Goal: Task Accomplishment & Management: Manage account settings

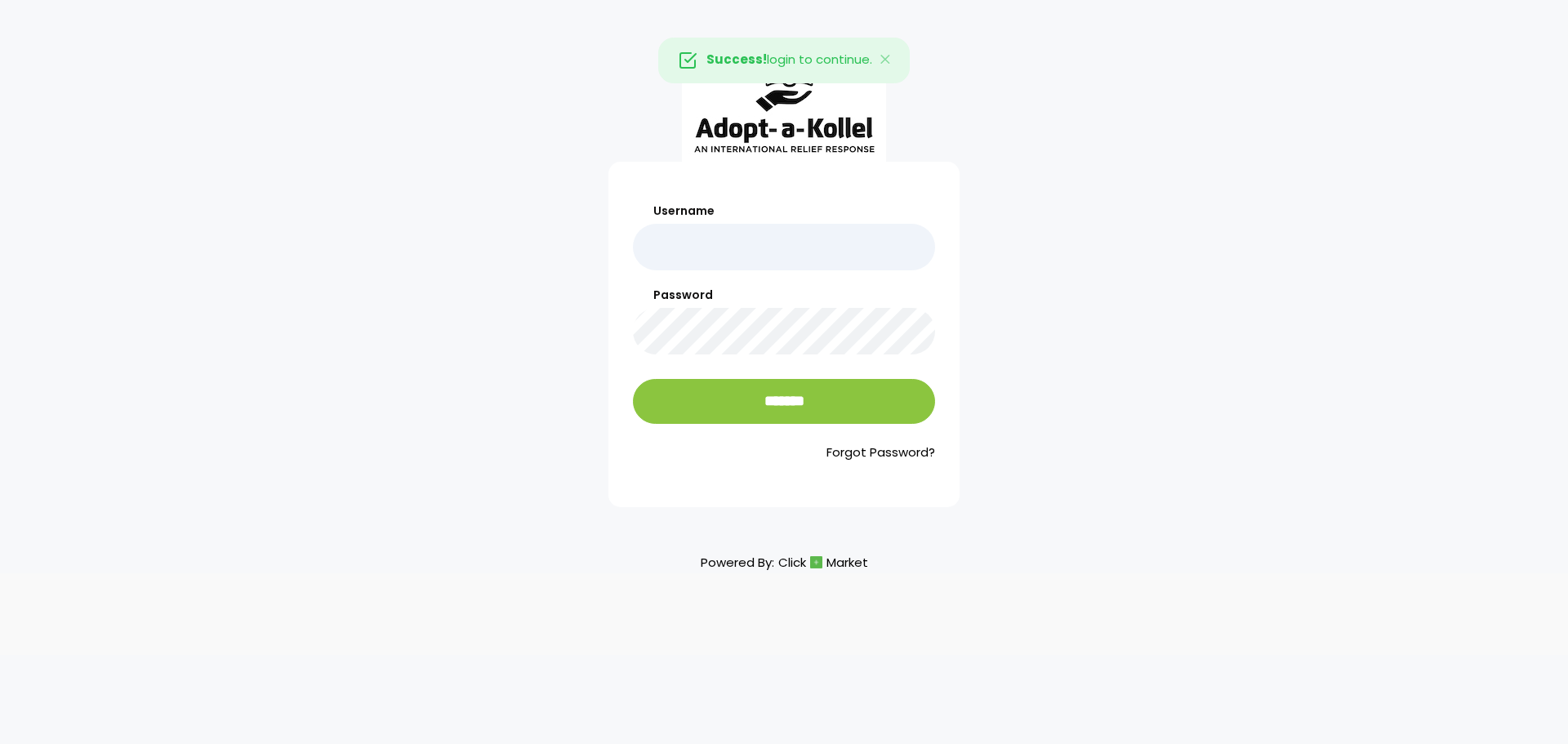
click at [800, 260] on input "Username" at bounding box center [784, 247] width 302 height 47
type input "**********"
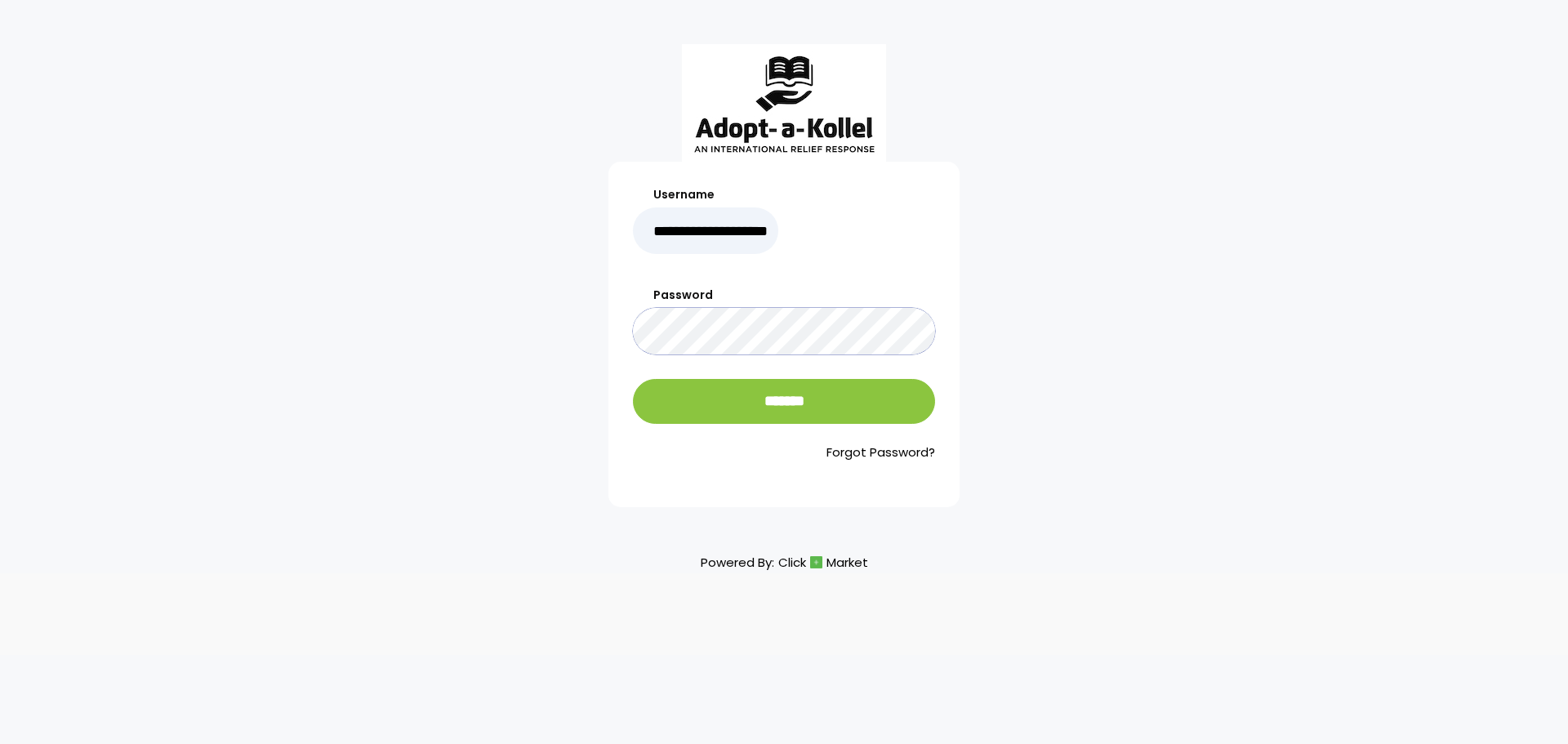
click at [633, 379] on input "*******" at bounding box center [784, 401] width 302 height 45
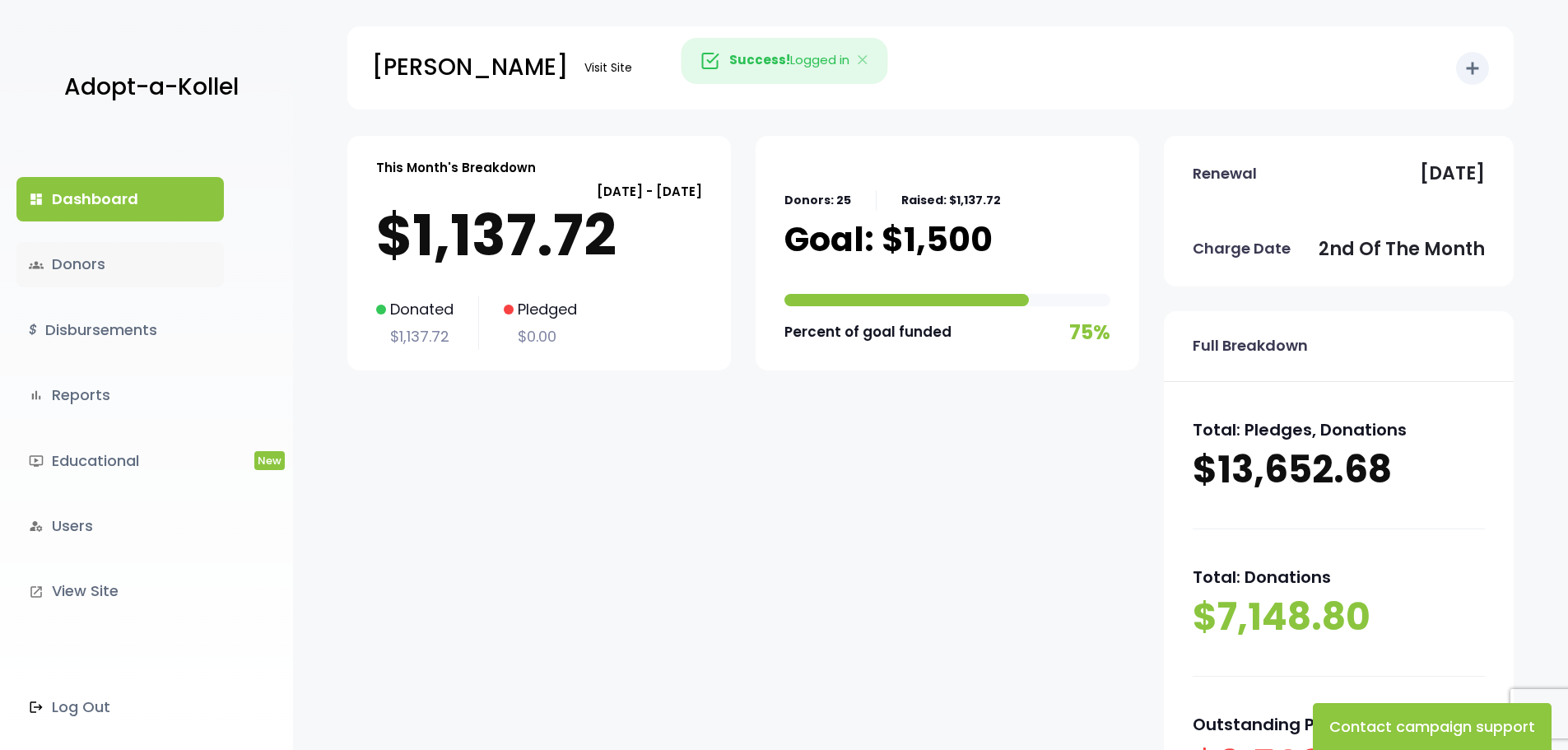
click at [68, 254] on link "groups Donors" at bounding box center [120, 264] width 208 height 44
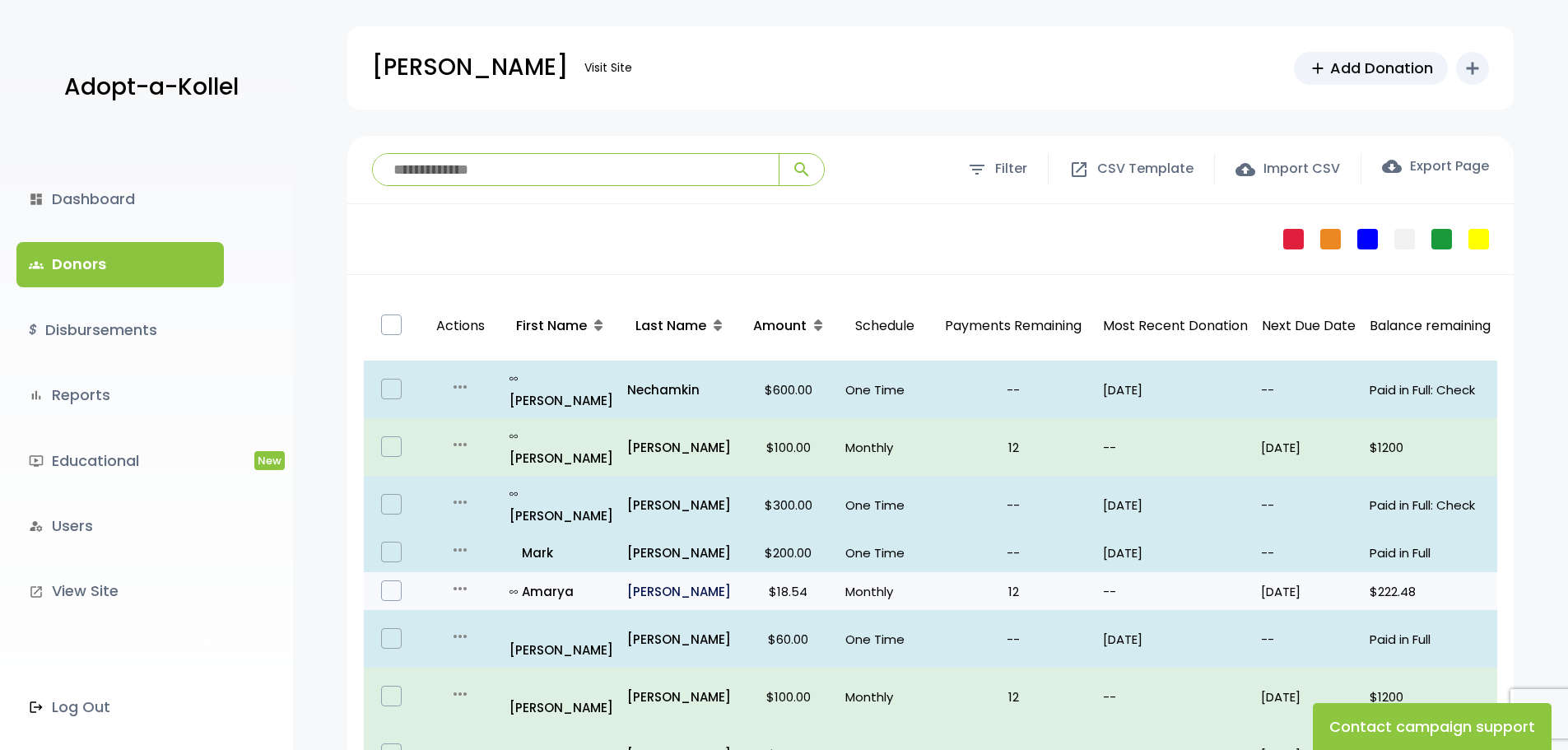
scroll to position [960, 0]
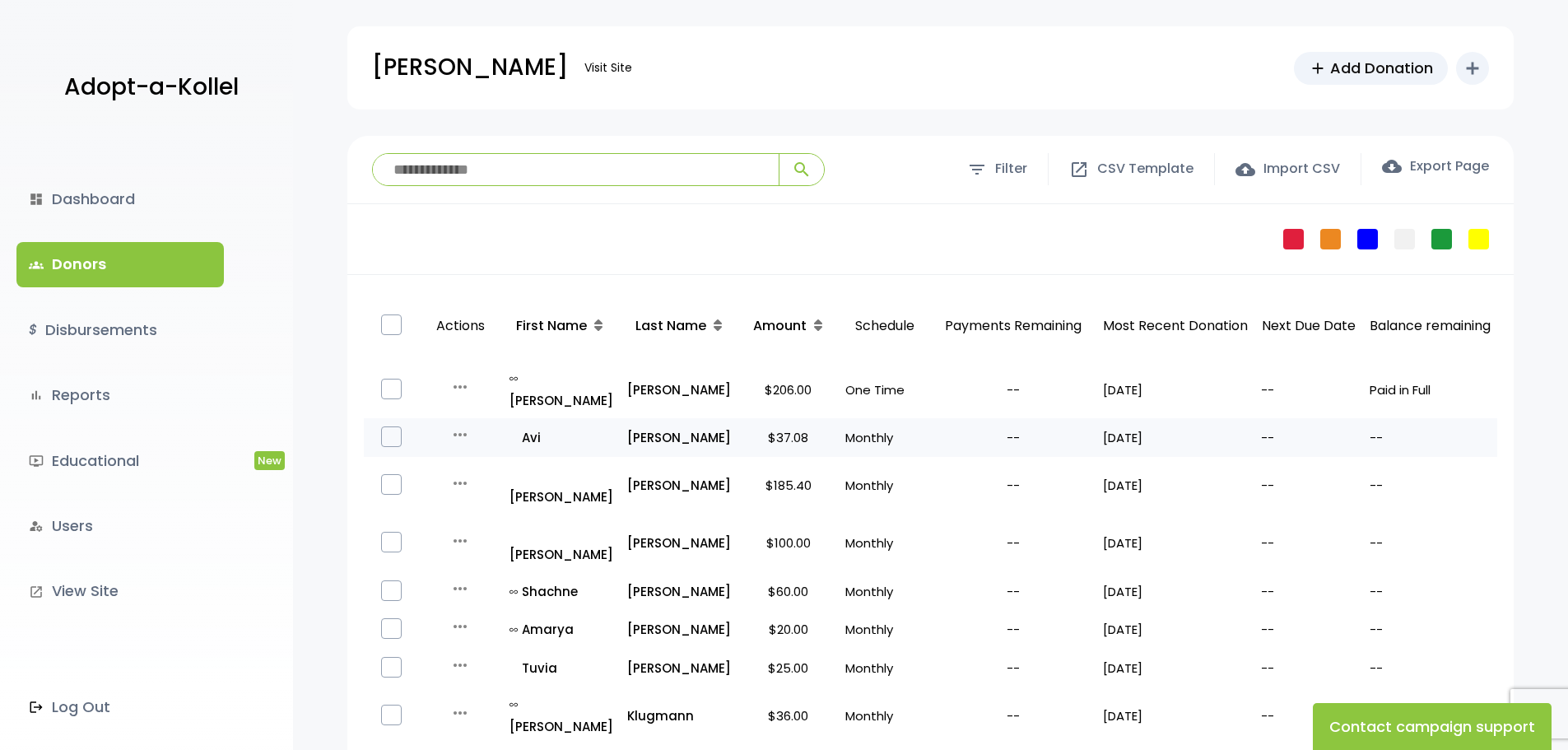
click at [772, 427] on p "$37.08" at bounding box center [787, 438] width 87 height 22
click at [634, 427] on p "Katz" at bounding box center [679, 438] width 105 height 22
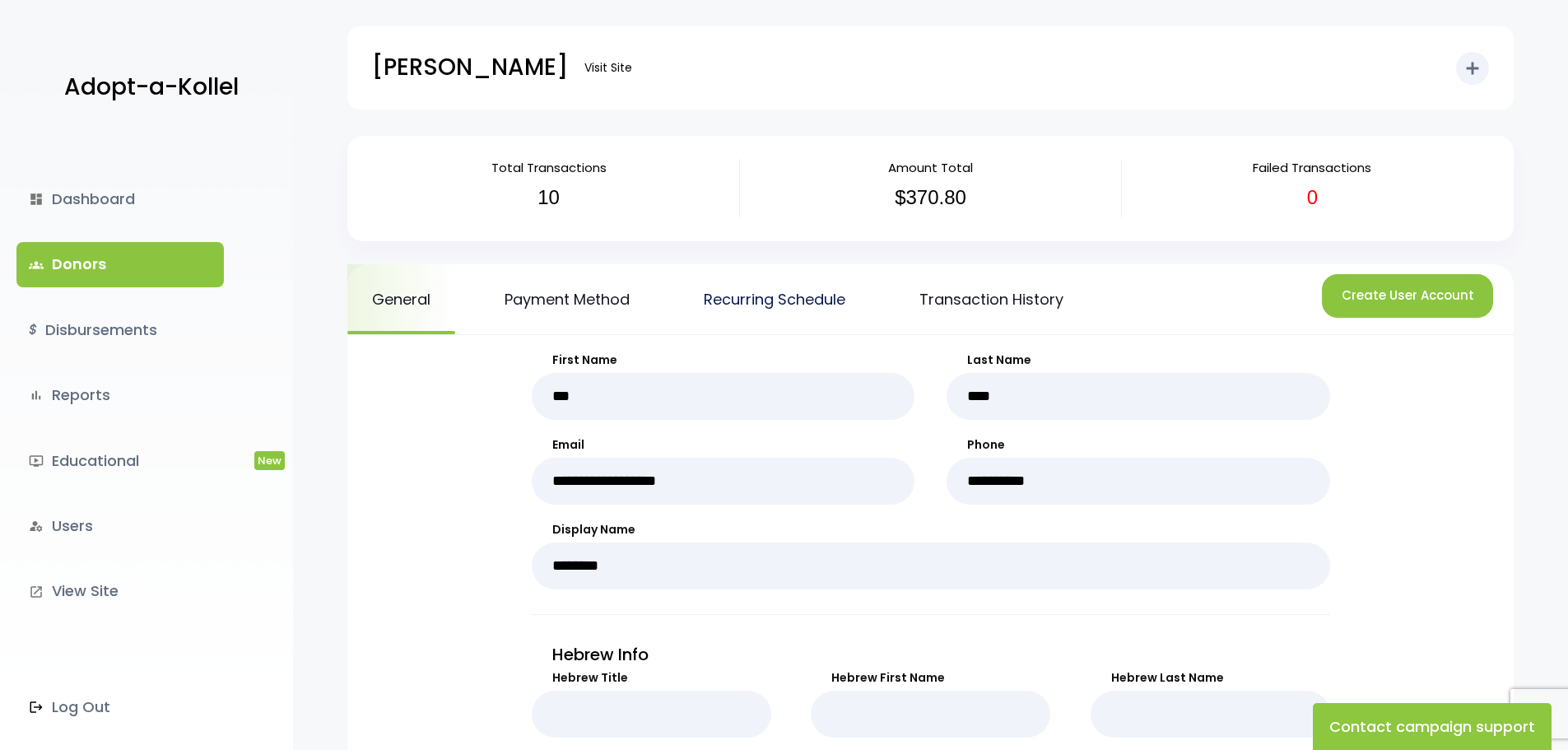
click at [768, 305] on link "Recurring Schedule" at bounding box center [774, 299] width 191 height 70
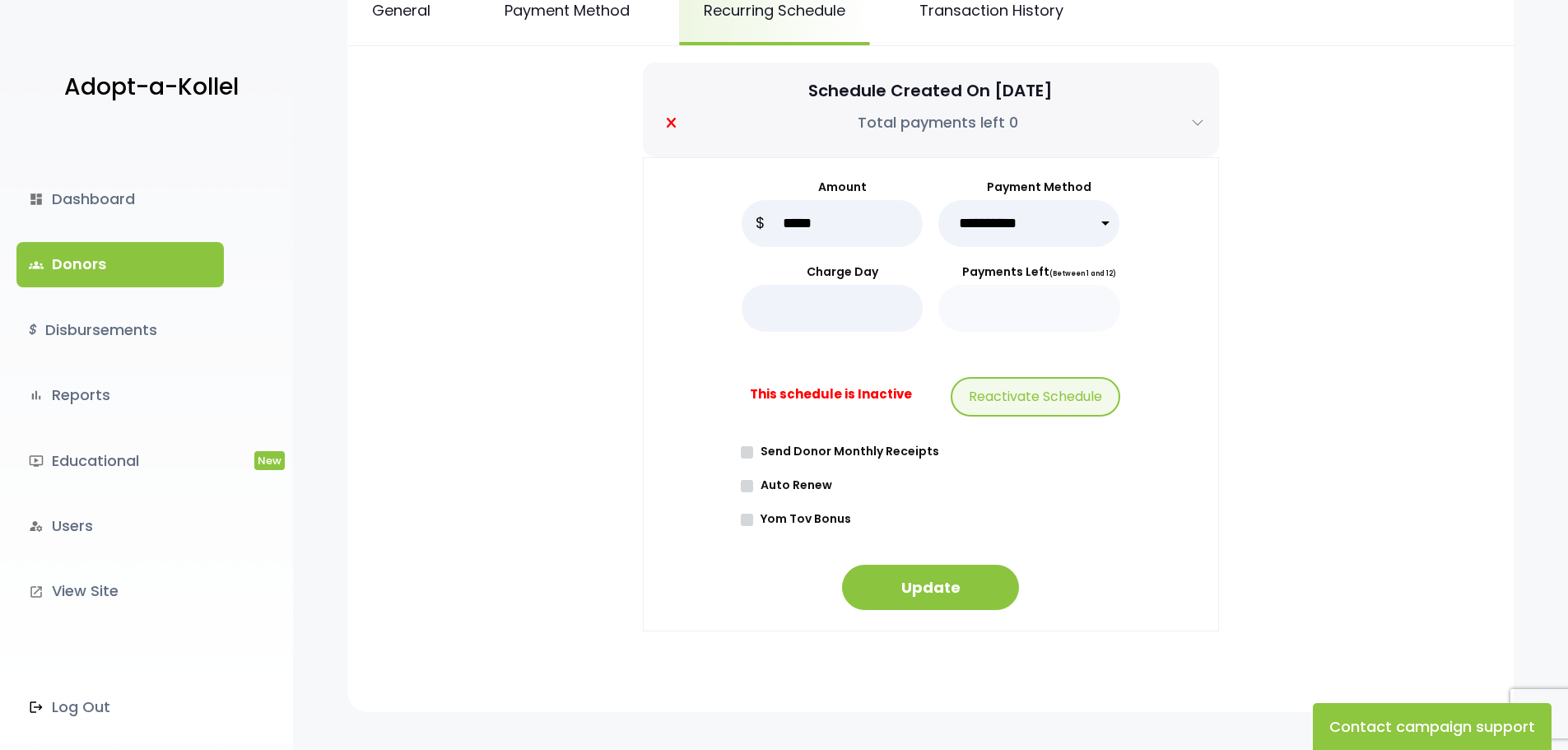
scroll to position [329, 0]
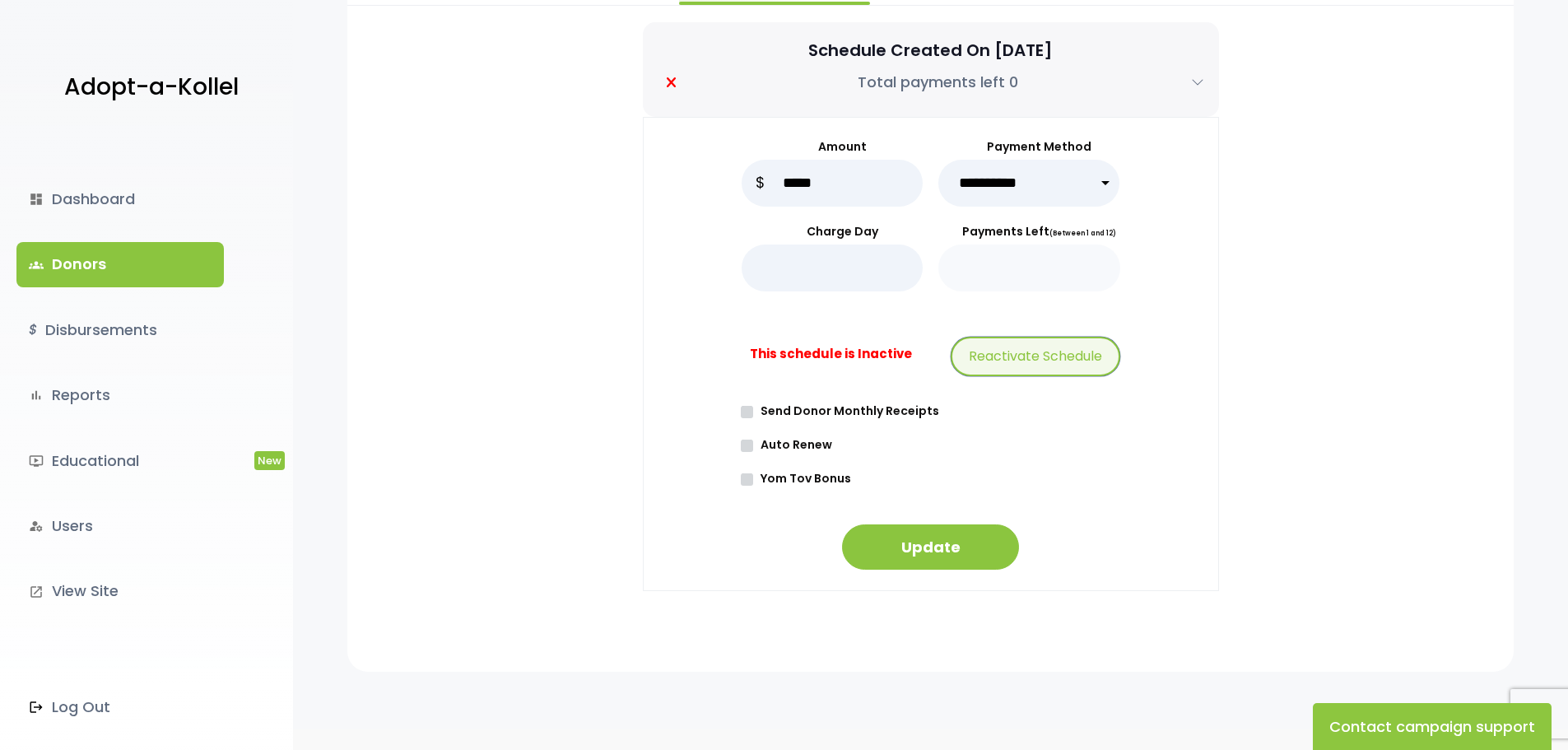
click at [1025, 361] on button "Reactivate Schedule" at bounding box center [1035, 357] width 170 height 40
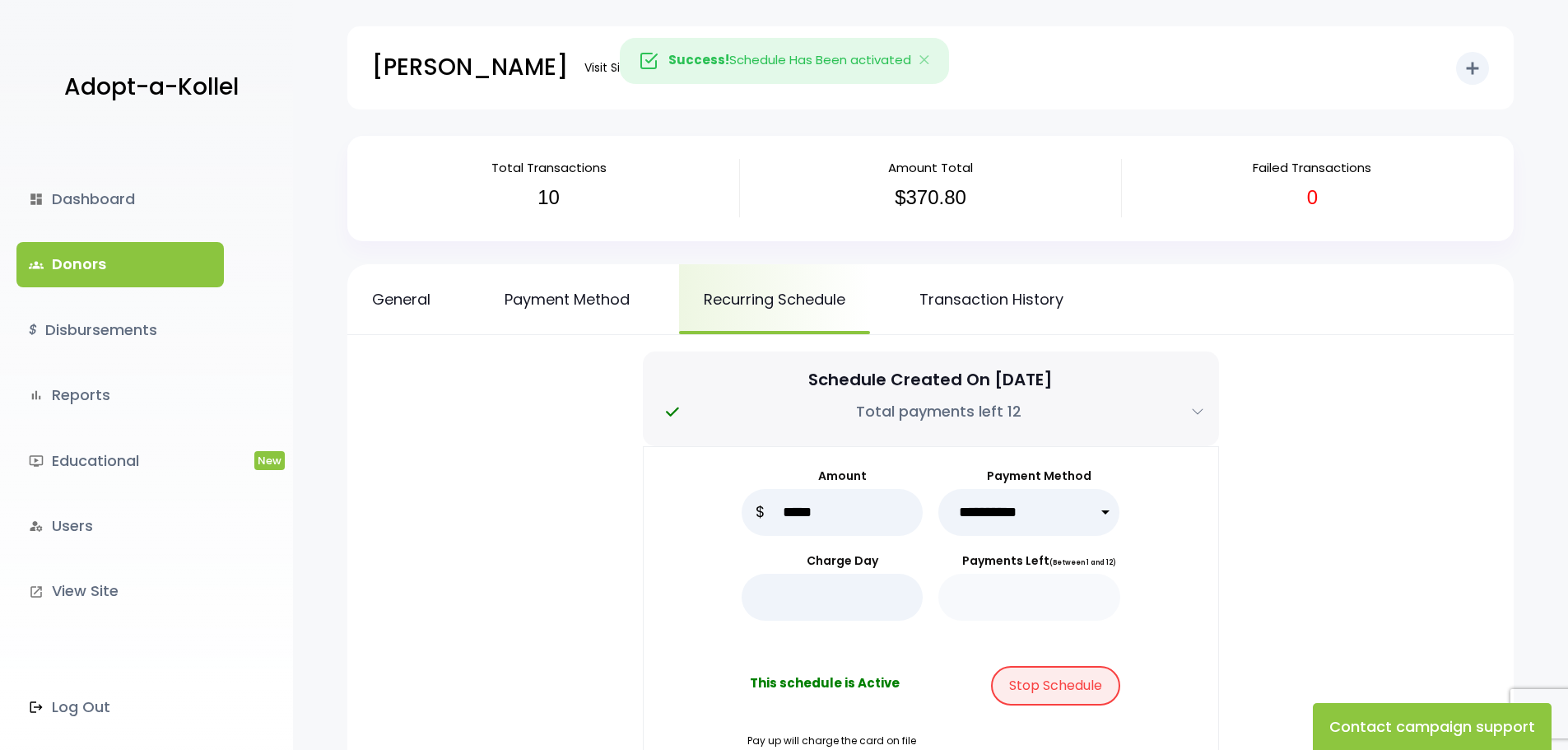
scroll to position [329, 0]
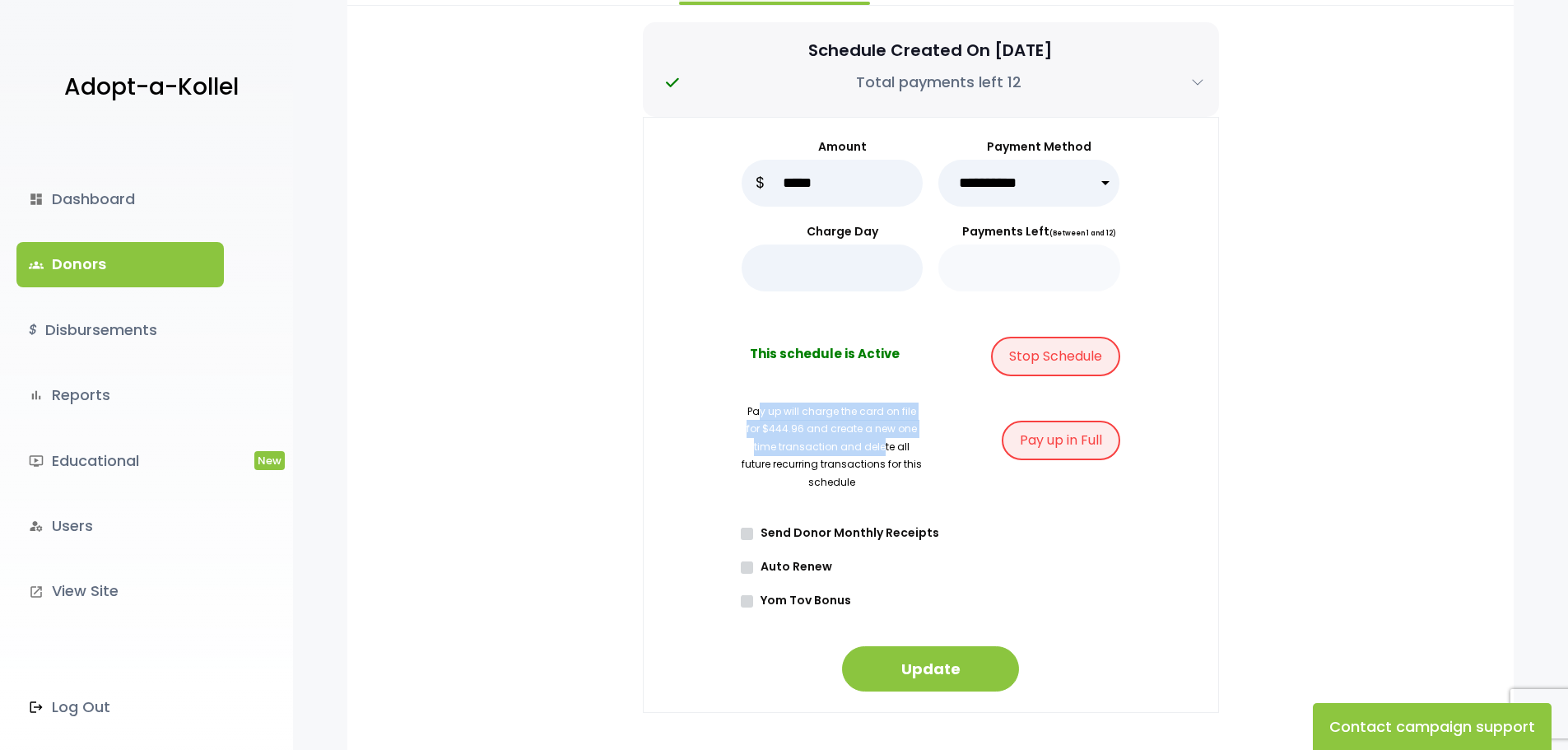
drag, startPoint x: 761, startPoint y: 413, endPoint x: 883, endPoint y: 440, distance: 125.0
click at [883, 440] on p "Pay up will charge the card on file for $444.96 and create a new one time trans…" at bounding box center [832, 447] width 182 height 89
drag, startPoint x: 783, startPoint y: 355, endPoint x: 862, endPoint y: 357, distance: 79.0
click at [862, 357] on b "This schedule is Active" at bounding box center [824, 361] width 150 height 33
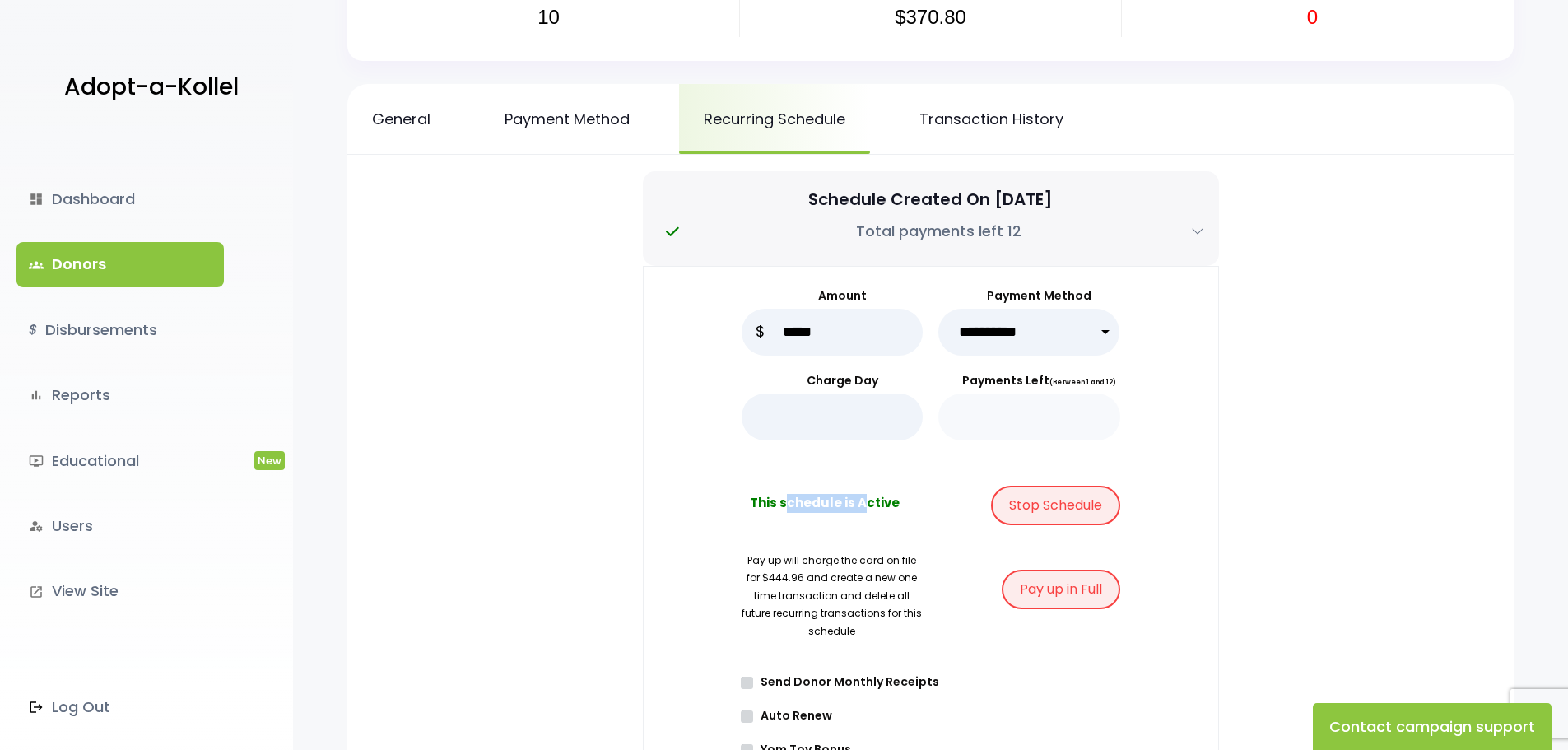
scroll to position [0, 0]
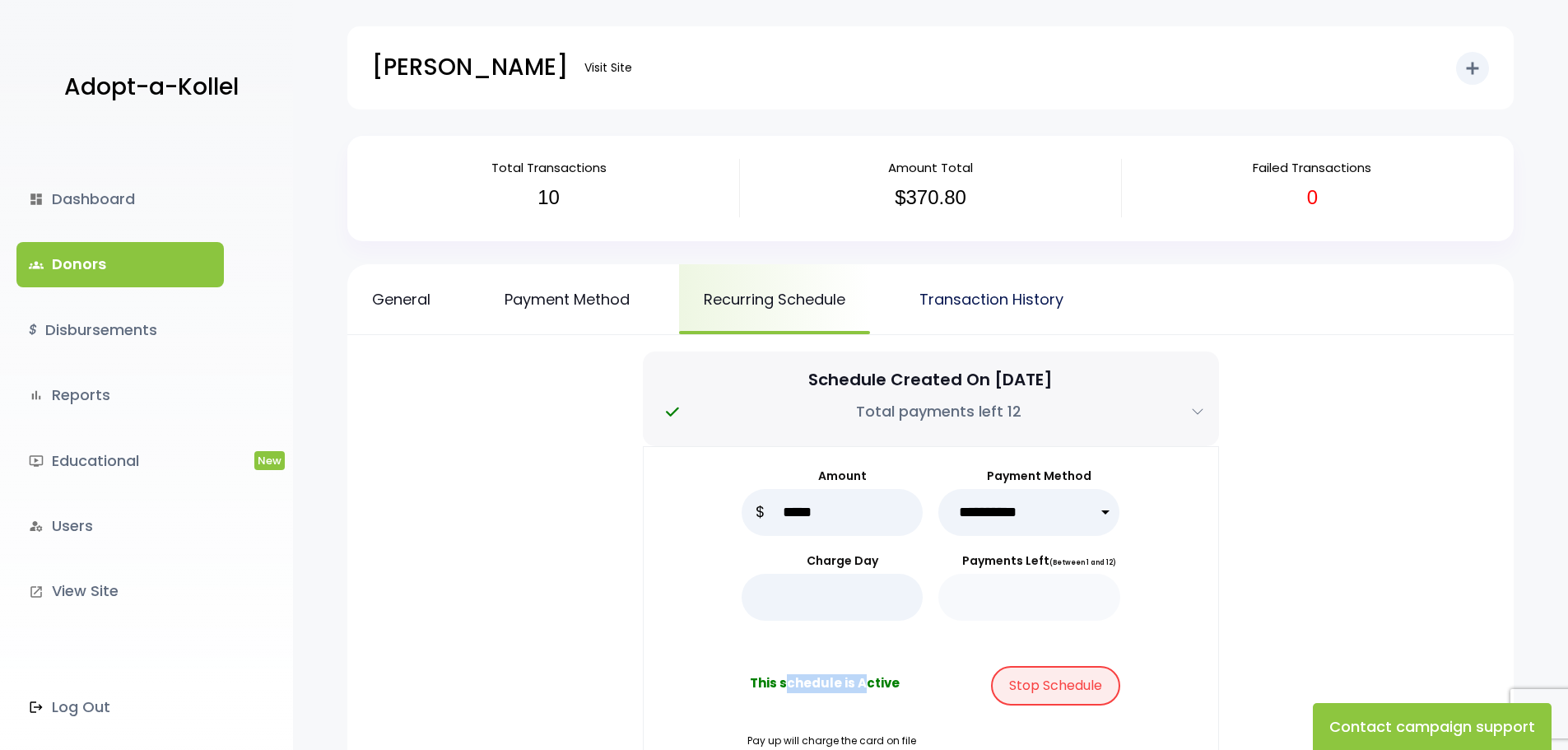
click at [1004, 293] on link "Transaction History" at bounding box center [991, 299] width 194 height 70
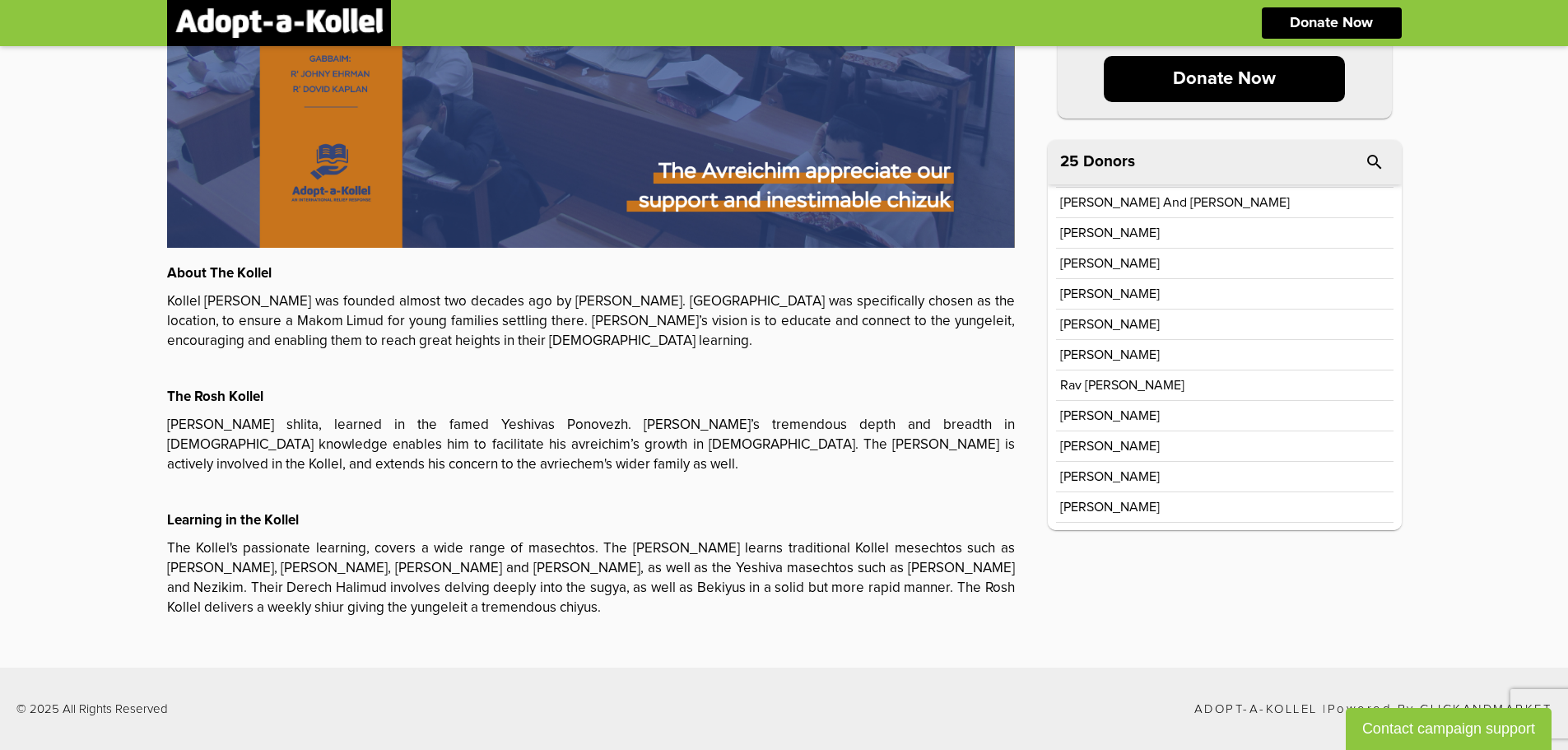
scroll to position [310, 0]
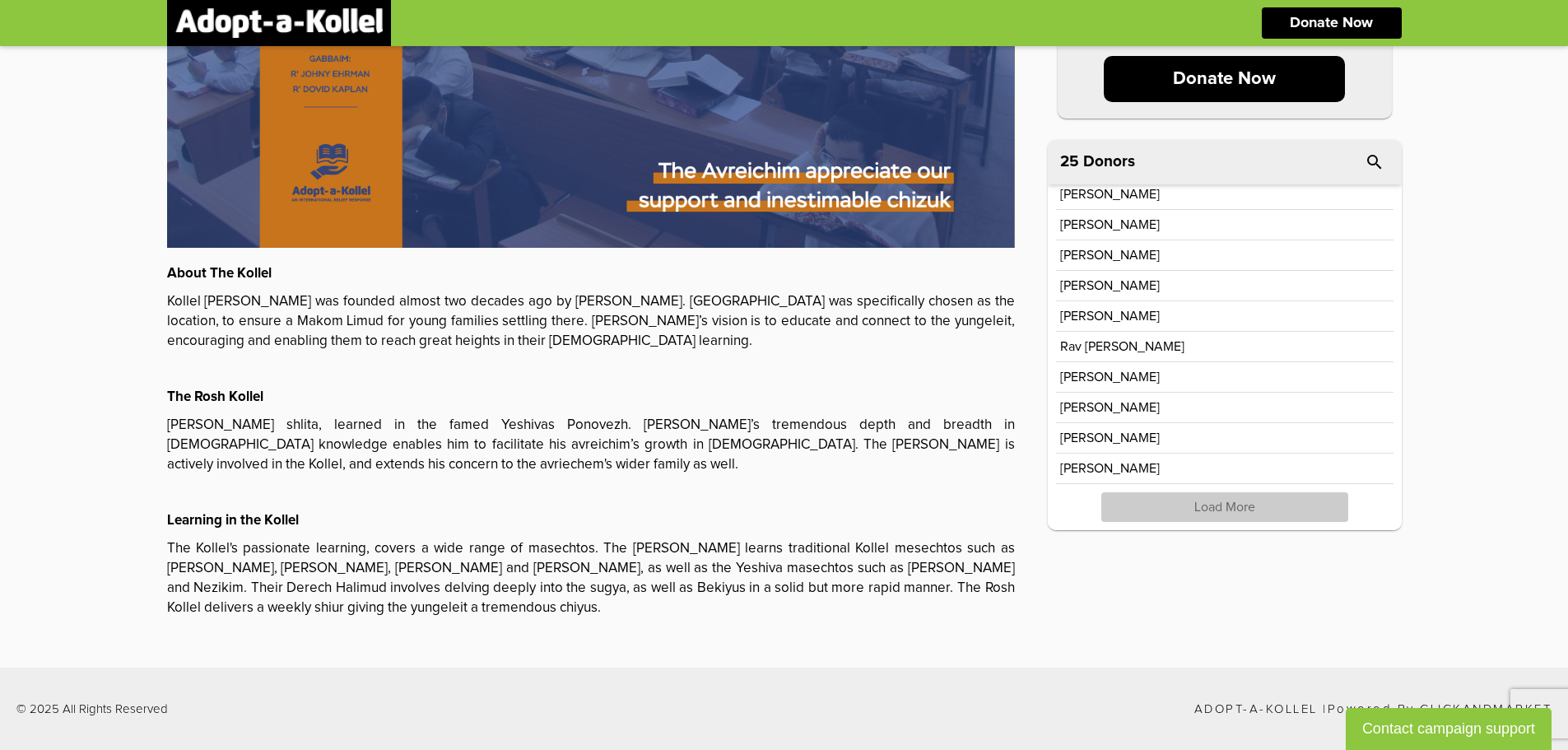
click at [1228, 503] on p "Load More" at bounding box center [1224, 507] width 247 height 30
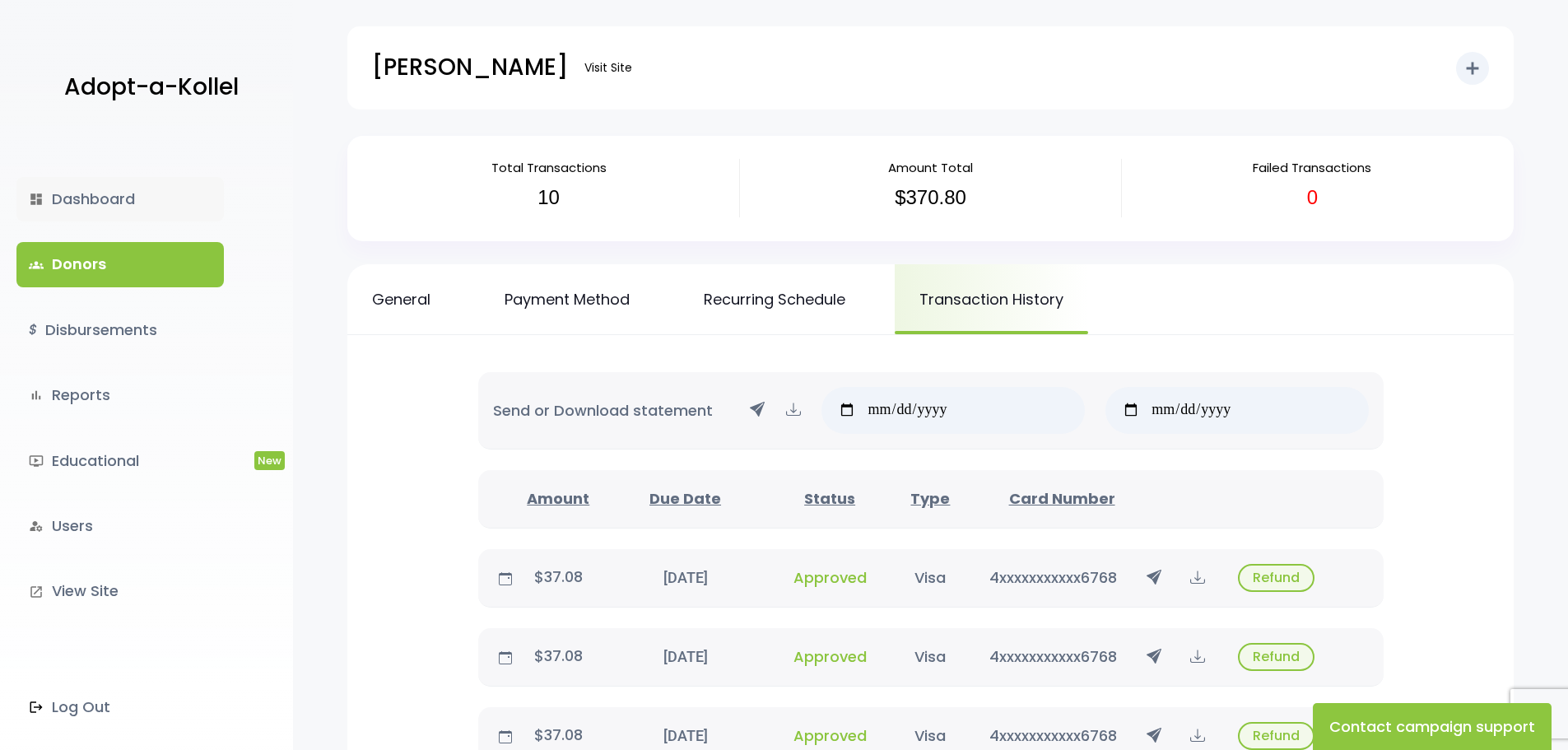
click at [72, 203] on link "dashboard Dashboard" at bounding box center [120, 199] width 208 height 44
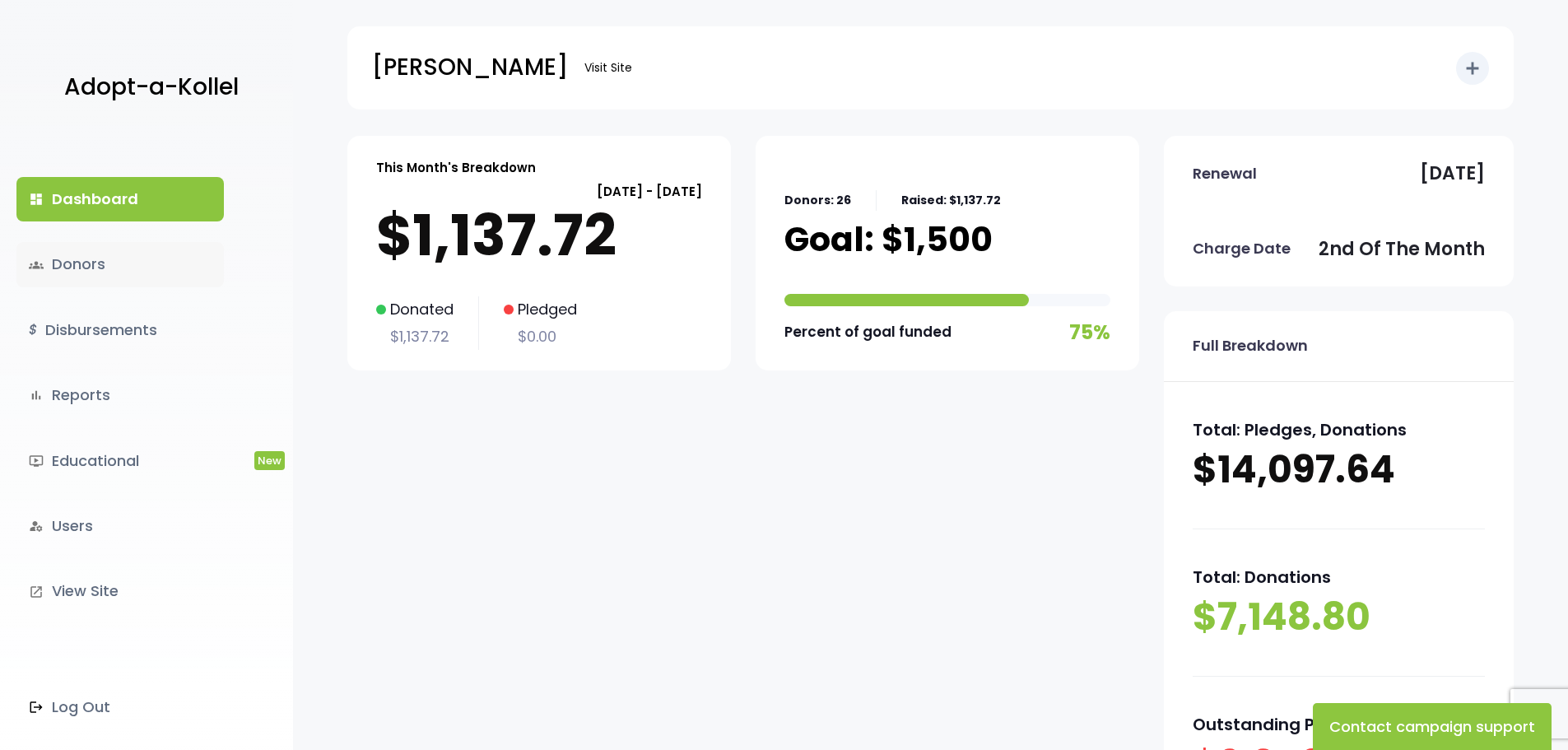
click at [86, 259] on link "groups Donors" at bounding box center [120, 264] width 208 height 44
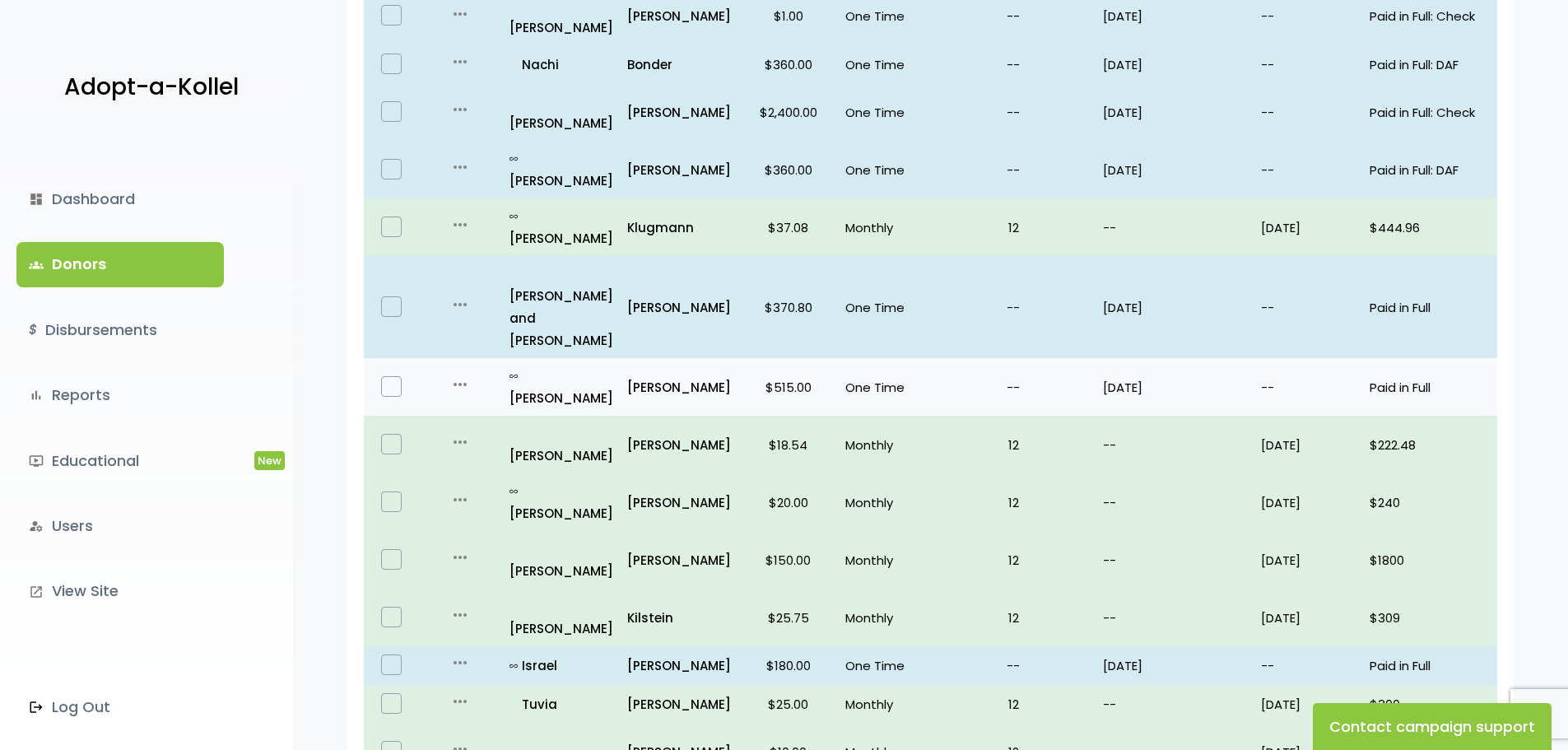
scroll to position [960, 0]
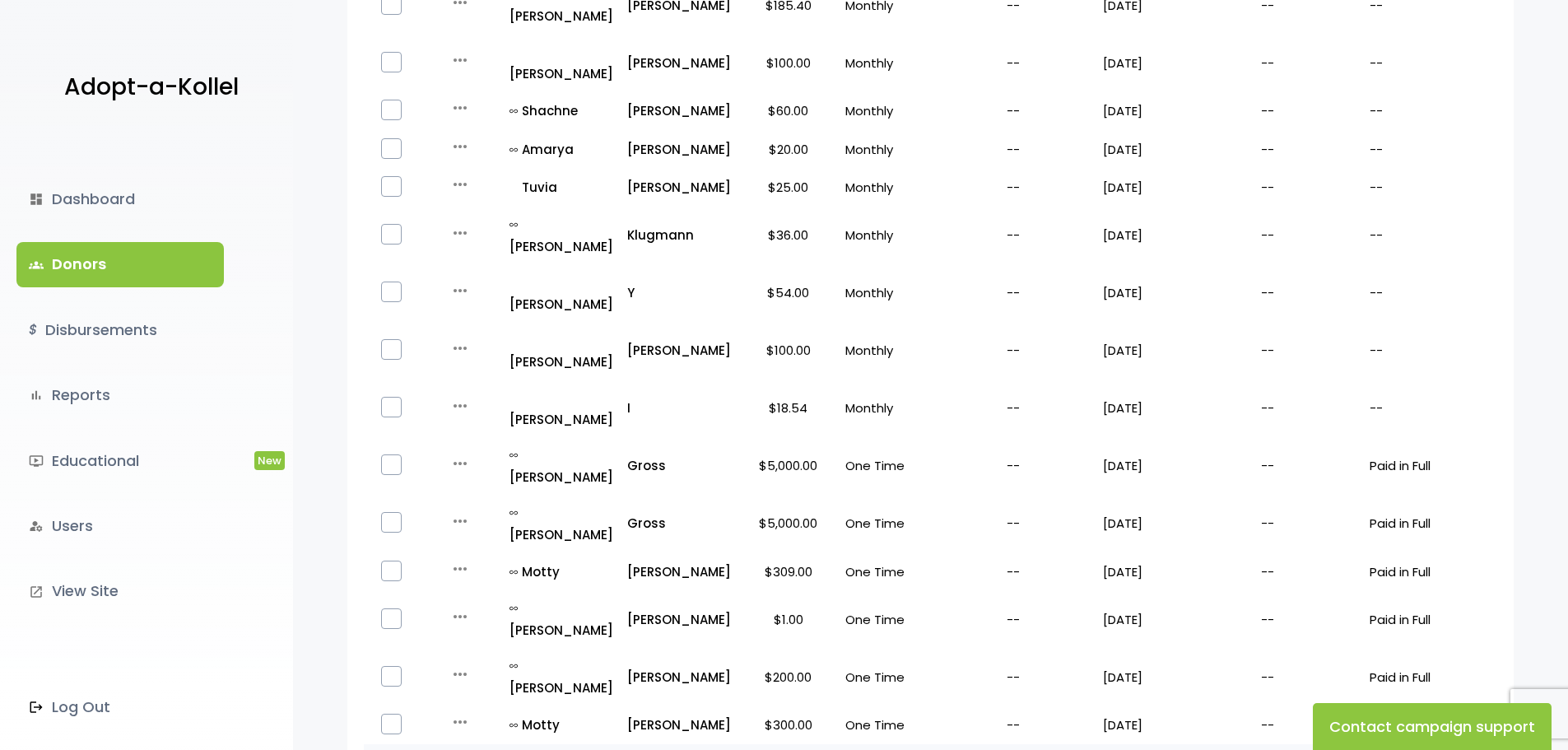
scroll to position [940, 0]
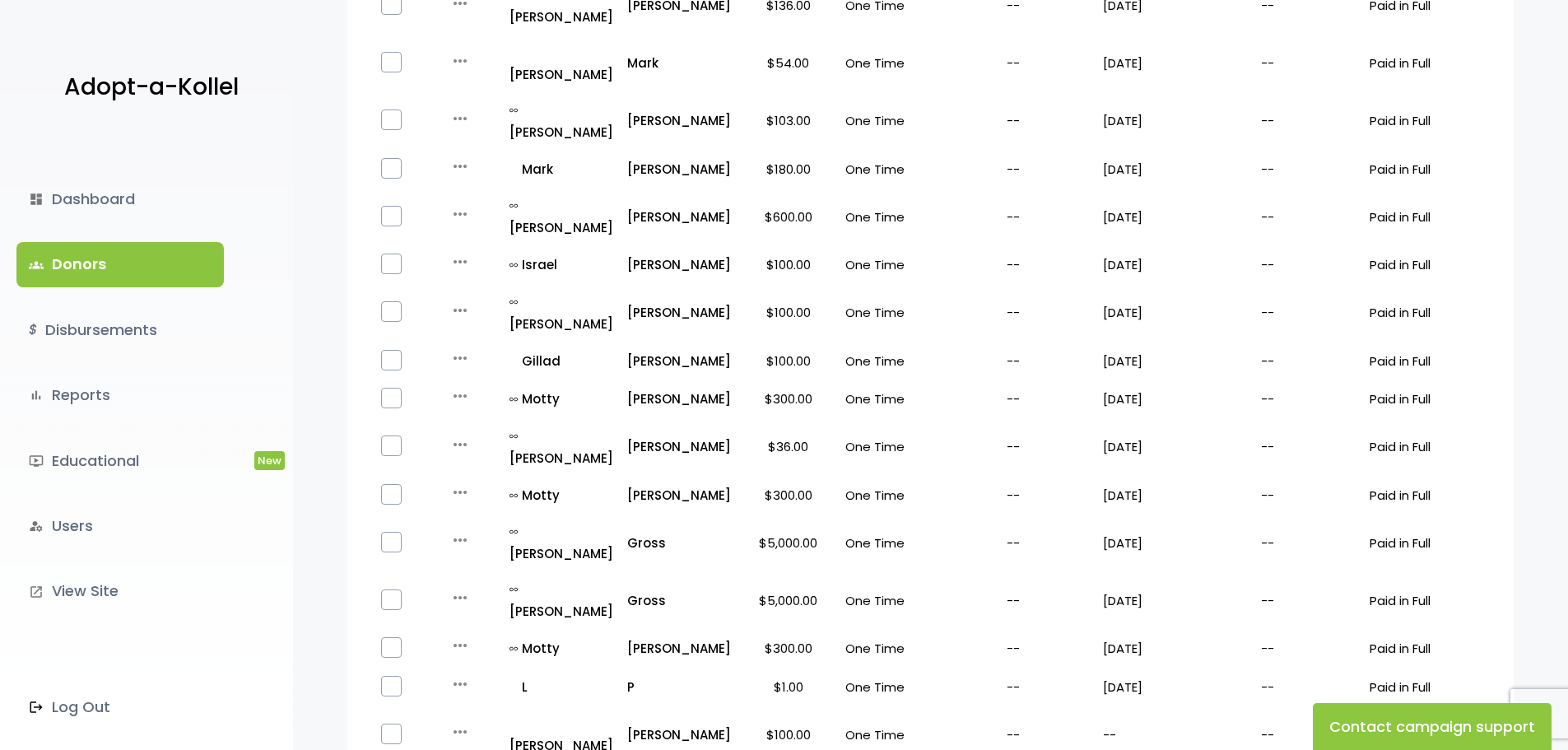
scroll to position [128, 0]
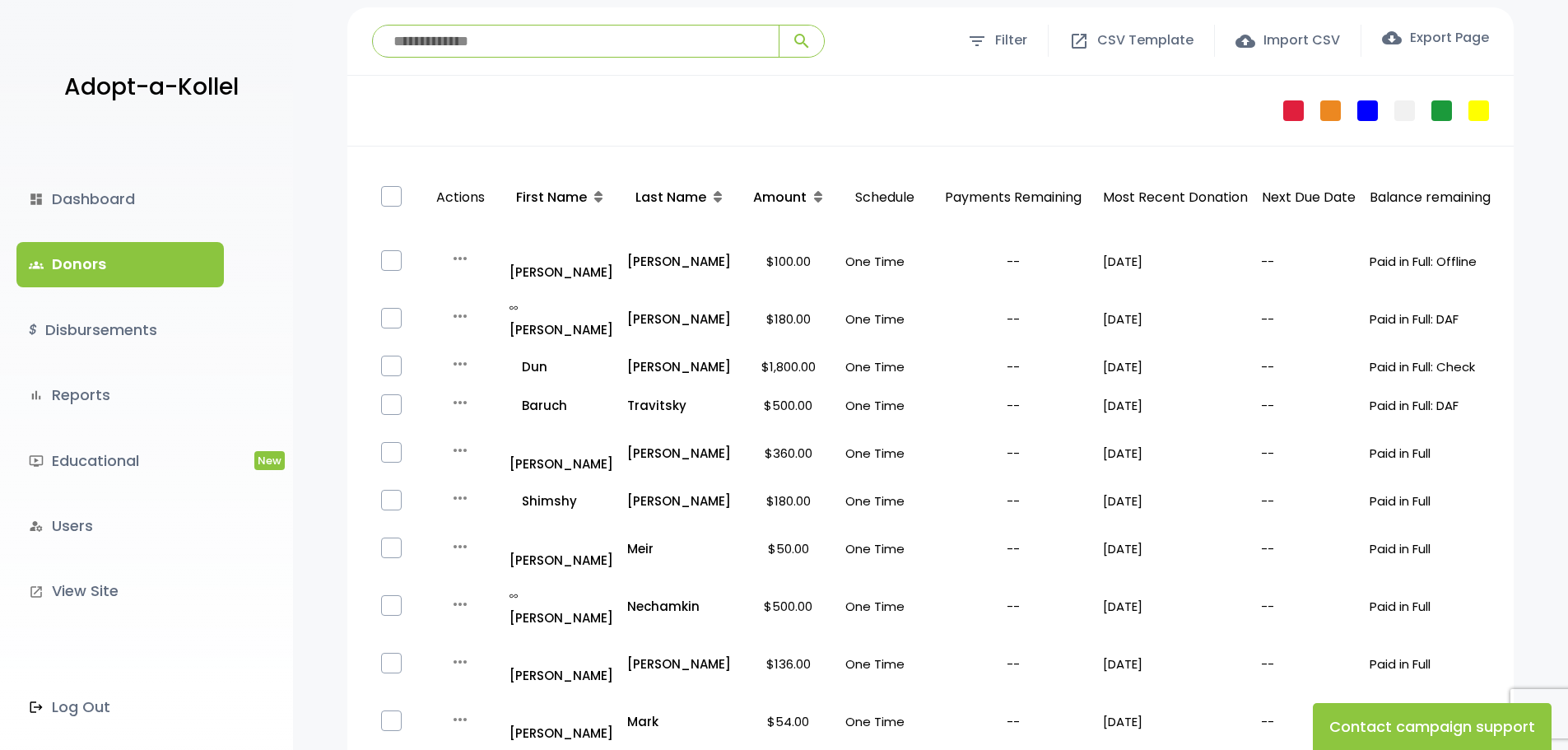
click at [493, 45] on input "search" at bounding box center [576, 41] width 406 height 31
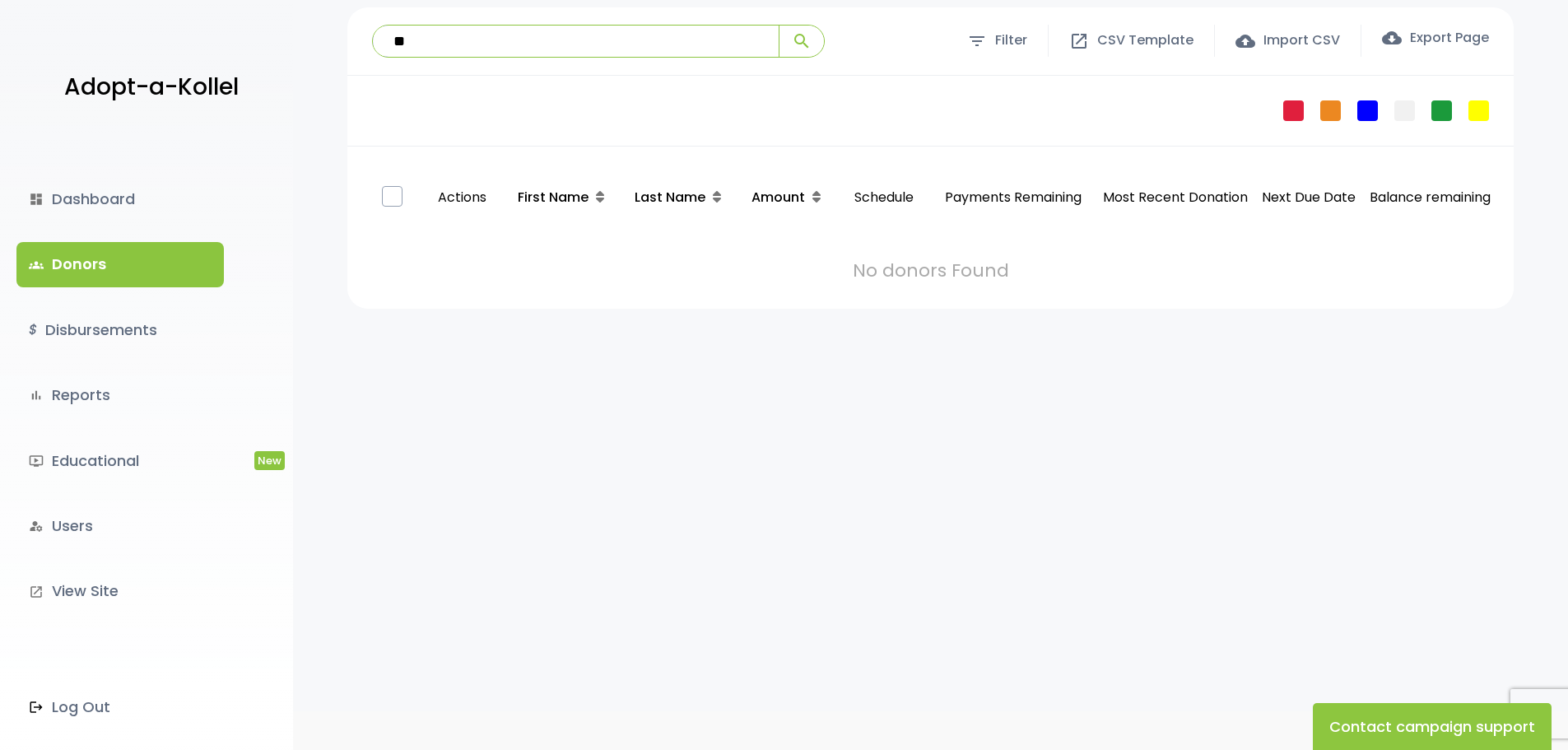
type input "*"
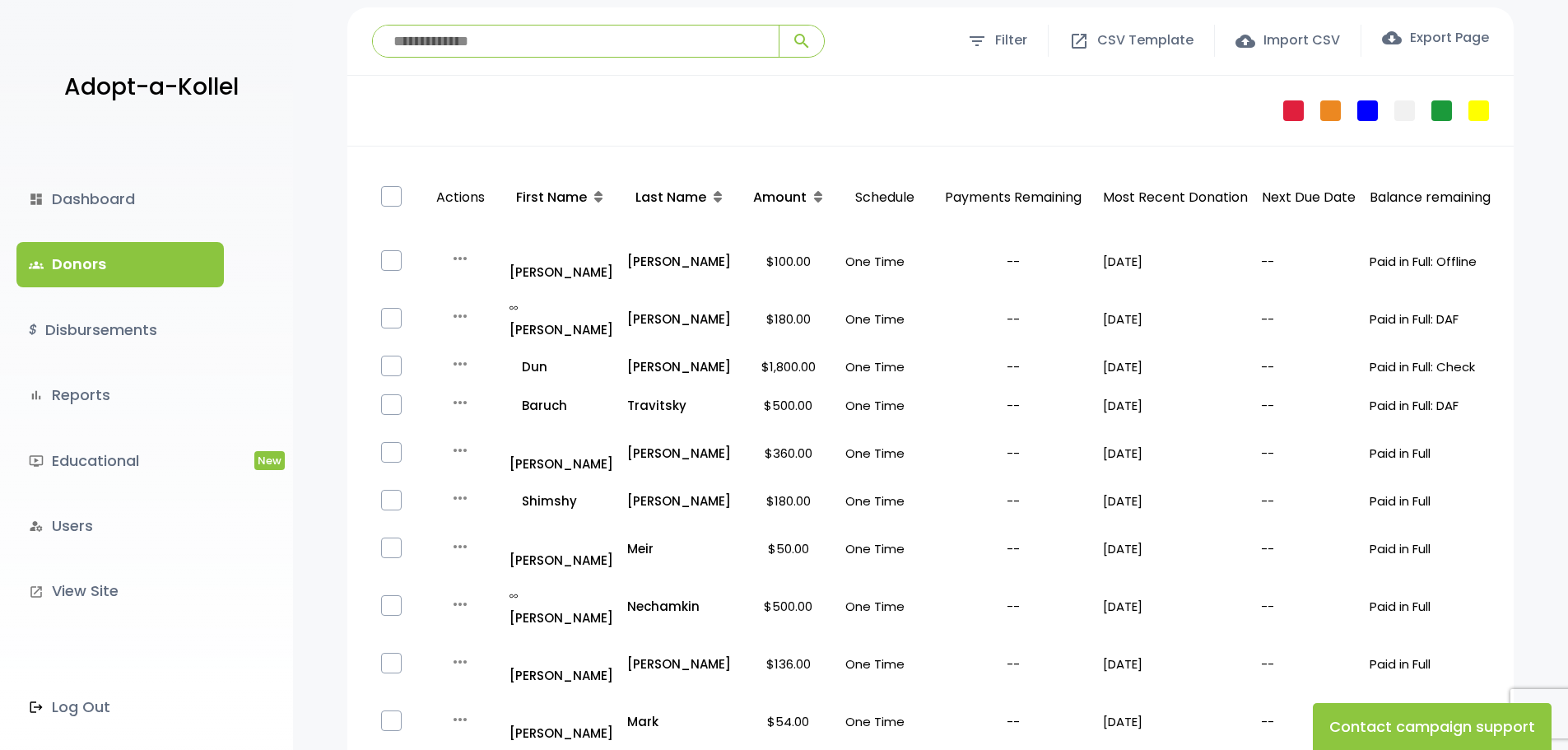
click at [585, 131] on div "Failed Pledge One Time No Schedule Recurring Stopped Recurring" at bounding box center [929, 111] width 1166 height 71
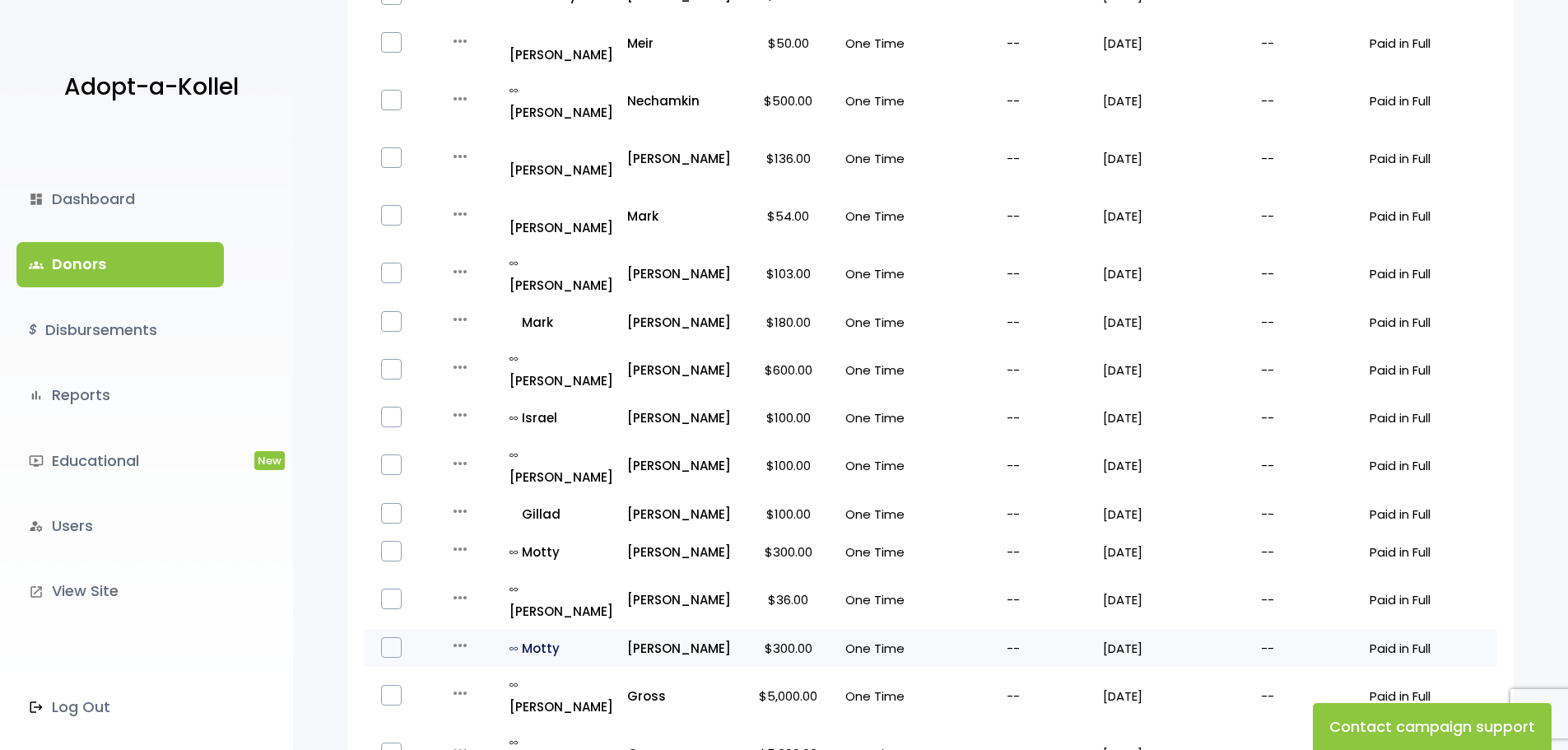
scroll to position [787, 0]
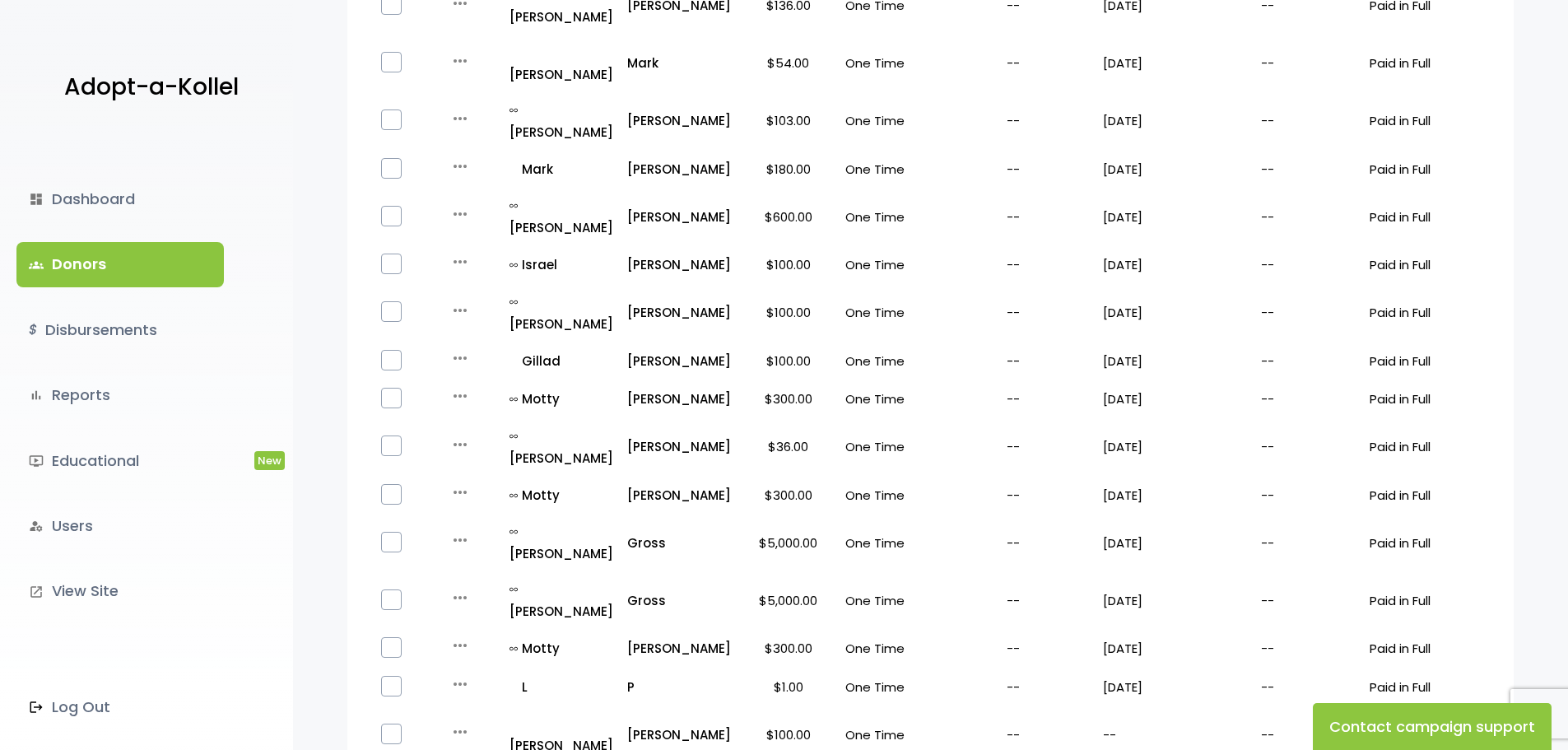
click at [82, 277] on link "groups Donors" at bounding box center [120, 264] width 208 height 44
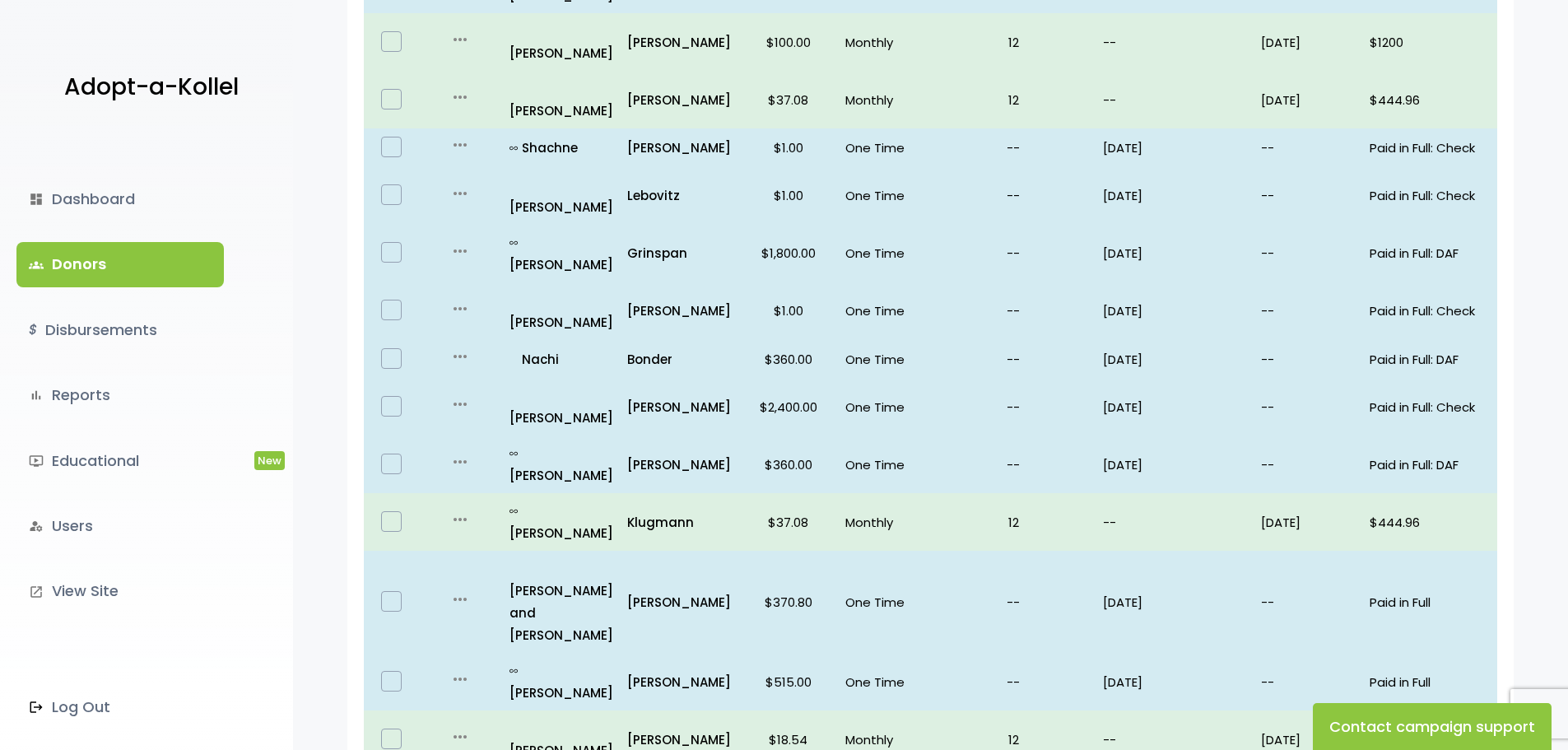
scroll to position [960, 0]
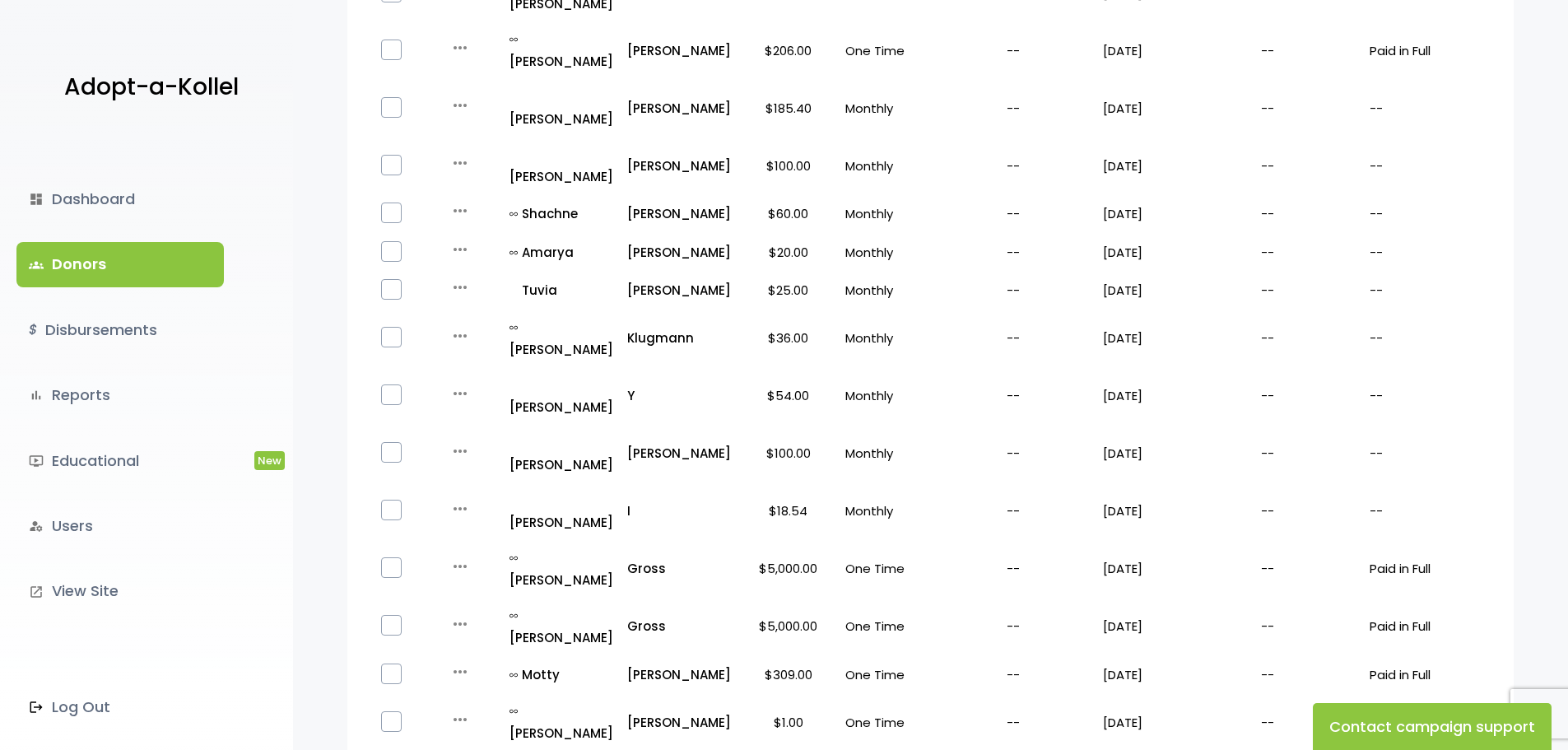
scroll to position [940, 0]
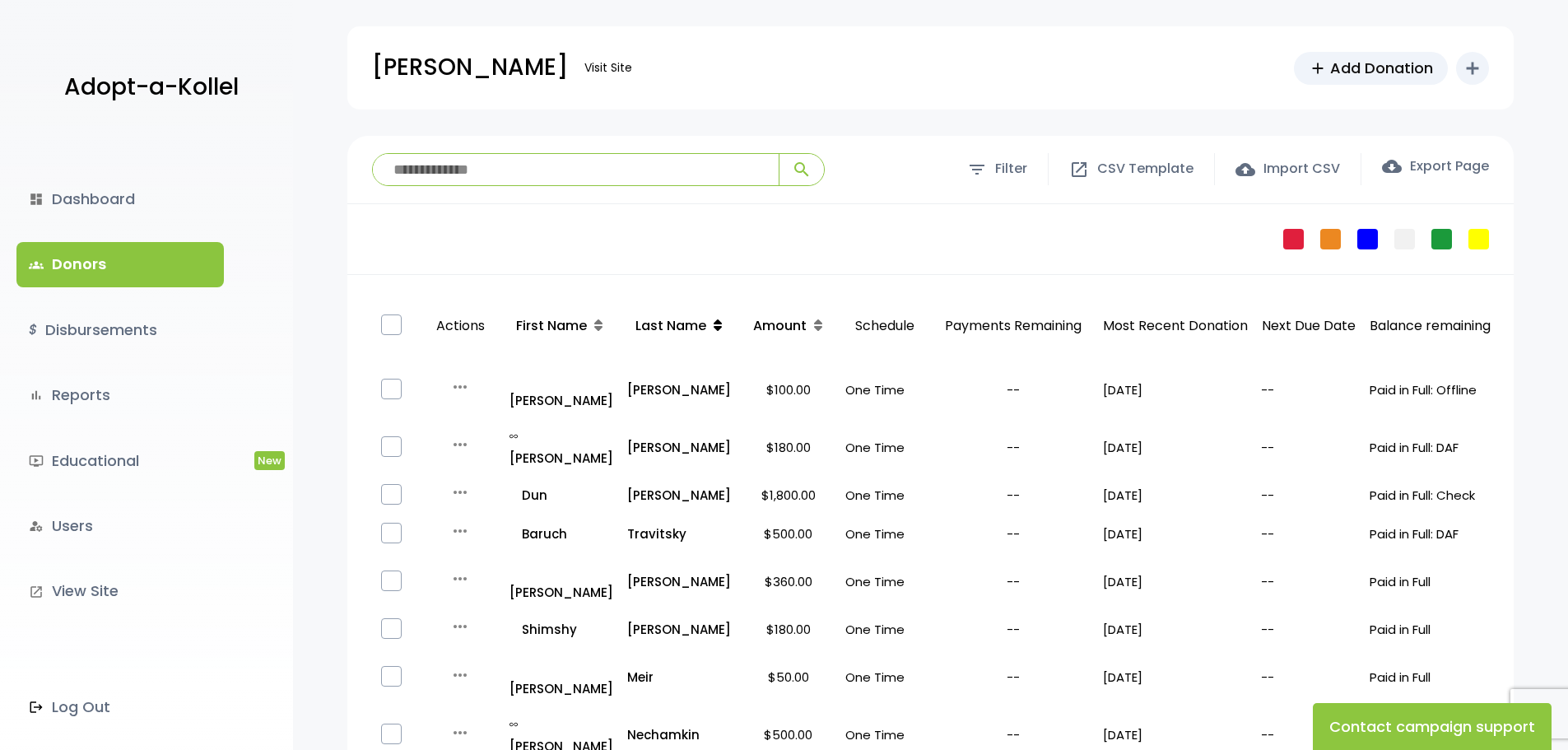
click at [714, 323] on icon at bounding box center [718, 325] width 8 height 13
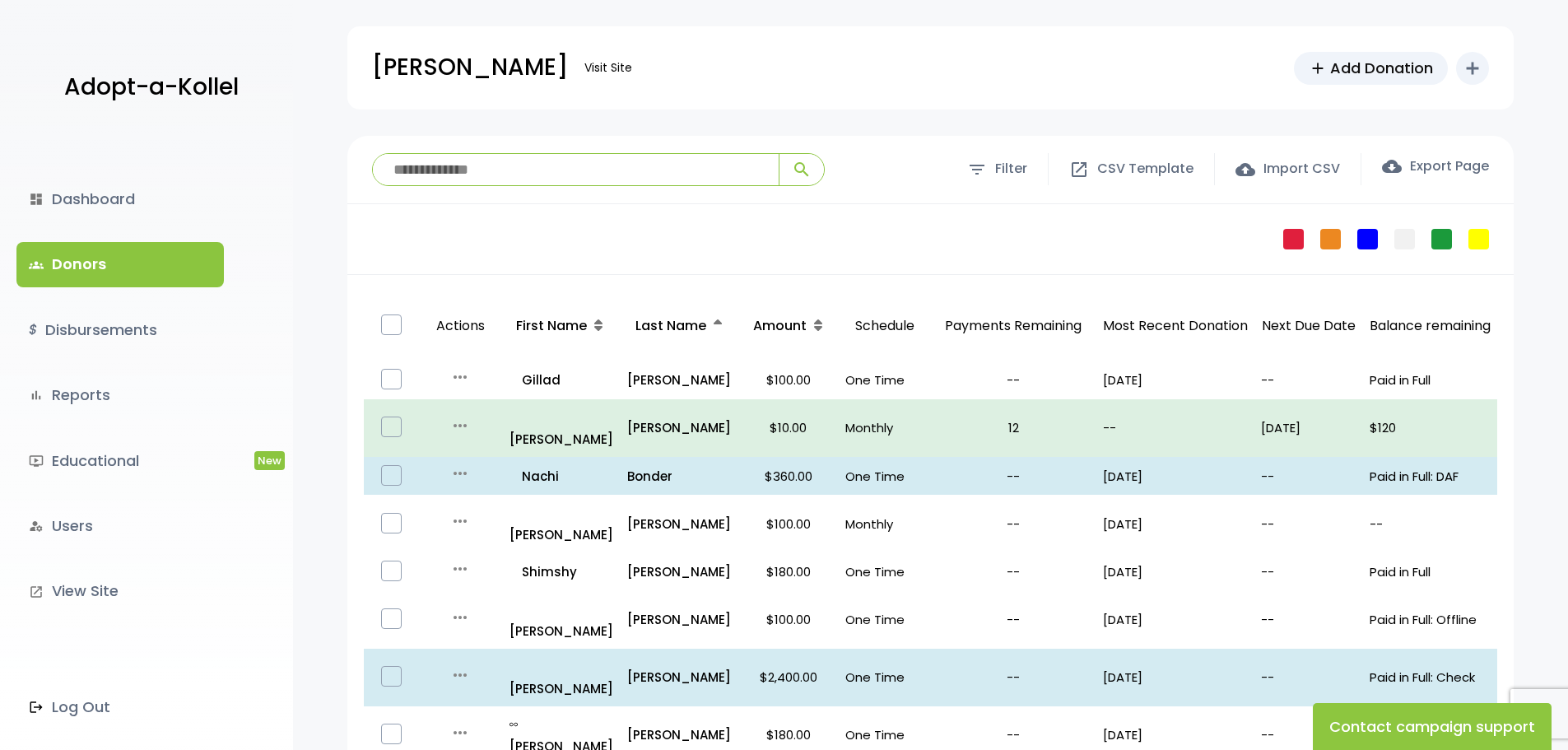
click at [714, 323] on icon at bounding box center [718, 325] width 8 height 13
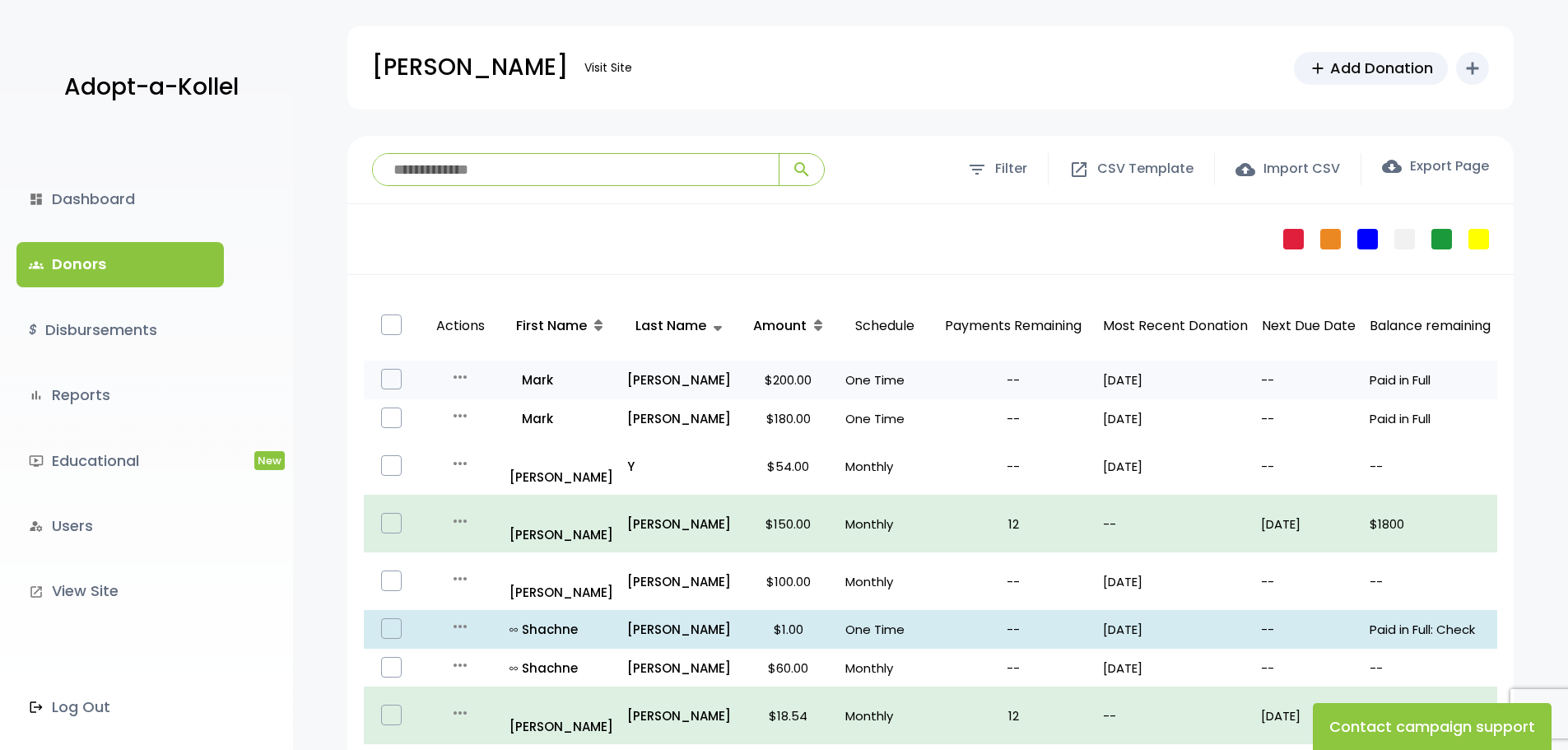
click at [845, 380] on p "One Time" at bounding box center [884, 380] width 78 height 22
click at [531, 385] on p "all_inclusive Mark" at bounding box center [562, 380] width 105 height 22
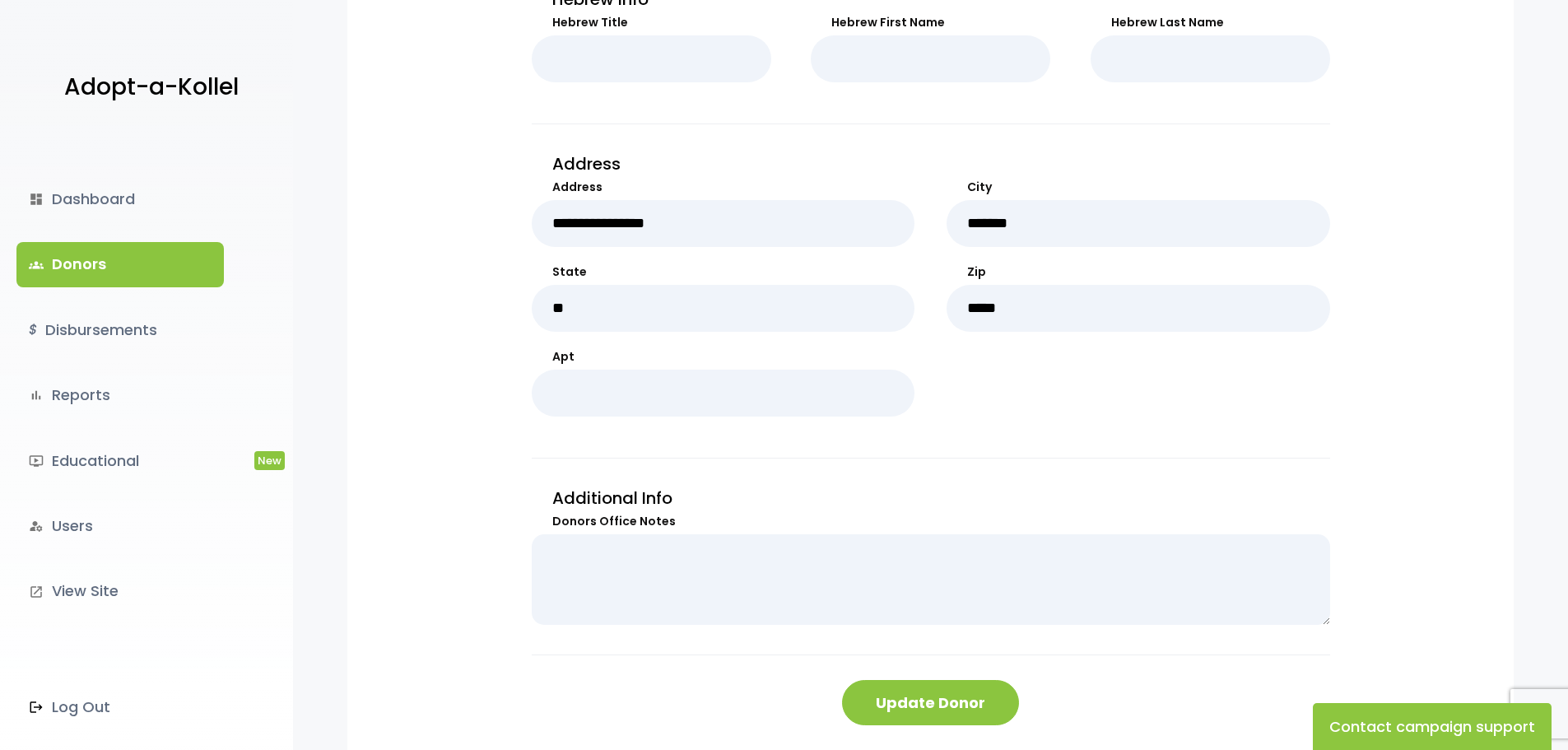
scroll to position [179, 0]
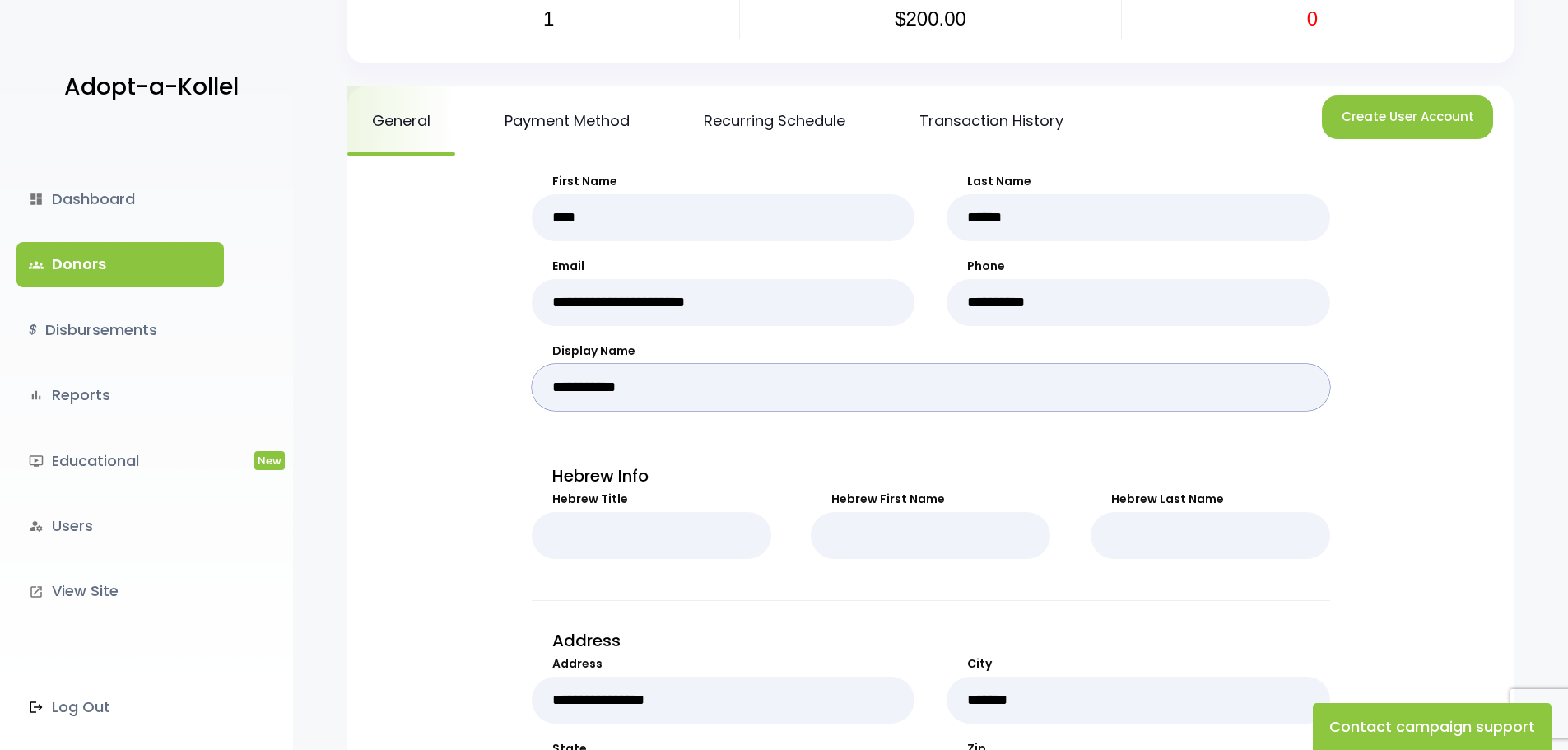
click at [734, 390] on input "**********" at bounding box center [930, 387] width 798 height 47
type input "**********"
click at [1373, 369] on form "**********" at bounding box center [930, 688] width 1133 height 1030
click at [1500, 462] on div "**********" at bounding box center [929, 712] width 1166 height 1113
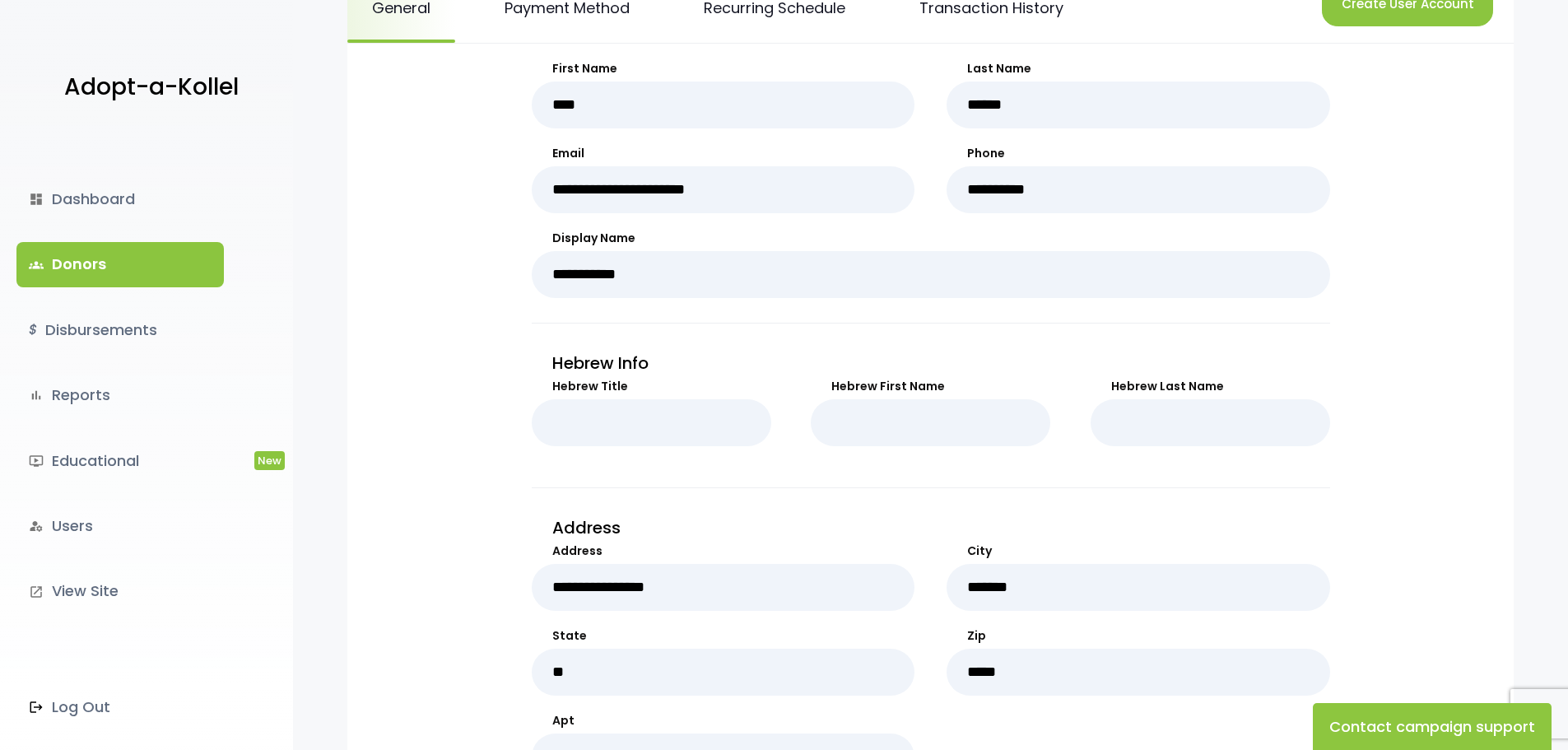
scroll to position [837, 0]
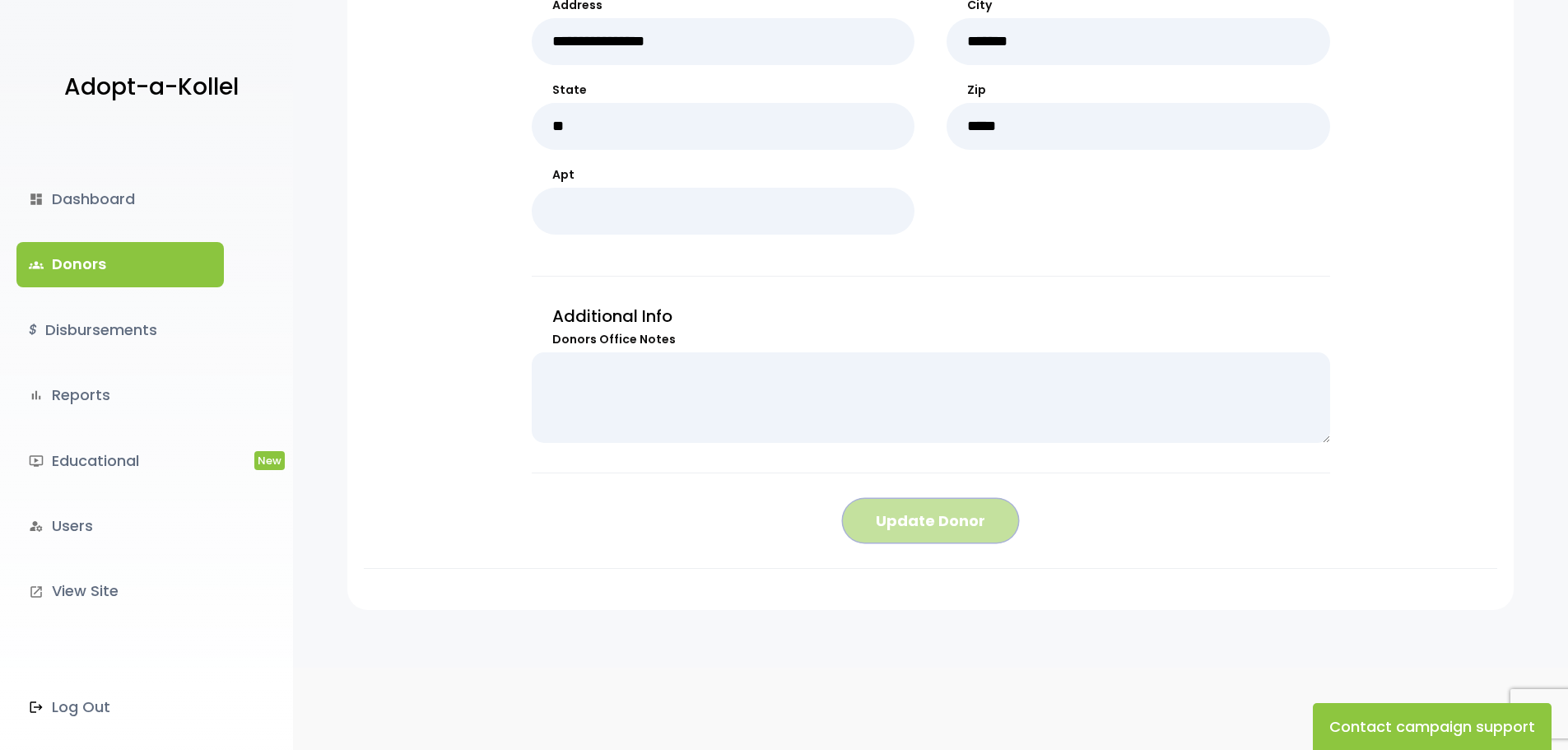
click at [940, 534] on button "Update Donor" at bounding box center [929, 520] width 177 height 45
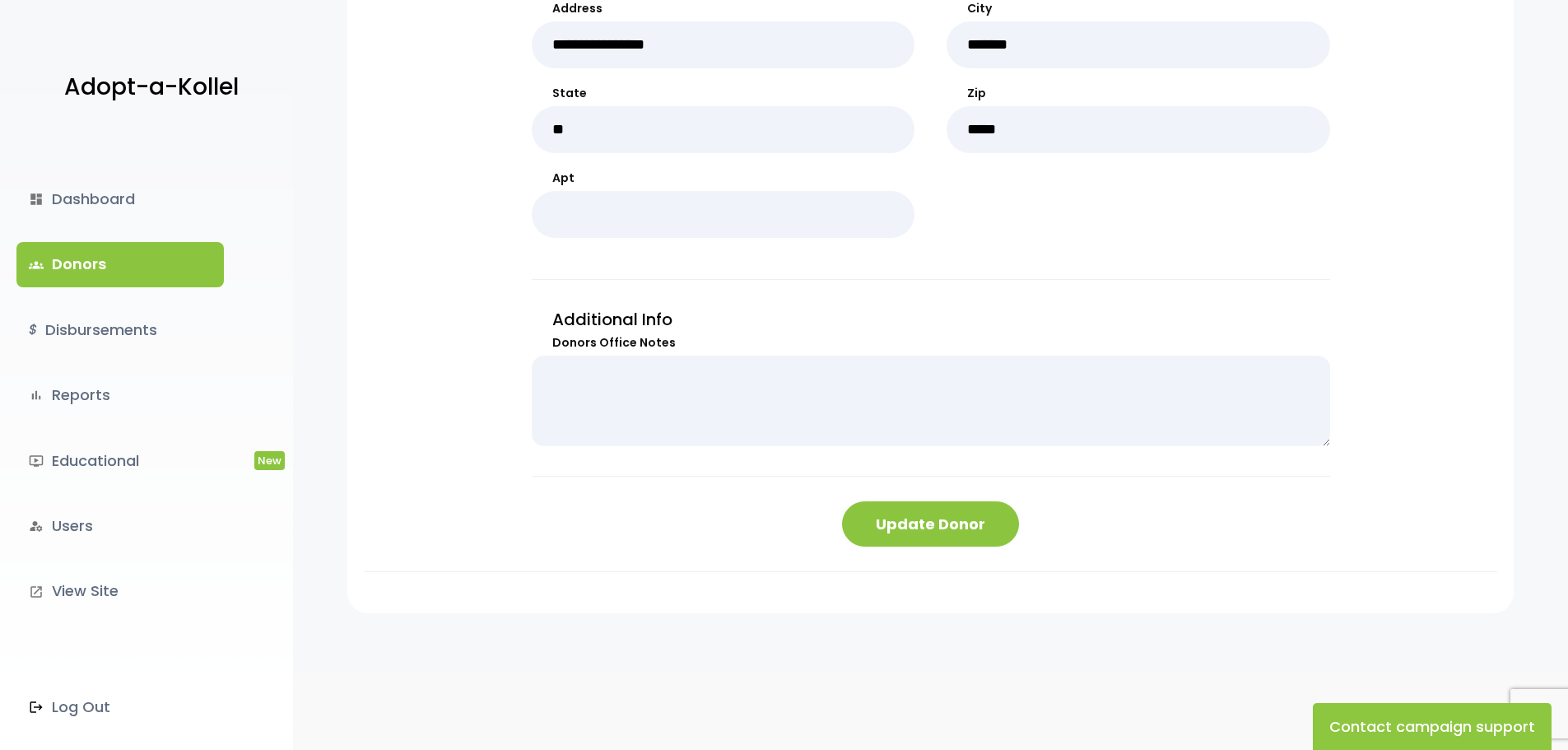
scroll to position [837, 0]
click at [63, 265] on link "groups Donors" at bounding box center [120, 264] width 208 height 44
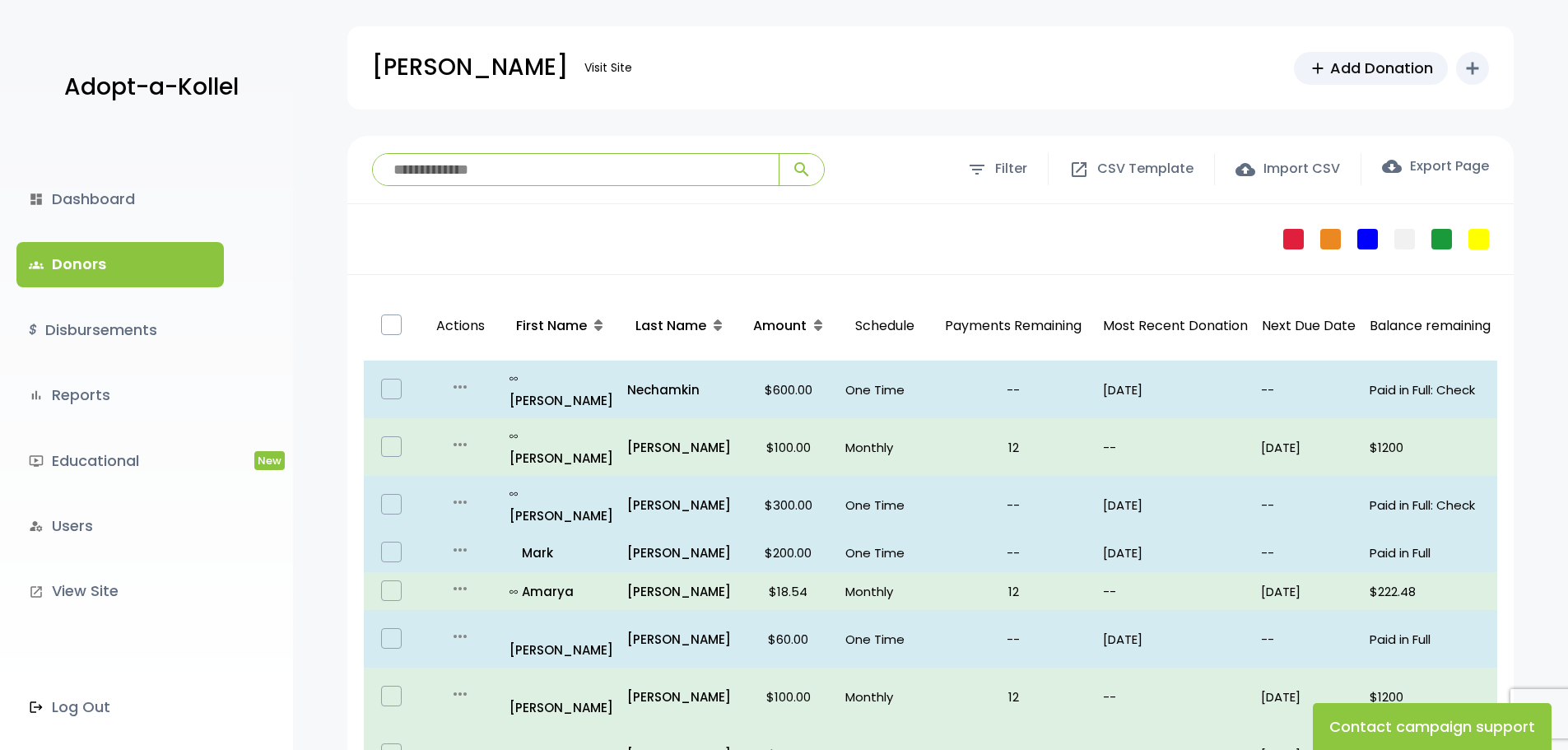
scroll to position [165, 0]
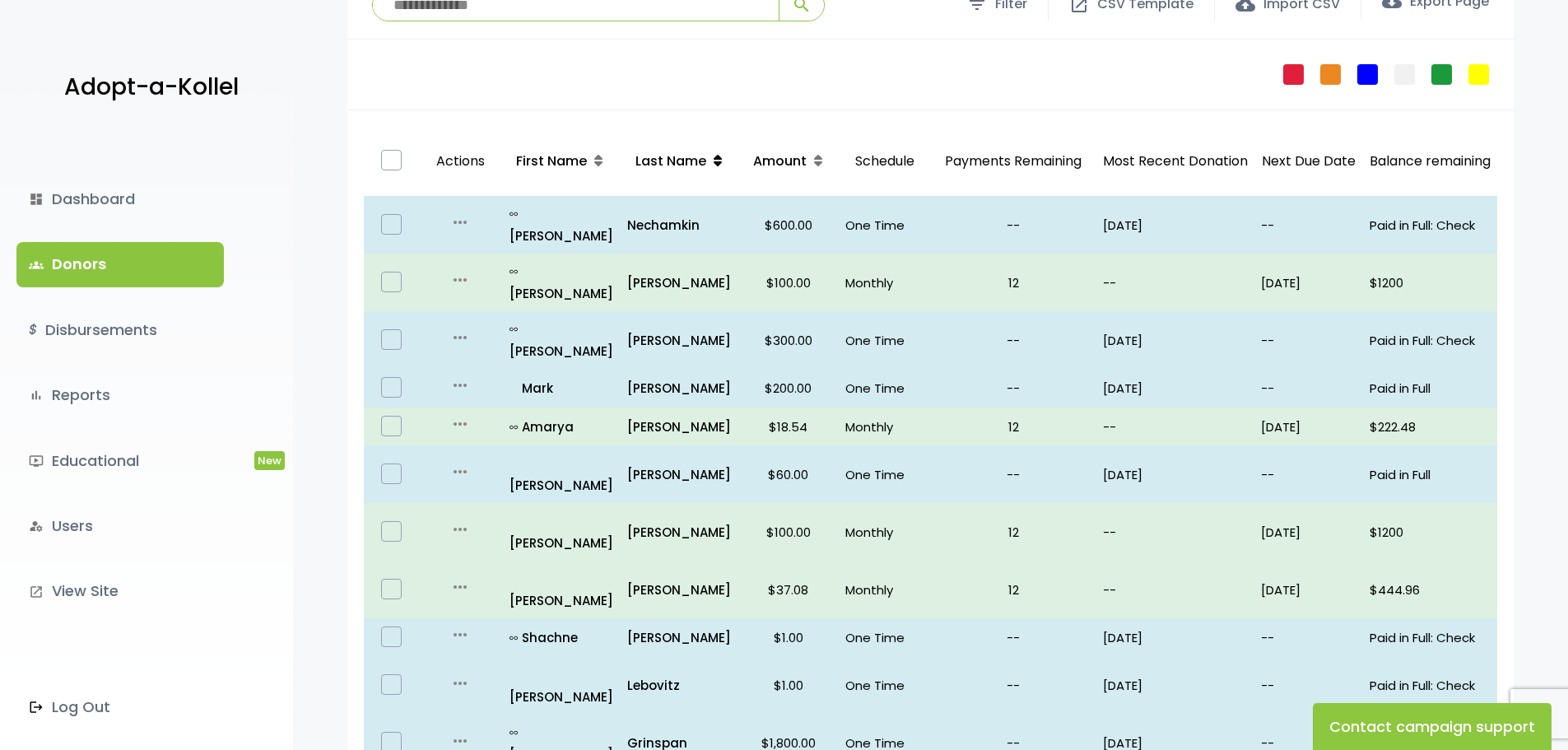
click at [714, 156] on icon at bounding box center [718, 160] width 8 height 13
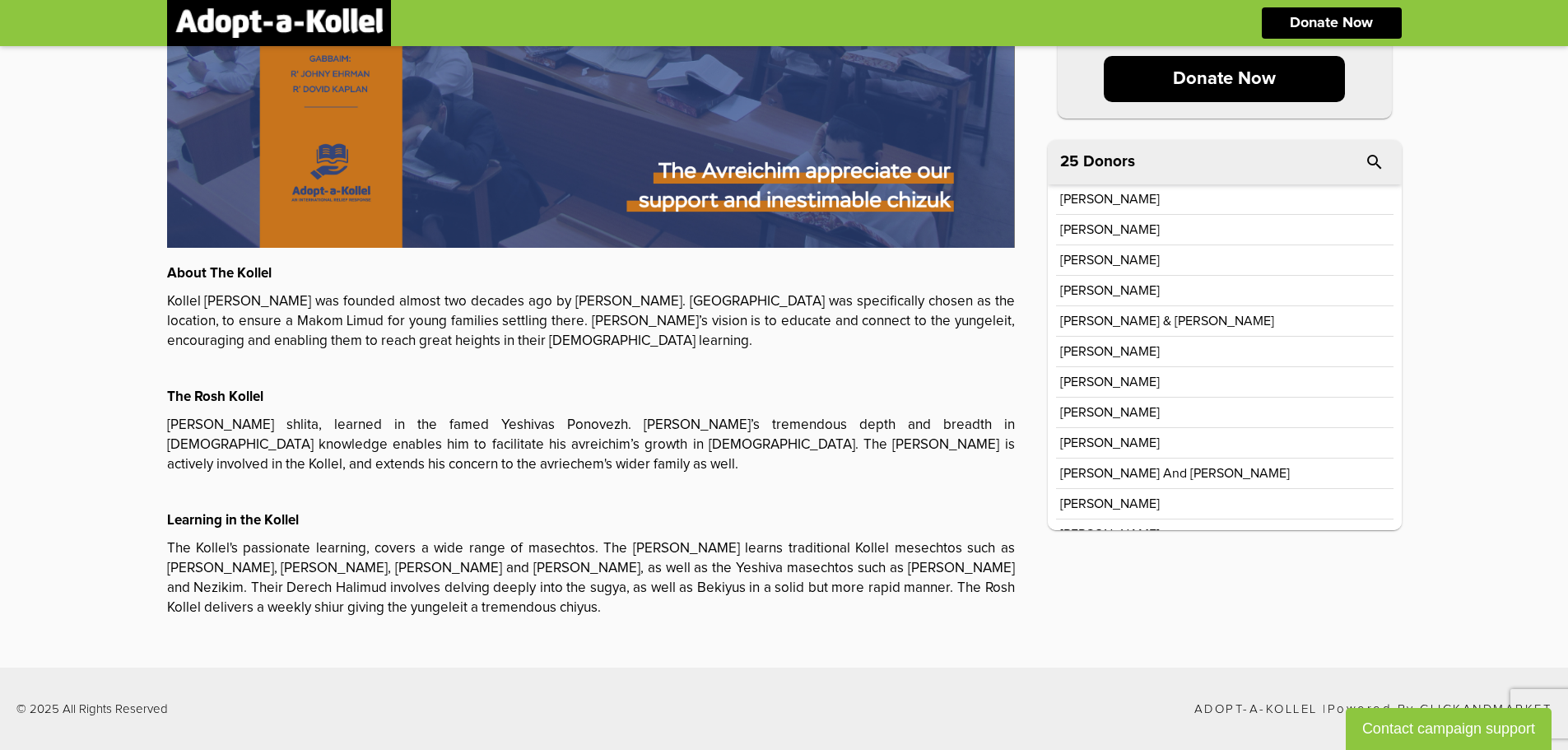
scroll to position [310, 0]
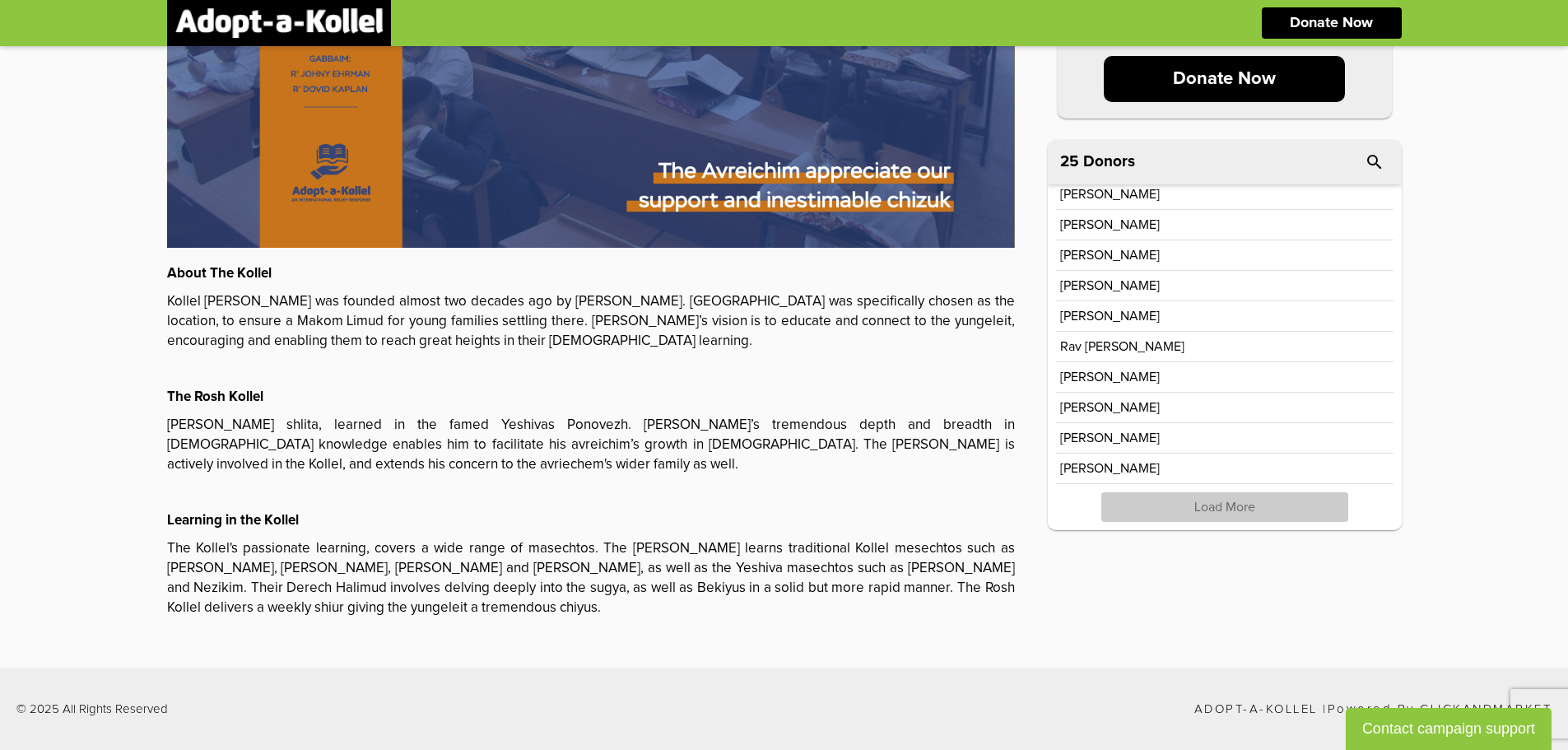
click at [1246, 506] on p "Load More" at bounding box center [1224, 507] width 247 height 30
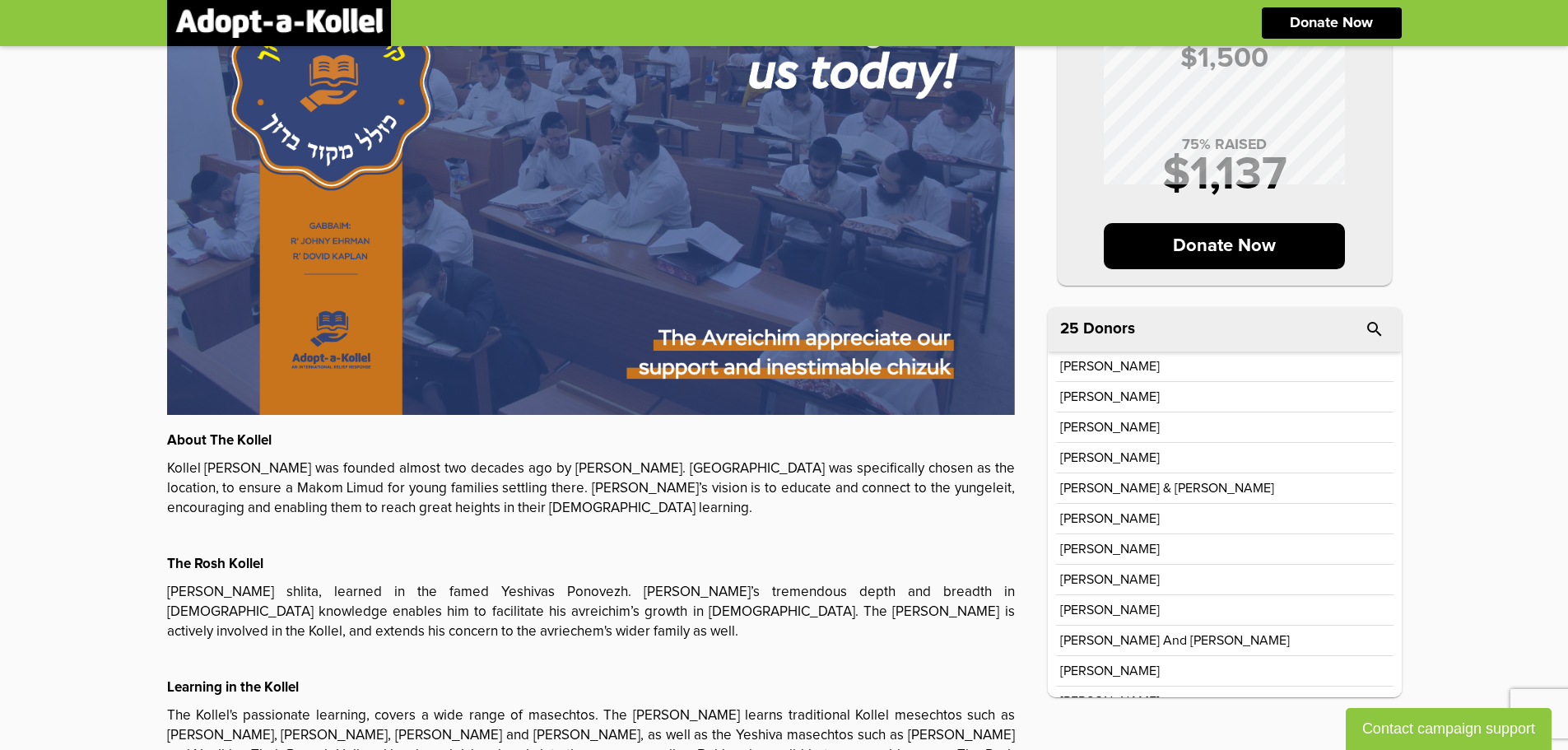
scroll to position [0, 0]
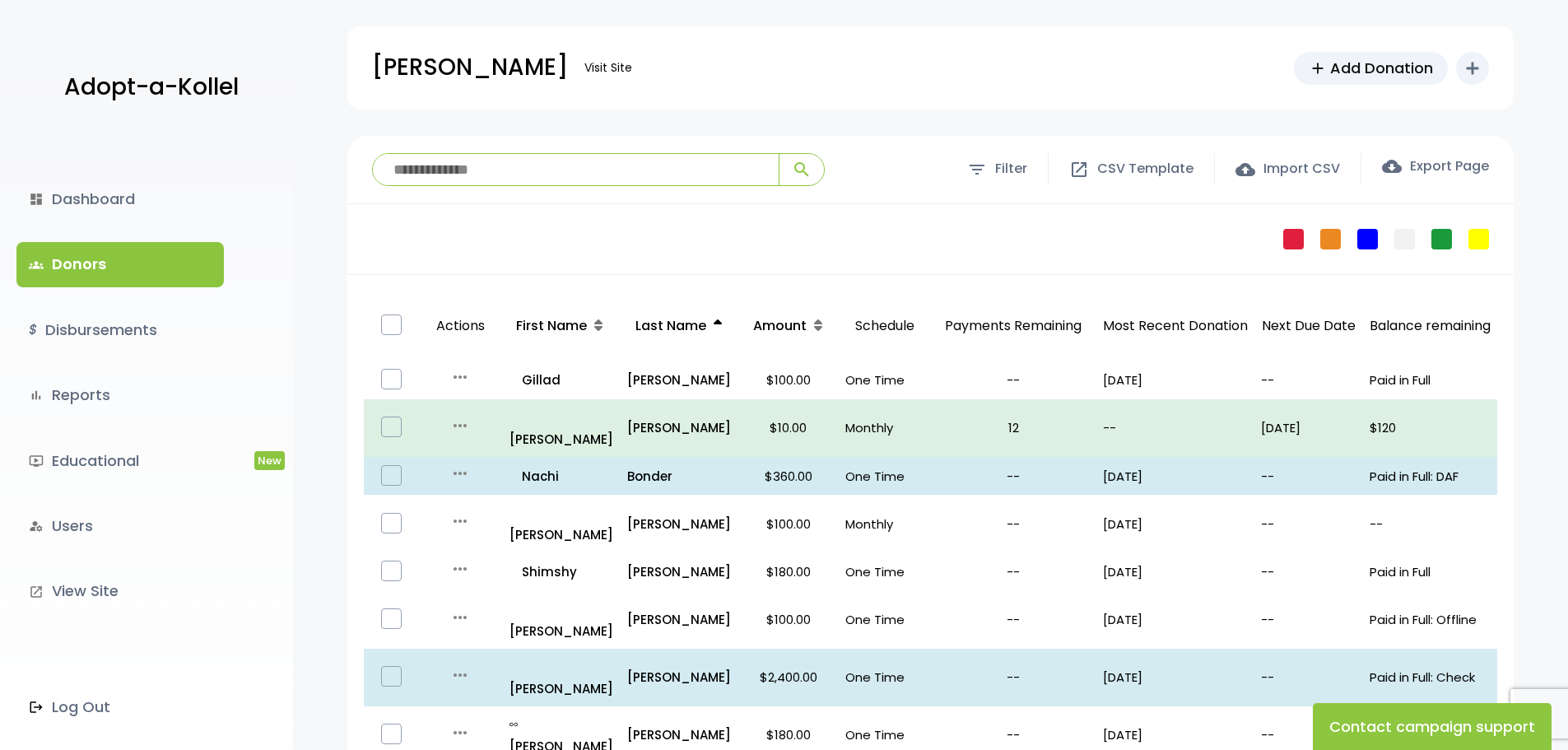
click at [715, 321] on icon at bounding box center [718, 325] width 8 height 13
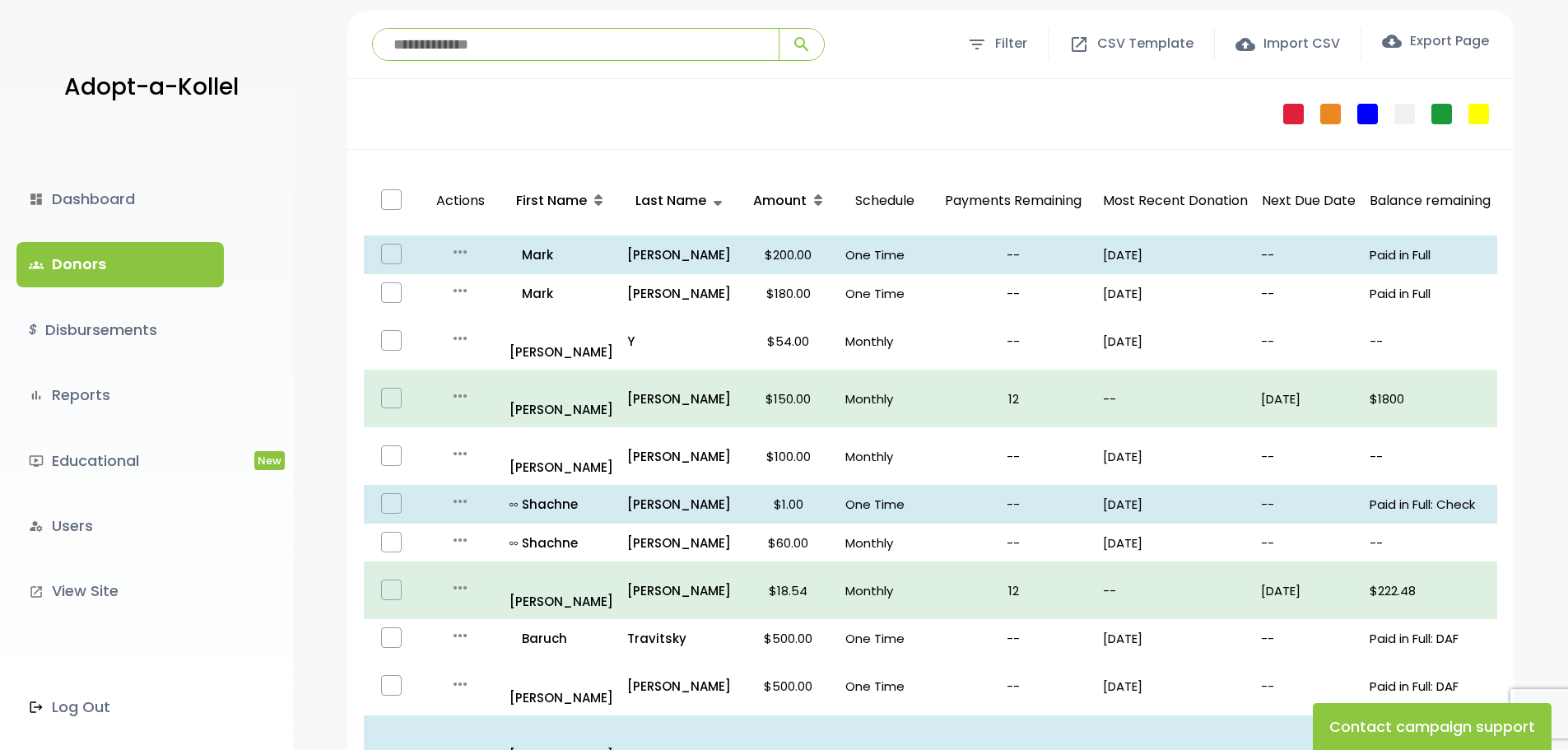
scroll to position [165, 0]
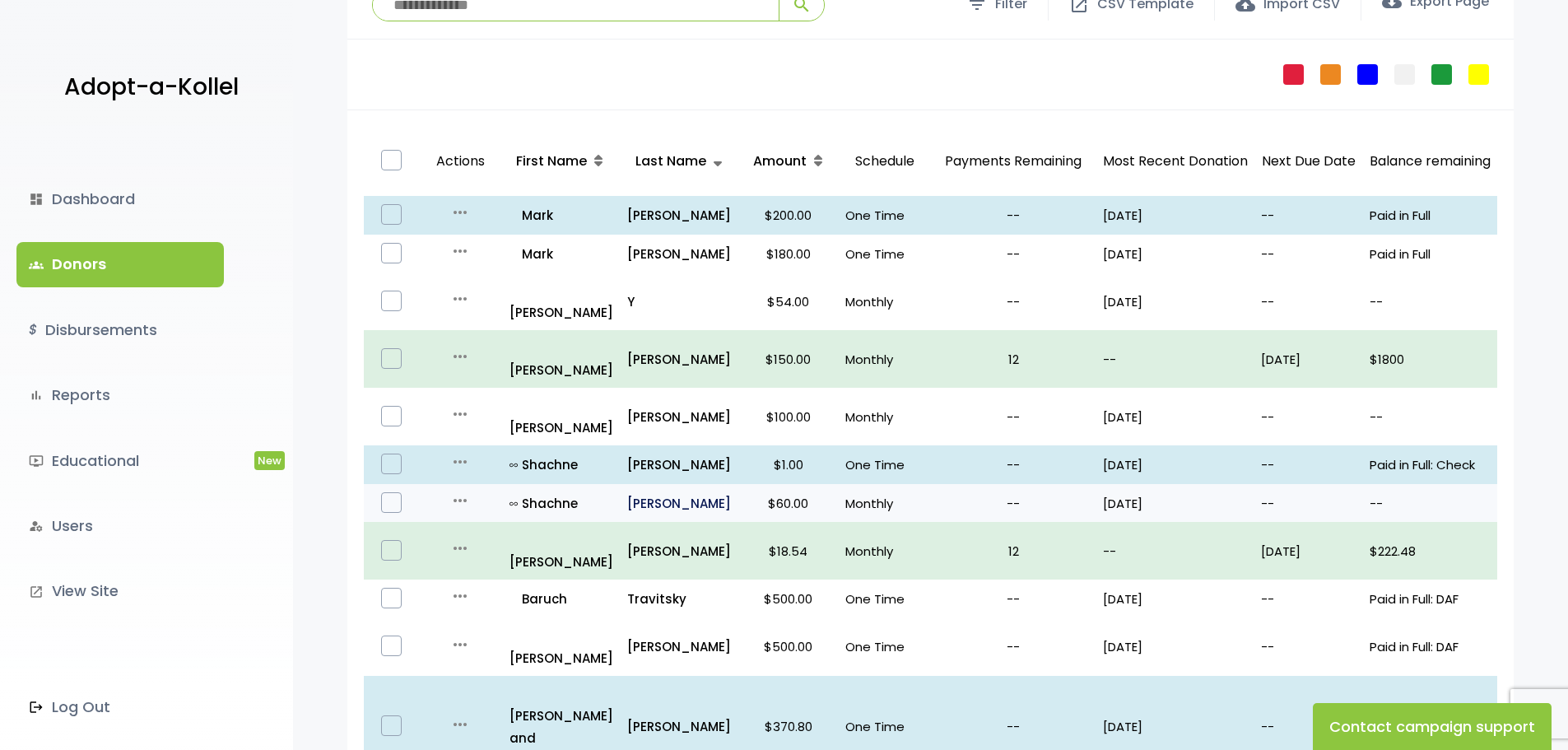
click at [633, 492] on p "Weinberger" at bounding box center [679, 503] width 105 height 22
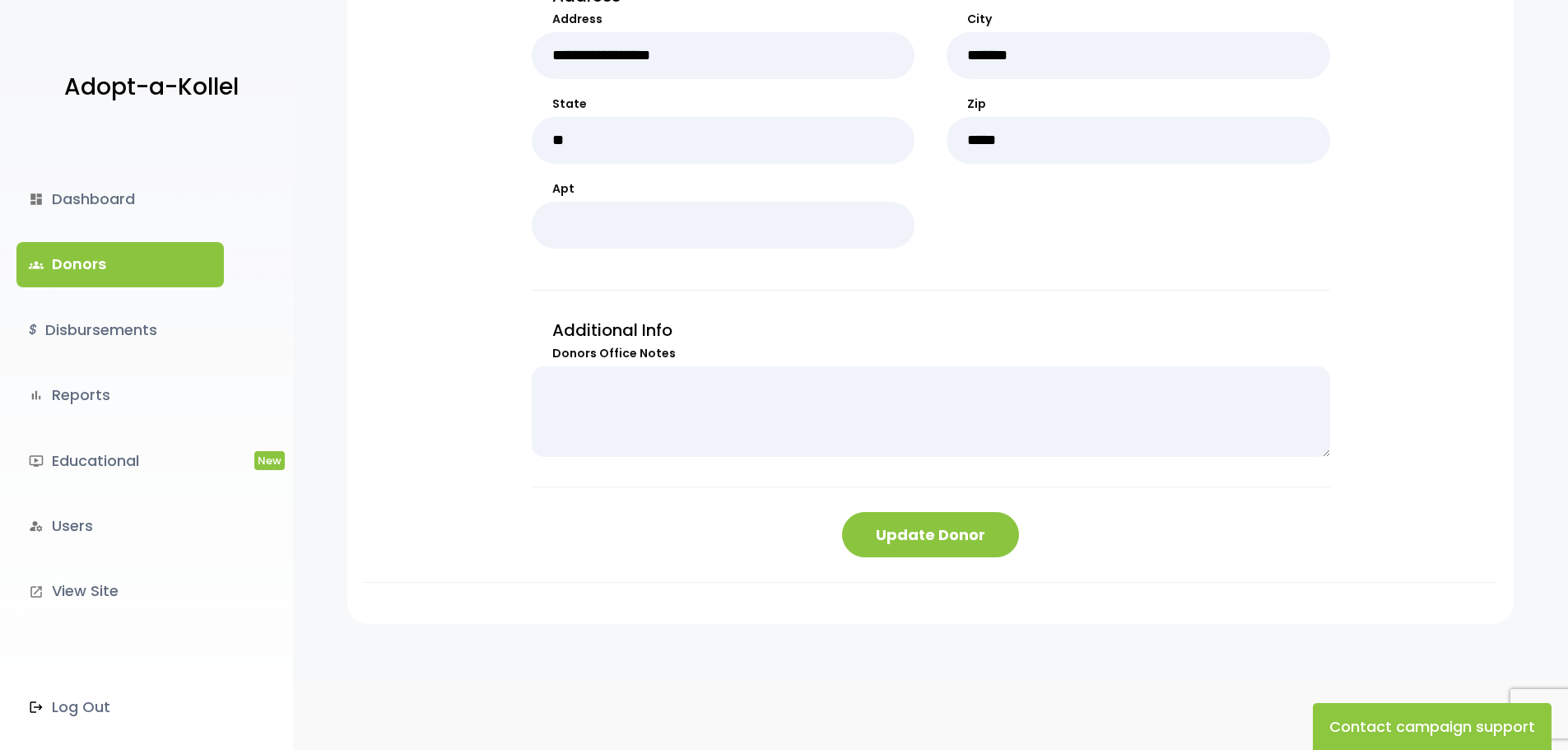
scroll to position [179, 0]
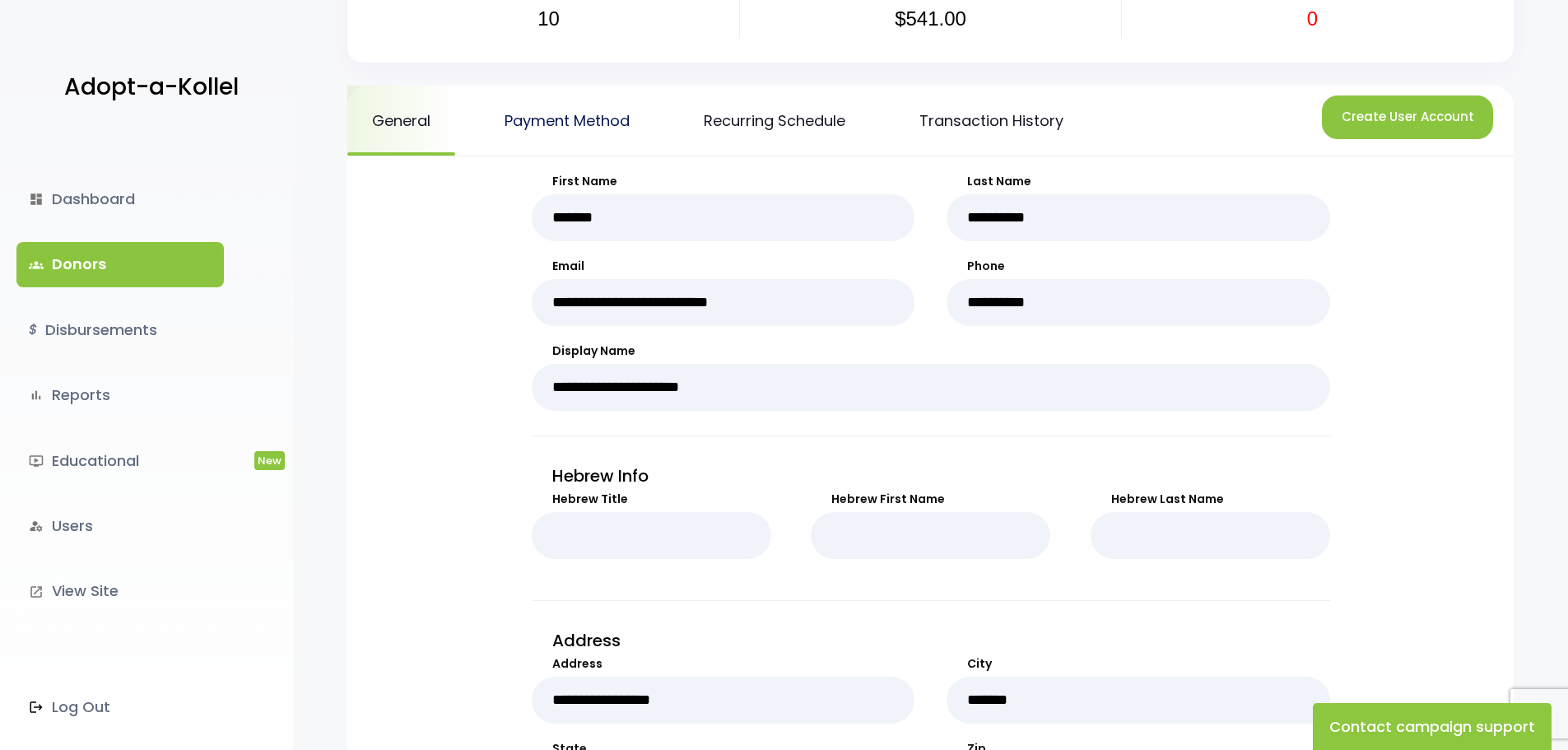
click at [567, 114] on link "Payment Method" at bounding box center [567, 121] width 175 height 70
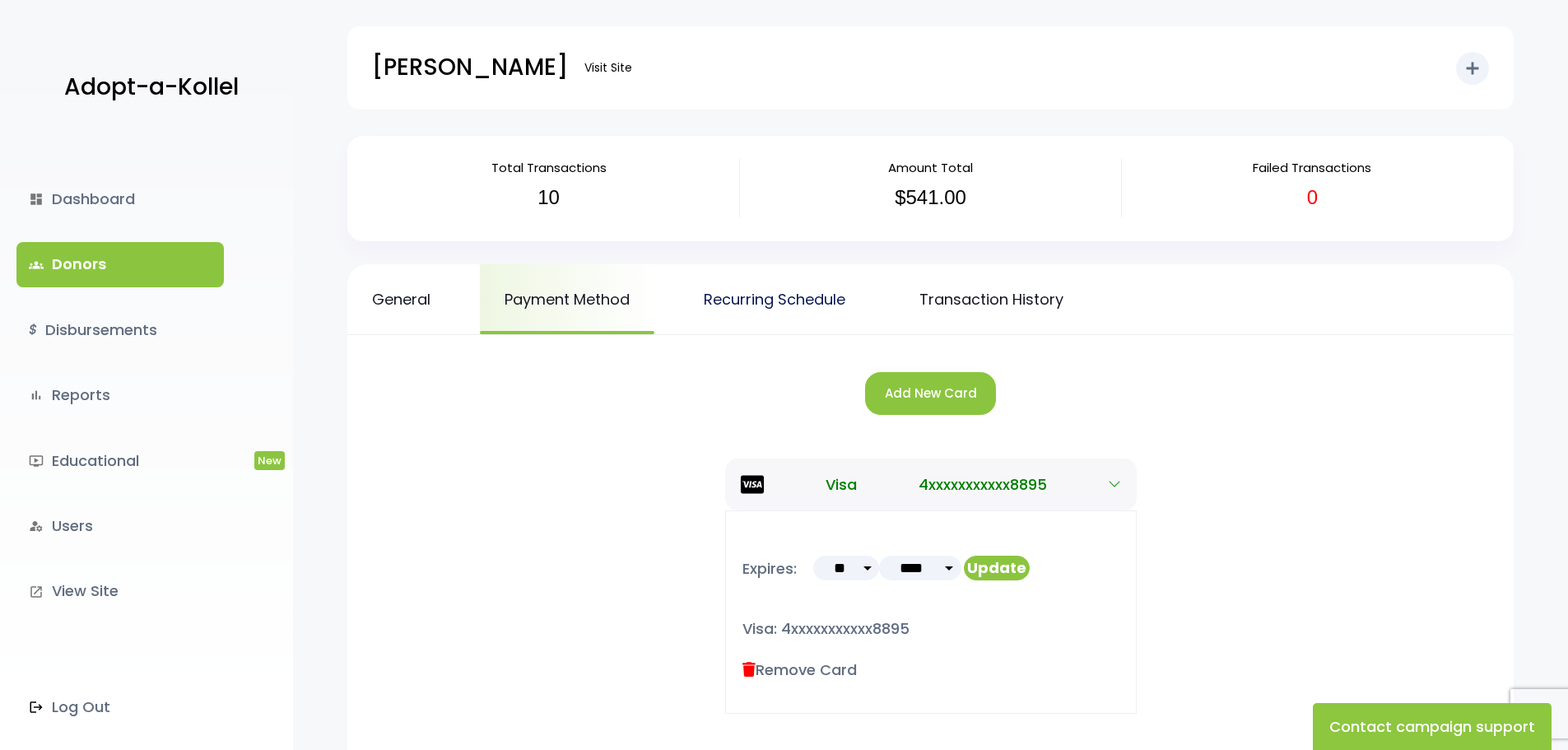
click at [769, 293] on link "Recurring Schedule" at bounding box center [774, 299] width 191 height 70
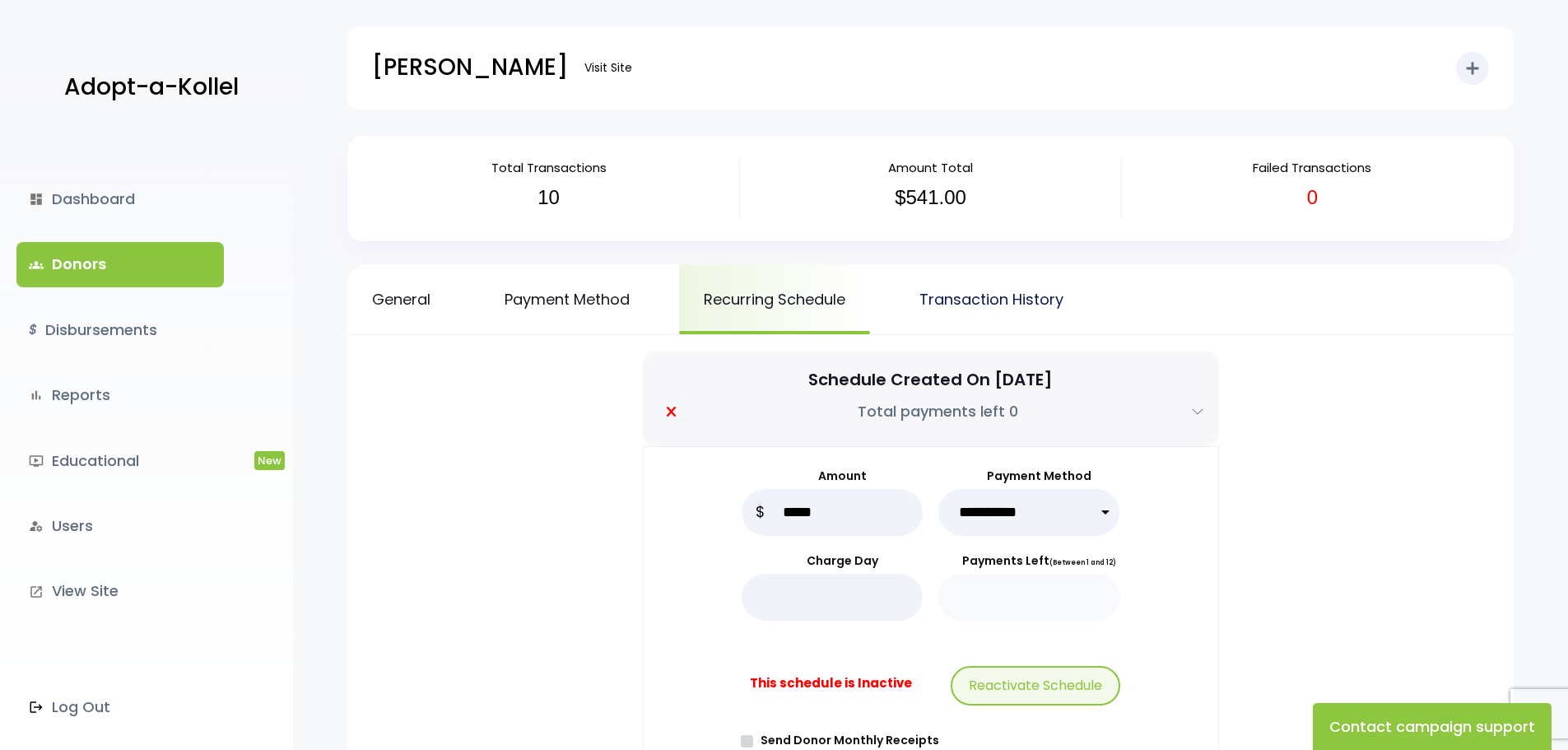
click at [1000, 287] on link "Transaction History" at bounding box center [991, 299] width 194 height 70
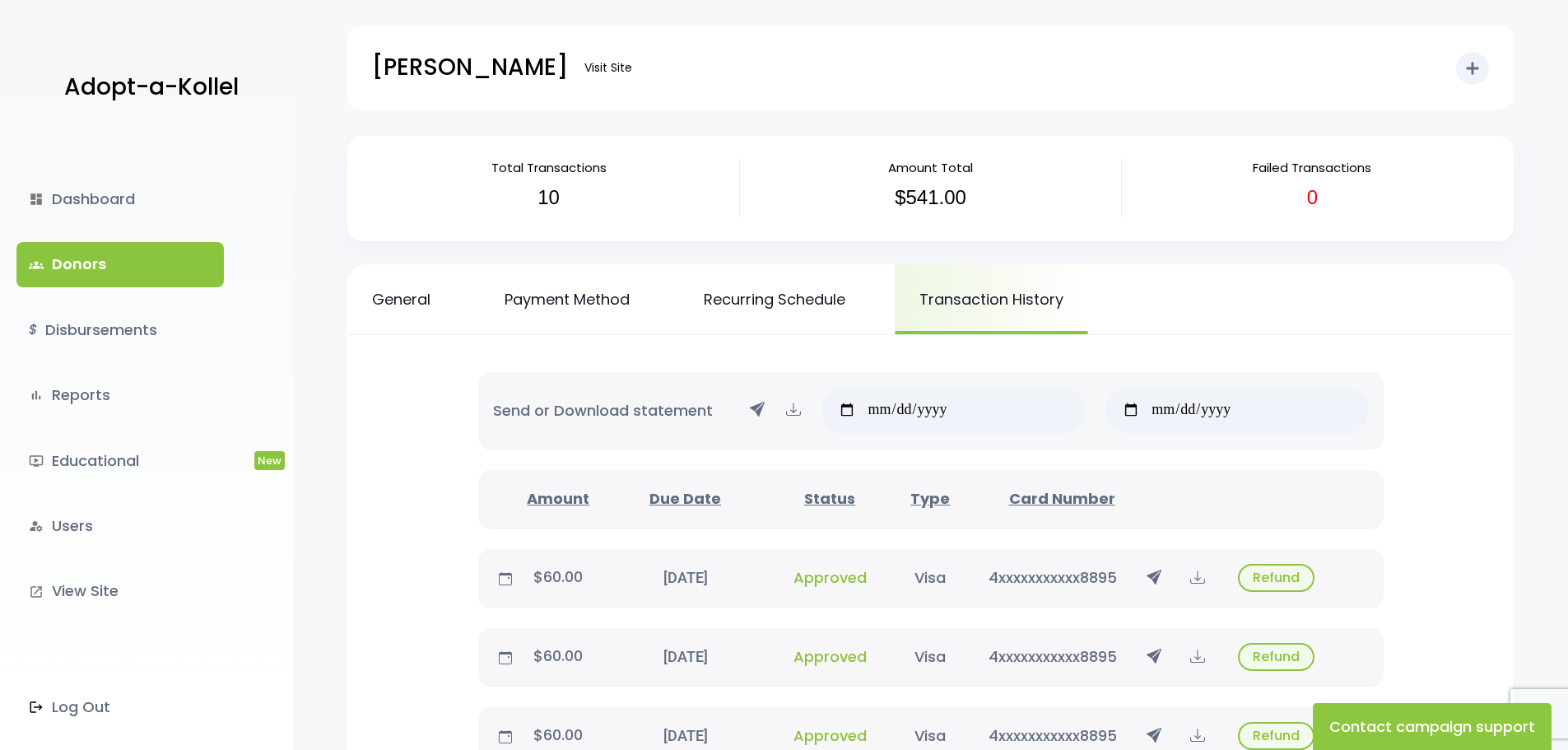
click at [80, 263] on link "groups Donors" at bounding box center [120, 264] width 208 height 44
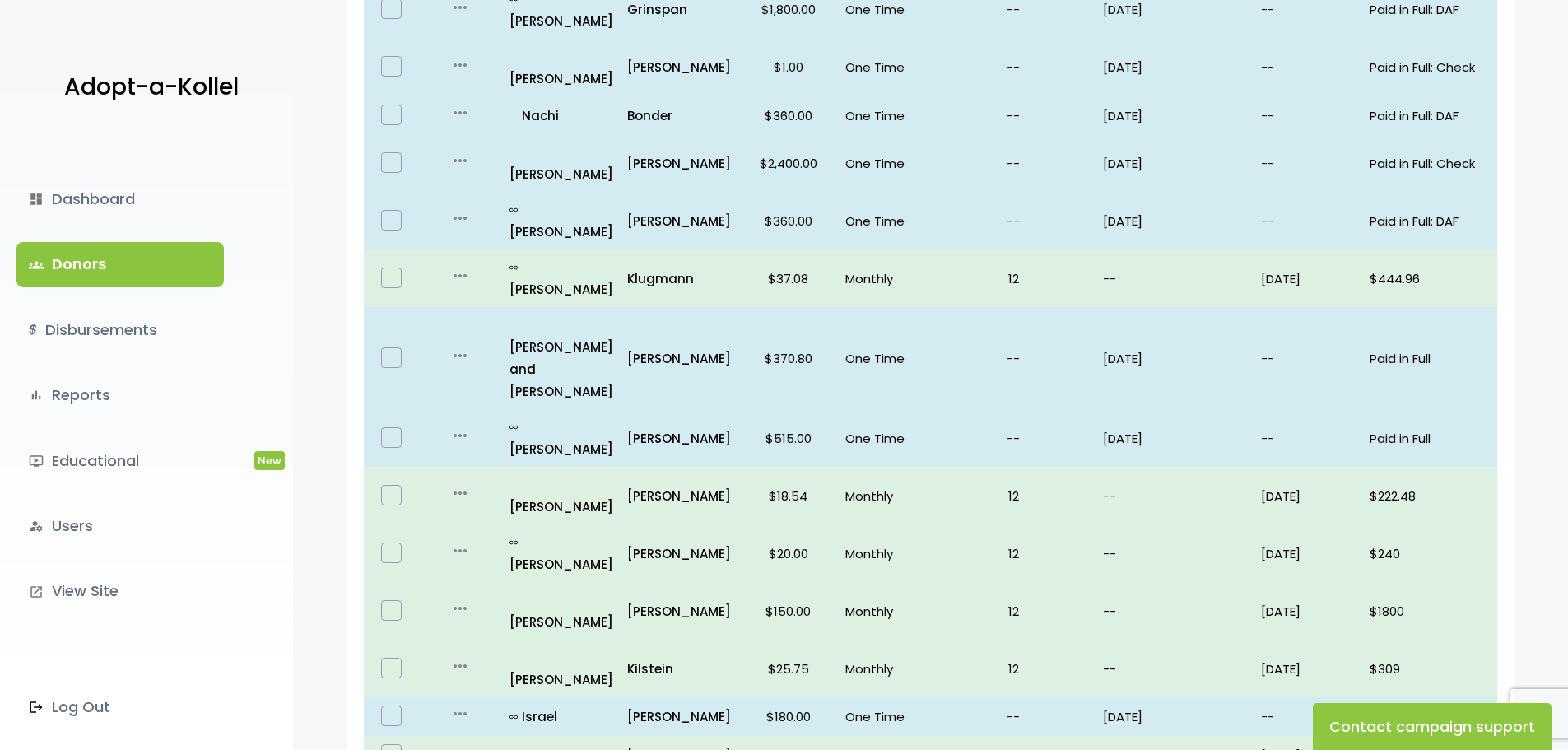
scroll to position [960, 0]
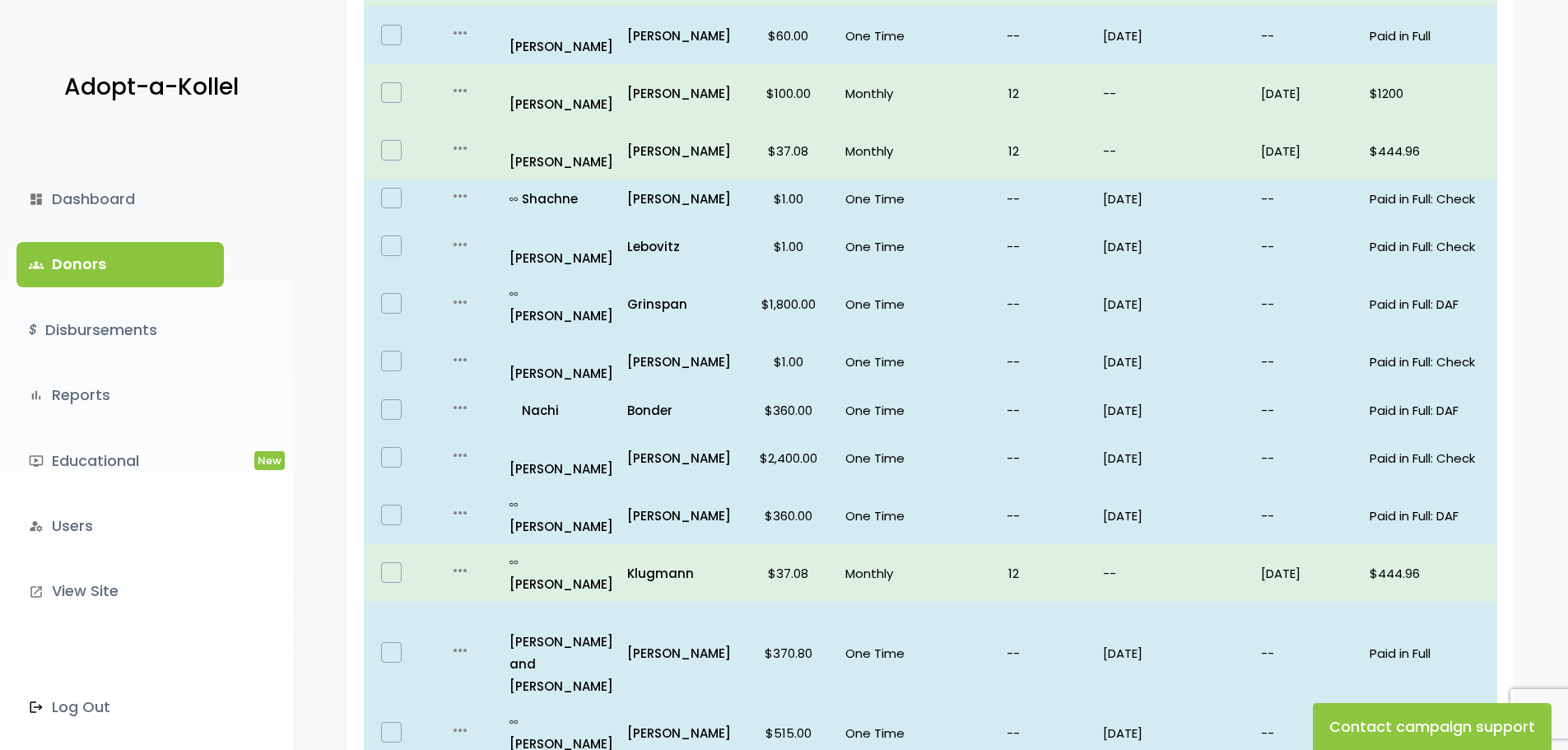
scroll to position [466, 0]
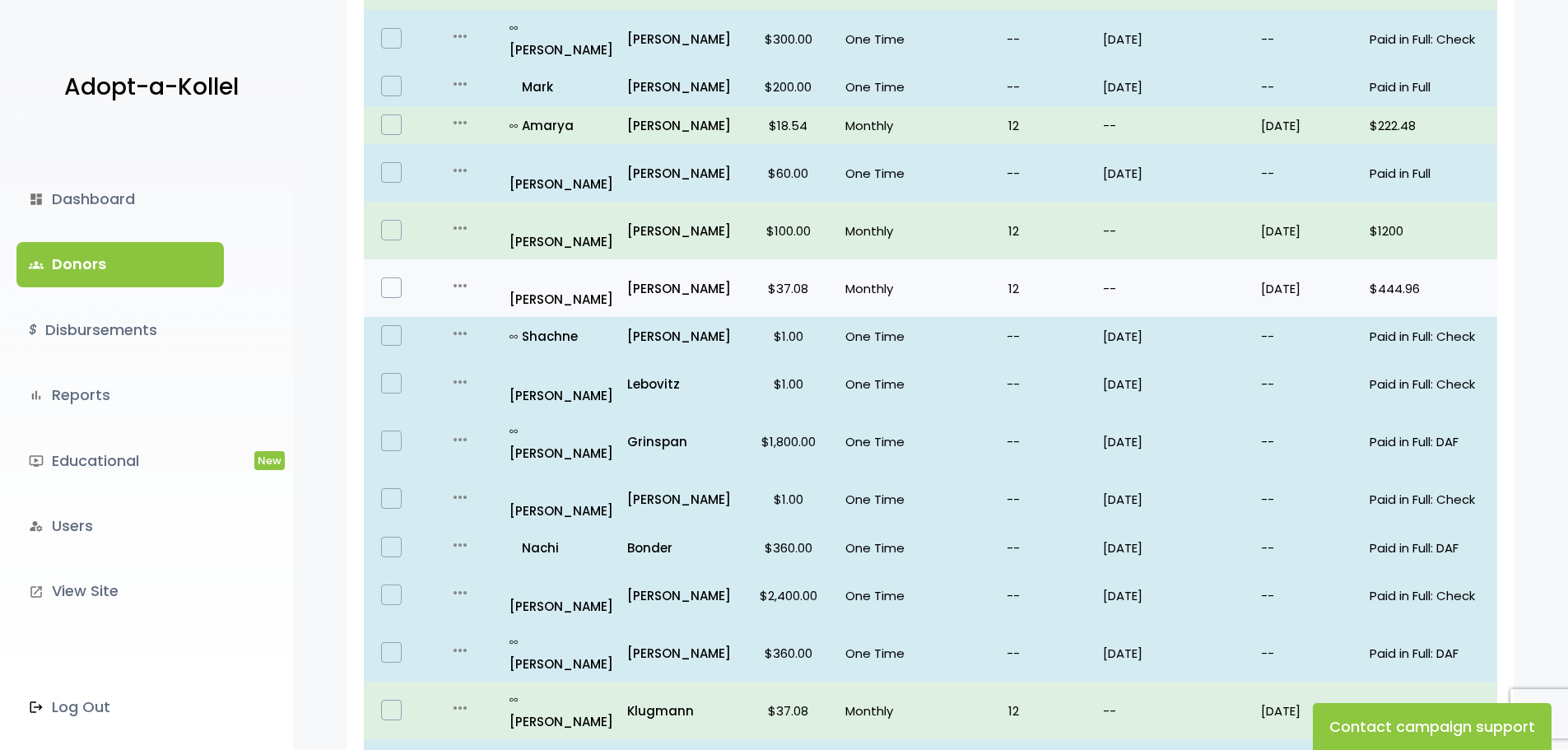
click at [392, 277] on label at bounding box center [391, 287] width 21 height 21
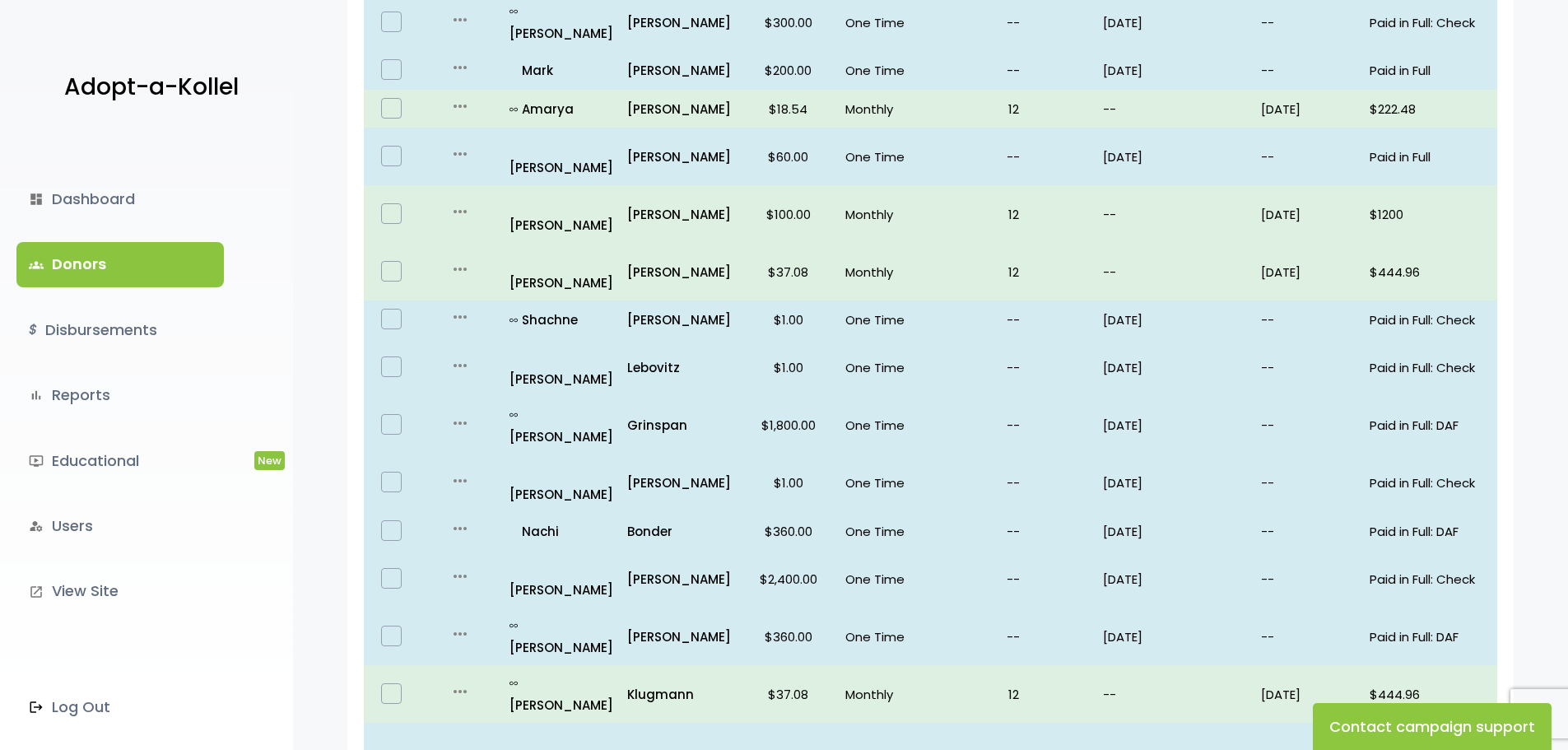
scroll to position [0, 0]
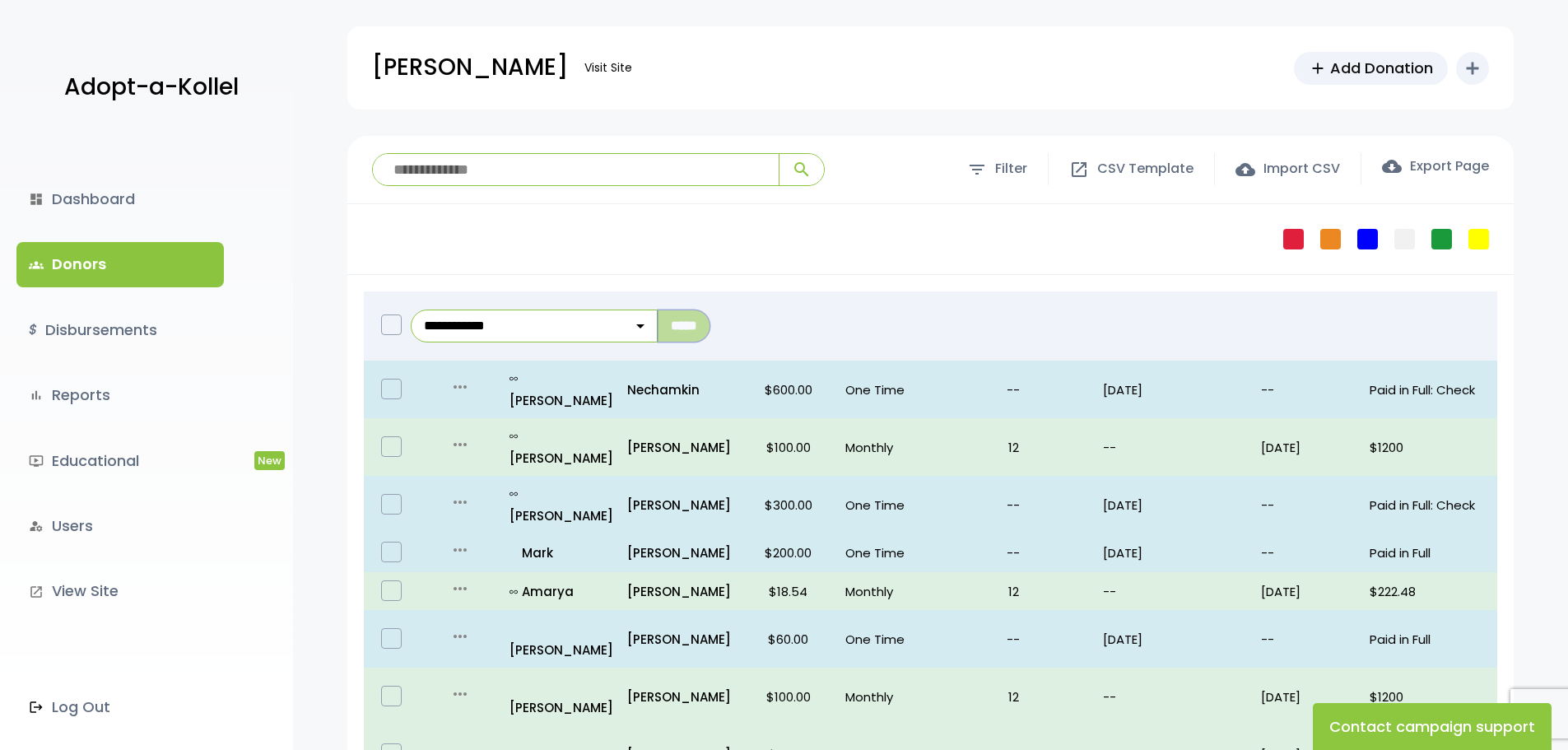
click at [696, 327] on input "*****" at bounding box center [684, 326] width 53 height 33
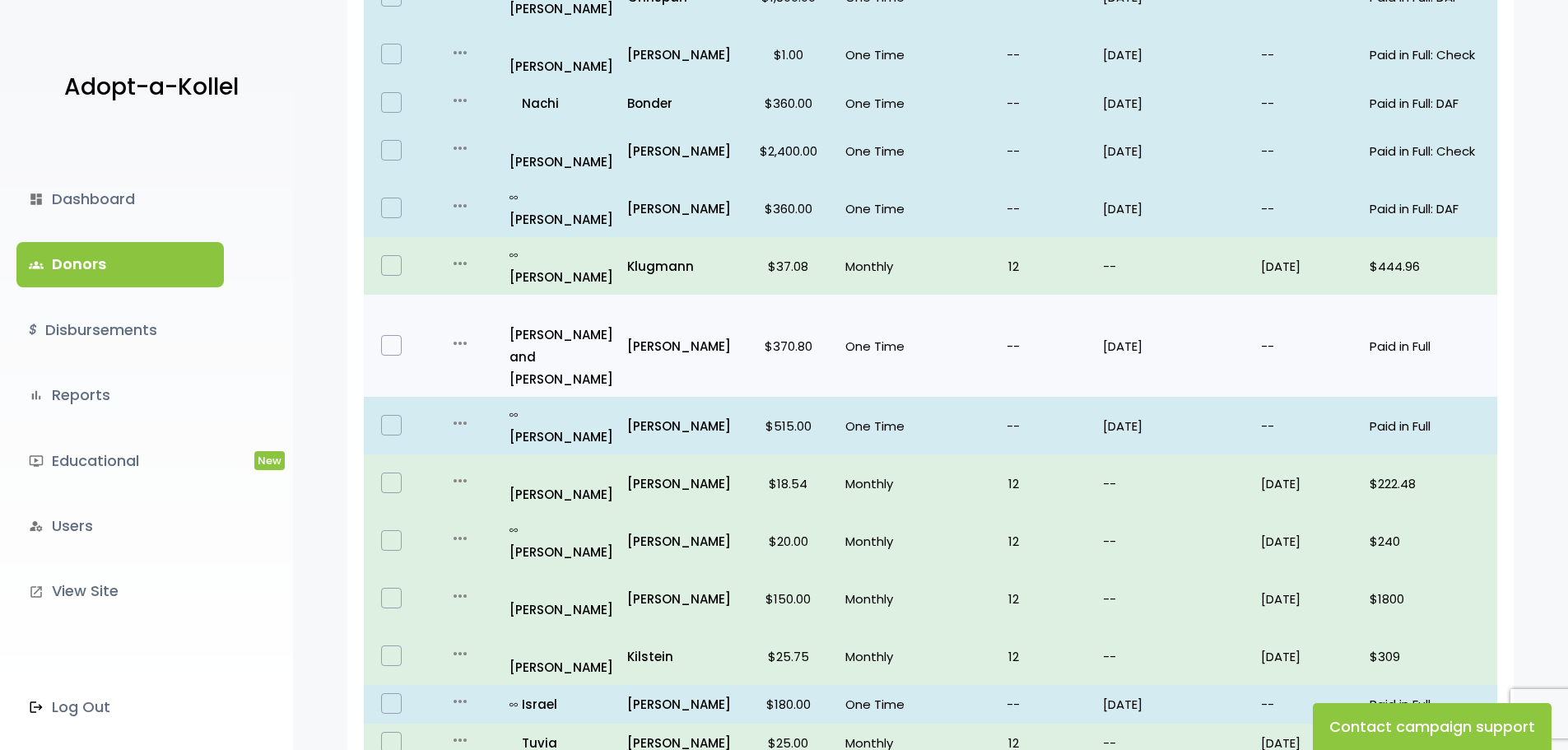
scroll to position [960, 0]
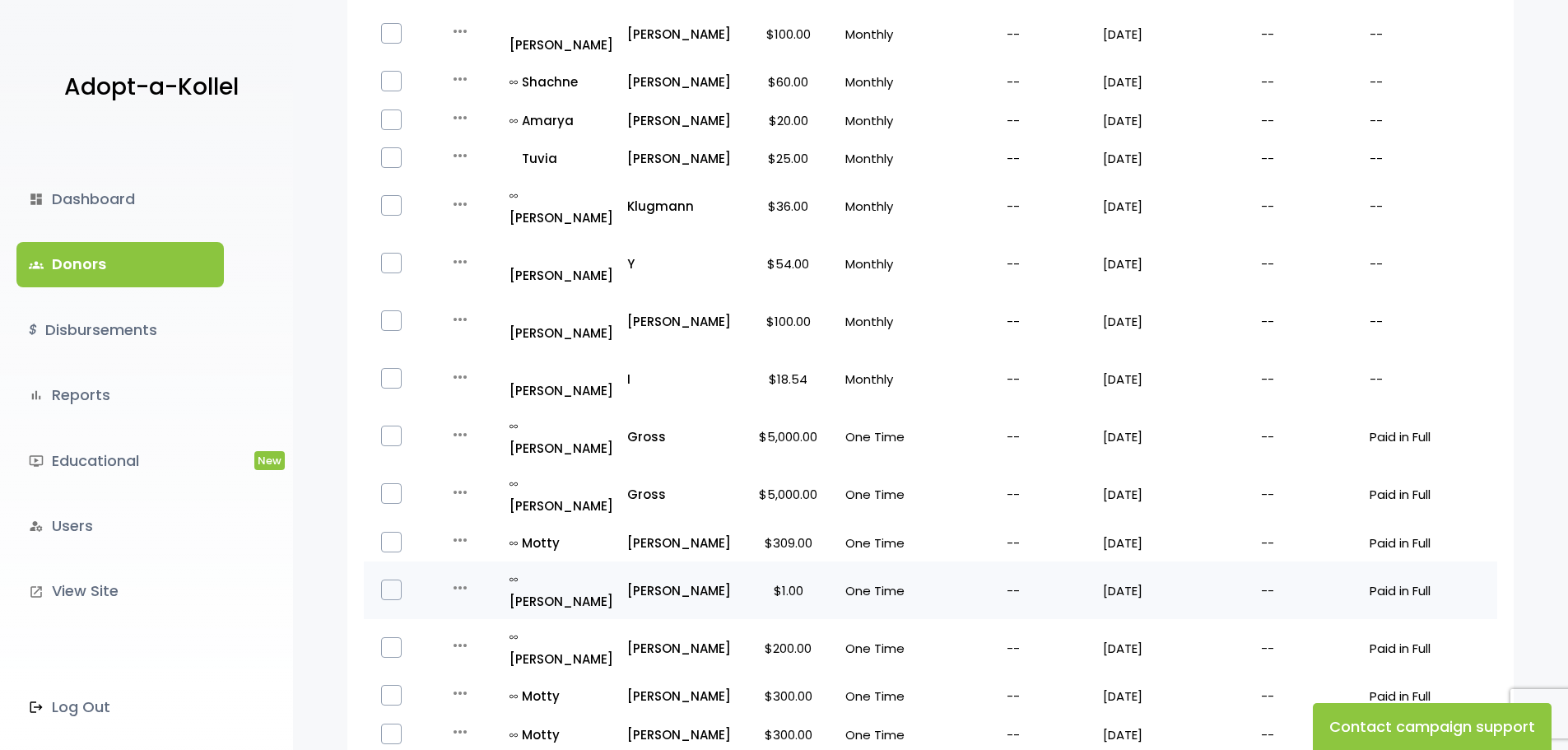
scroll to position [940, 0]
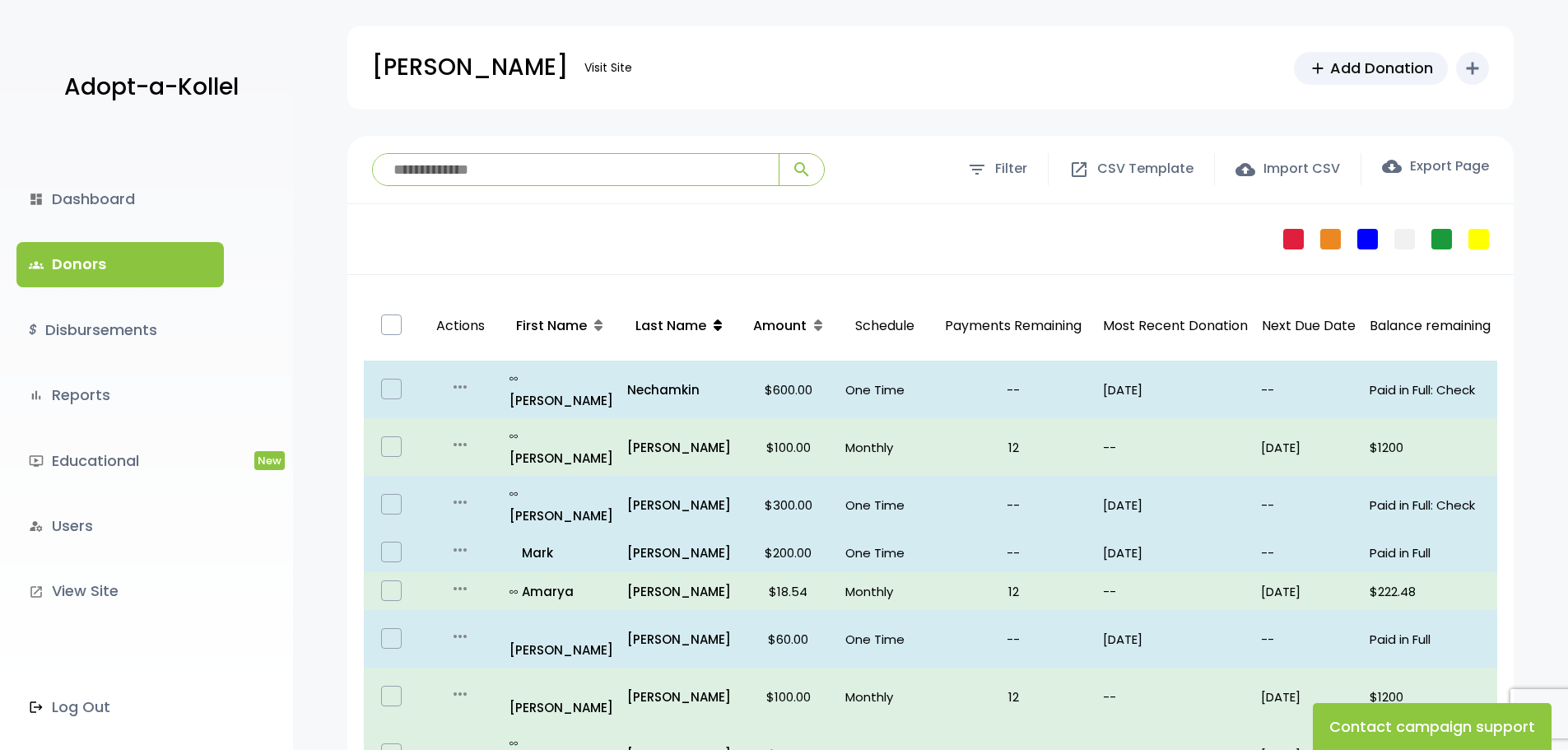
click at [714, 327] on icon at bounding box center [718, 325] width 8 height 13
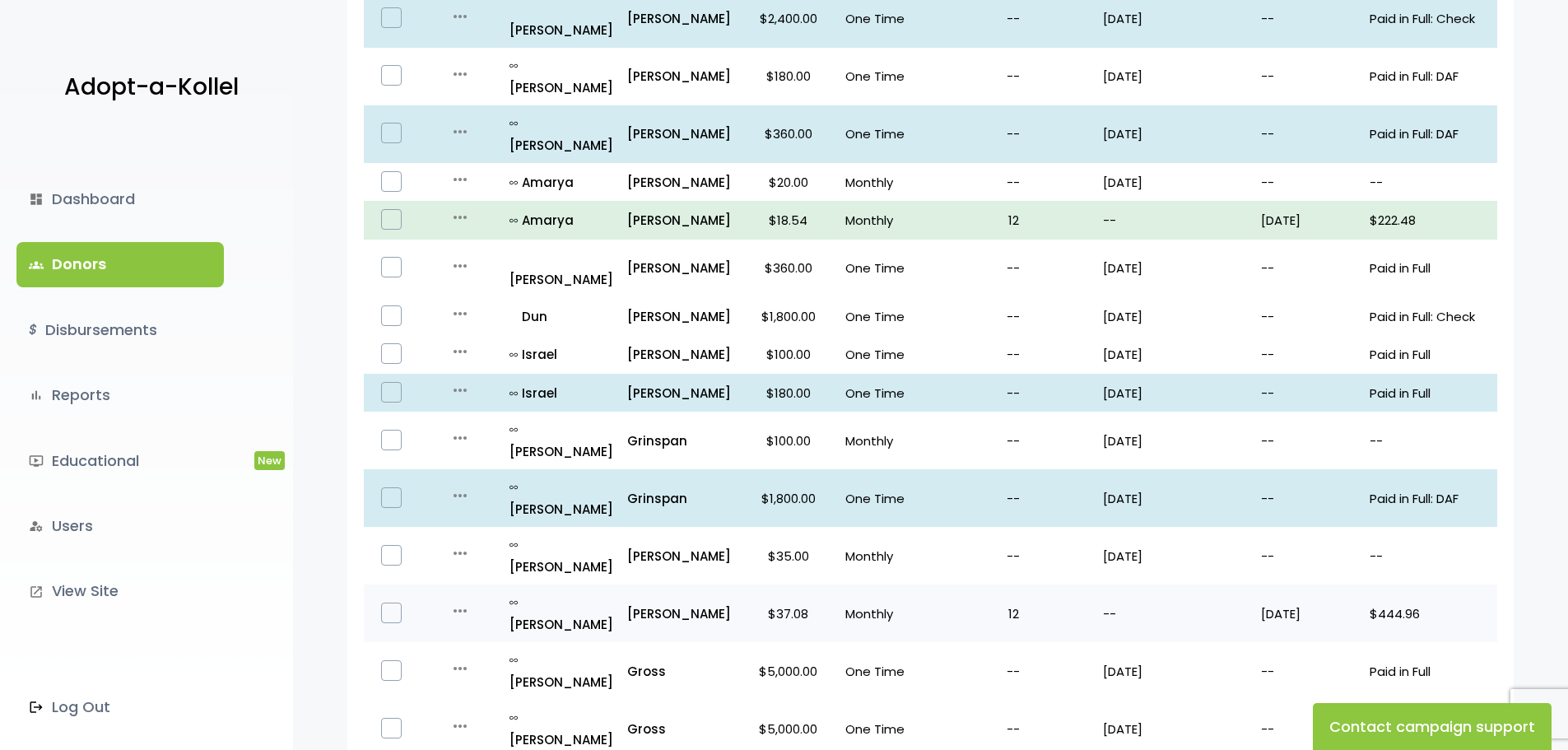
scroll to position [823, 0]
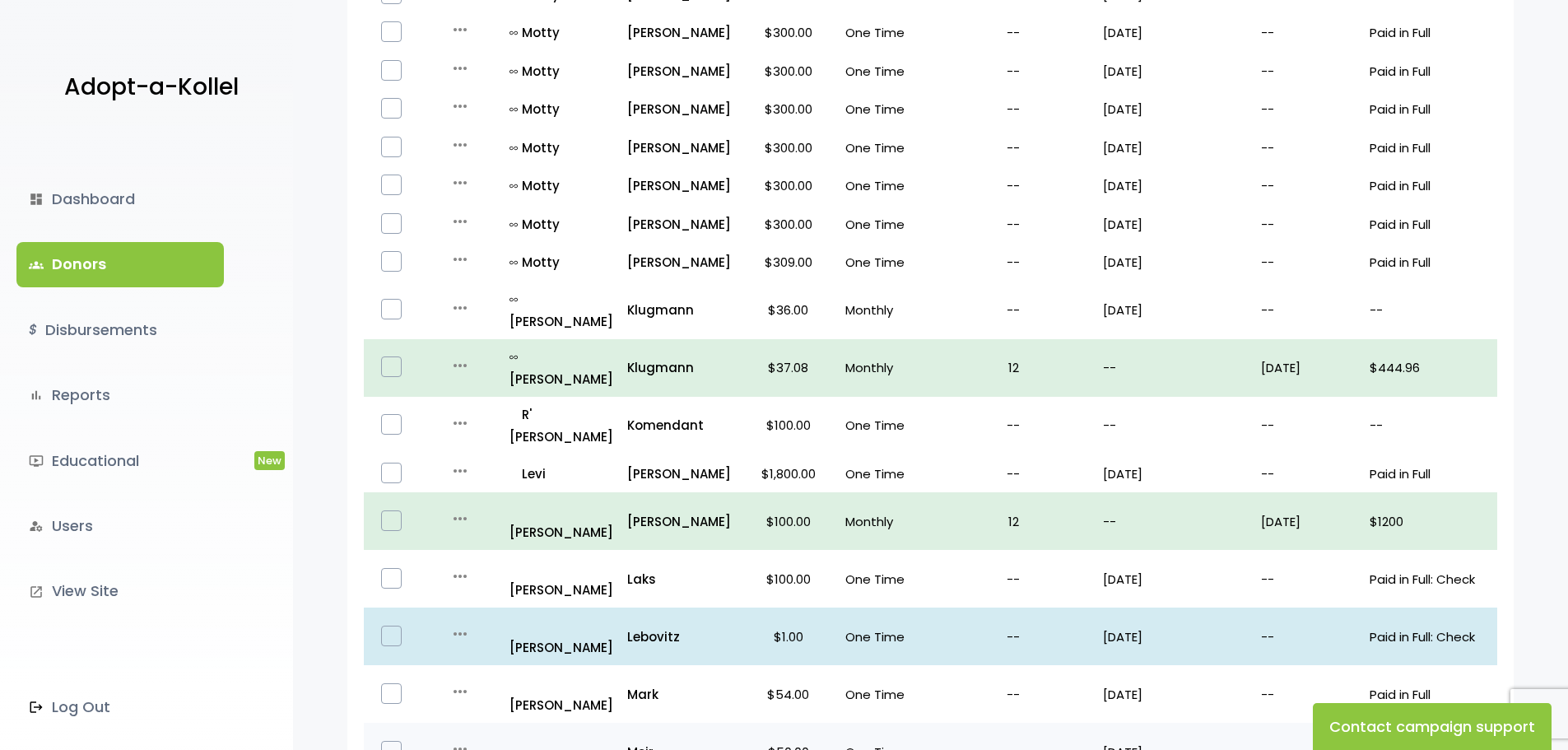
scroll to position [940, 0]
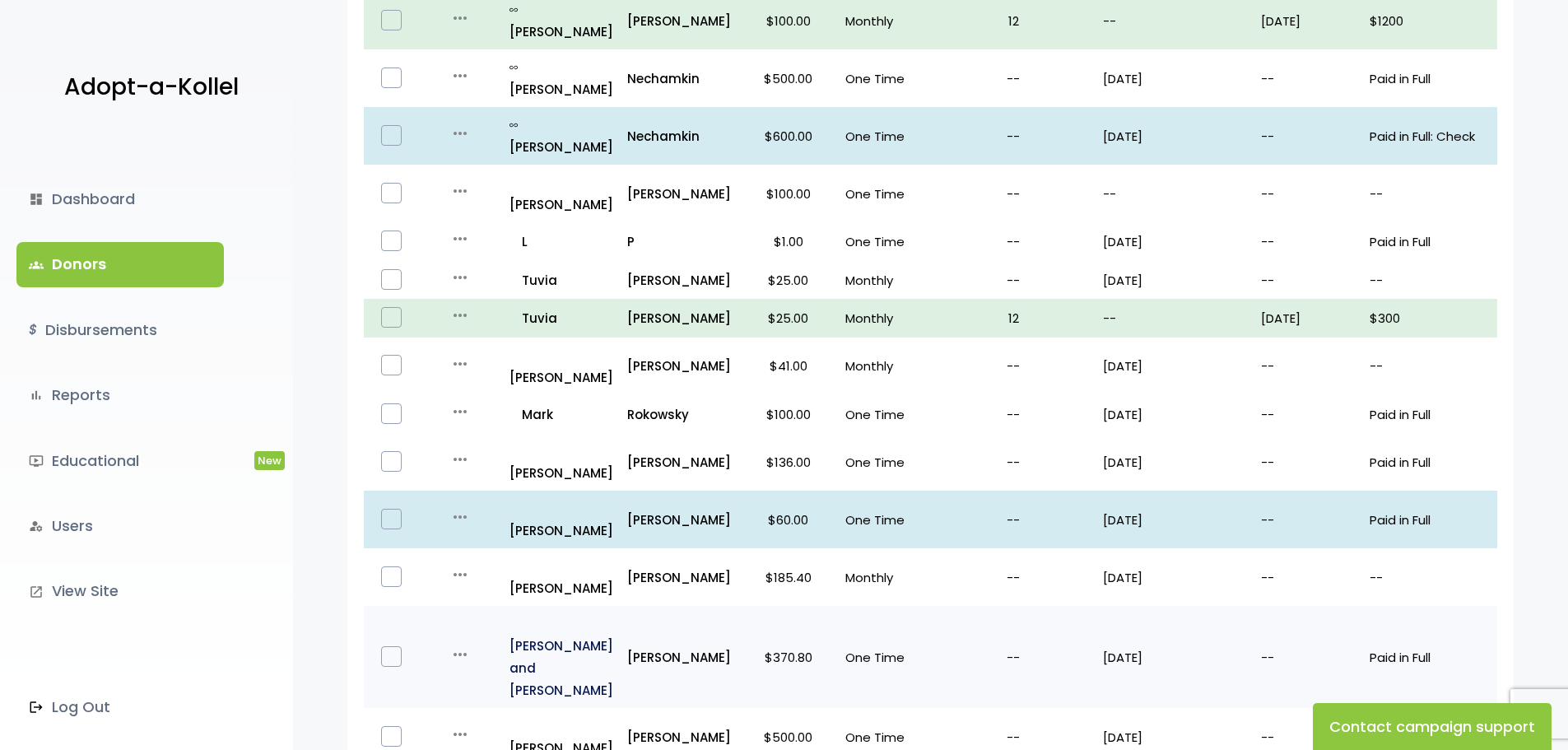
scroll to position [807, 0]
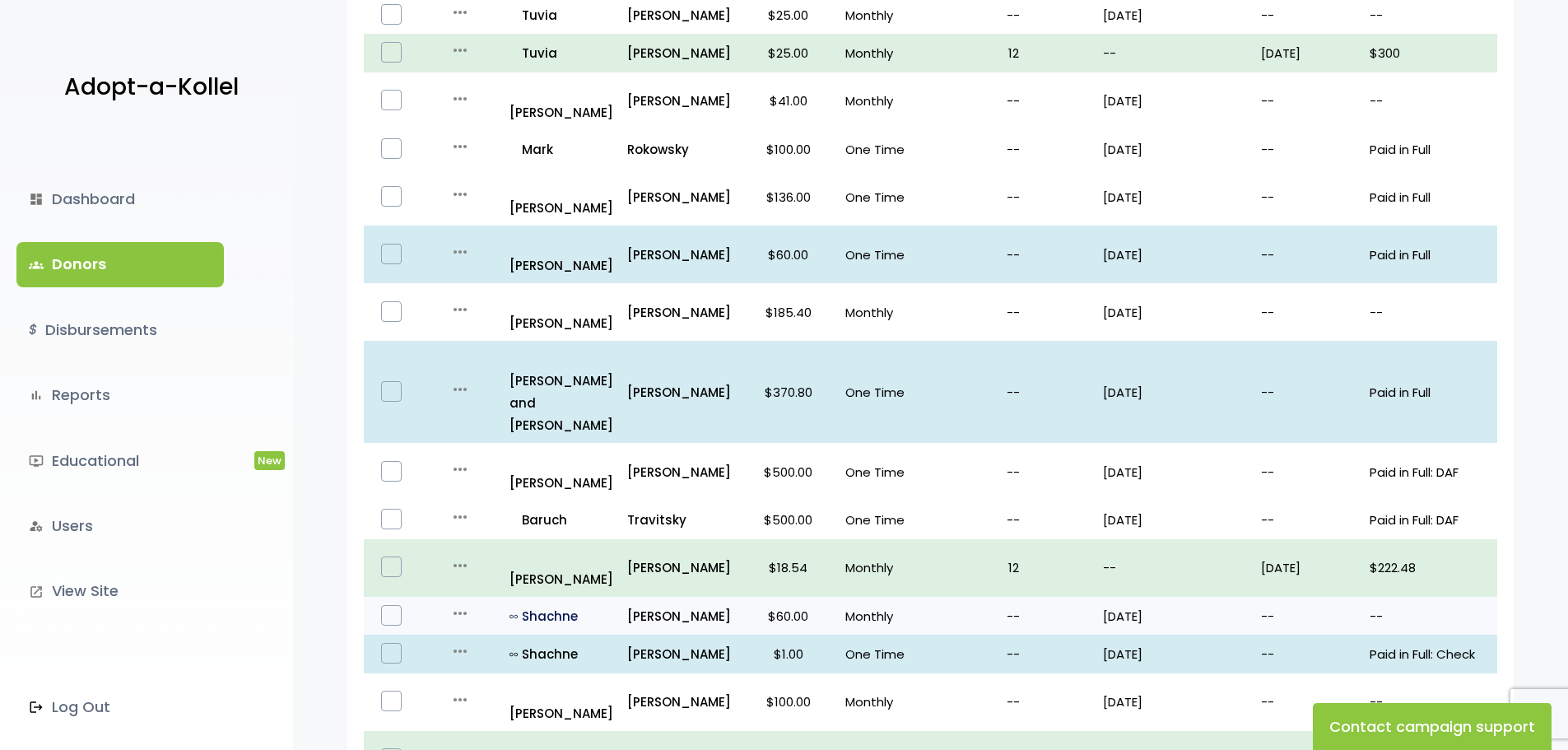
click at [557, 605] on p "all_inclusive Shachne" at bounding box center [562, 616] width 105 height 22
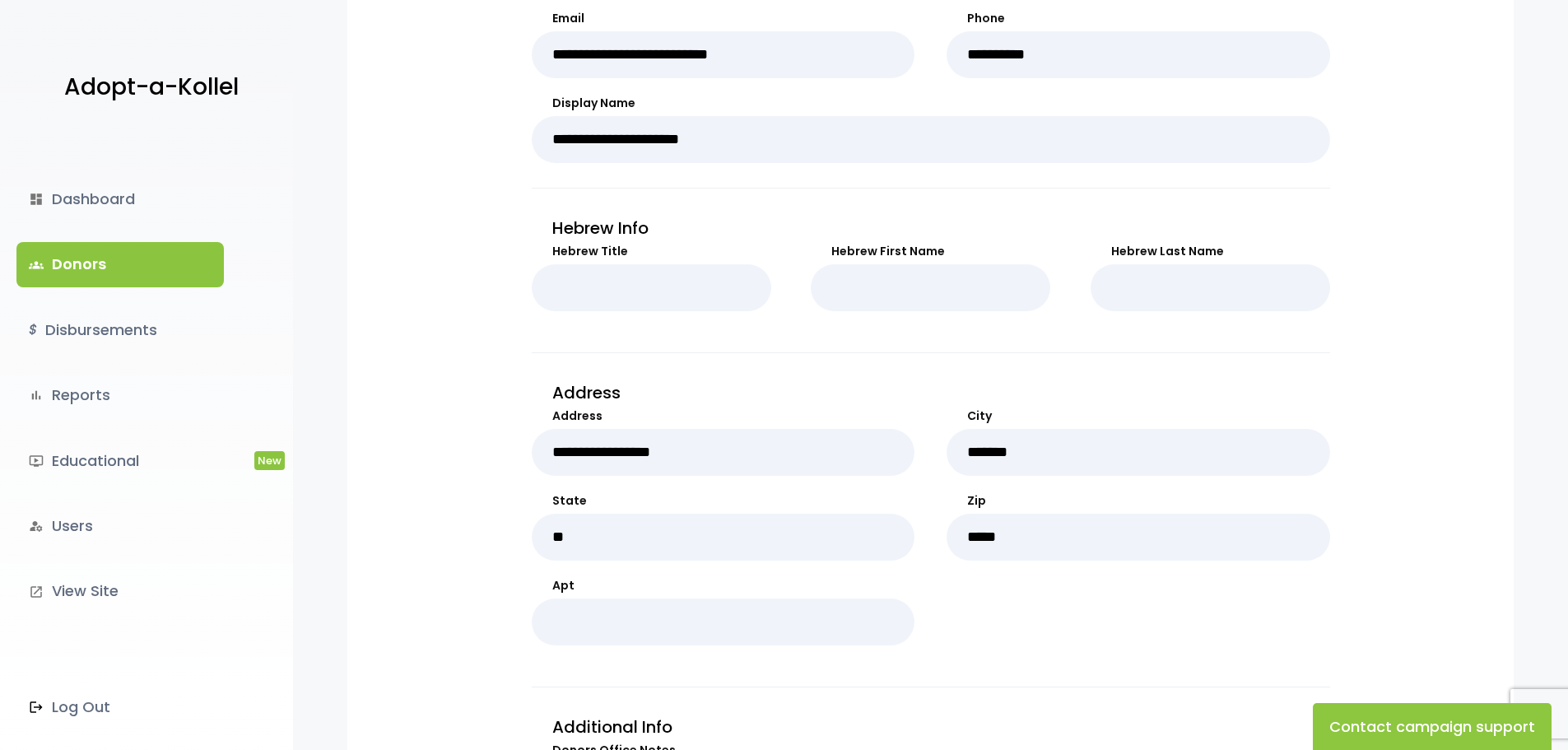
scroll to position [179, 0]
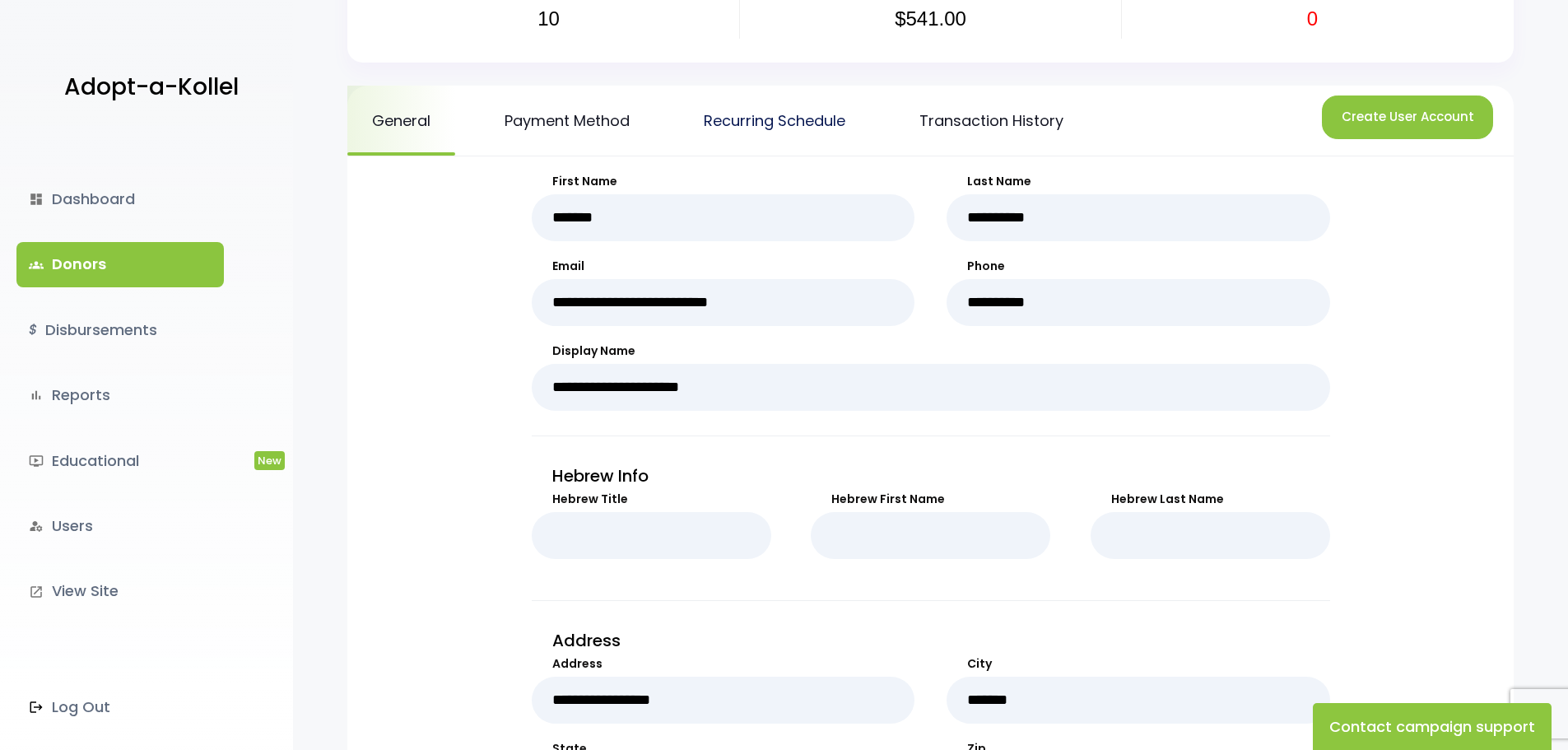
click at [813, 127] on link "Recurring Schedule" at bounding box center [774, 121] width 191 height 70
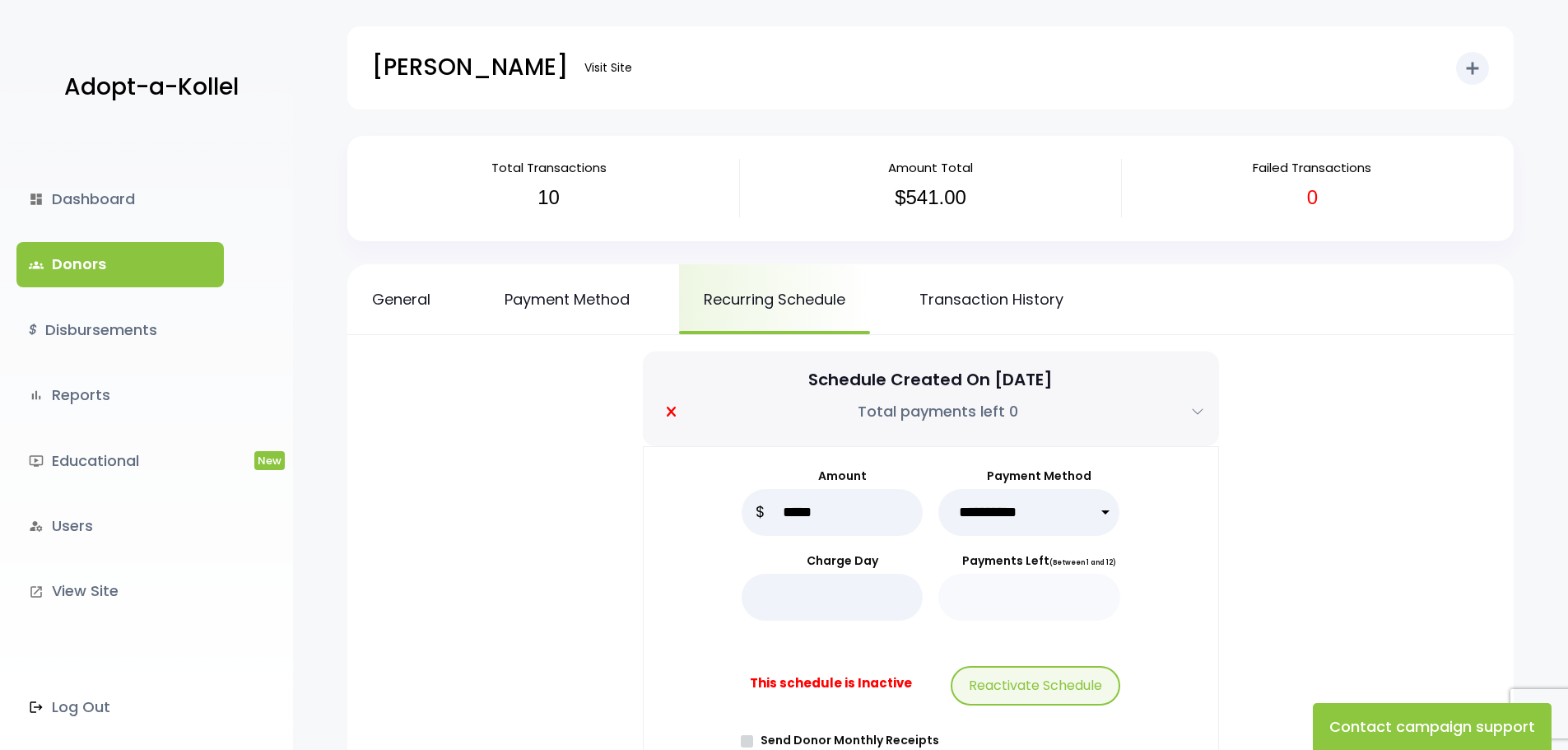
scroll to position [165, 0]
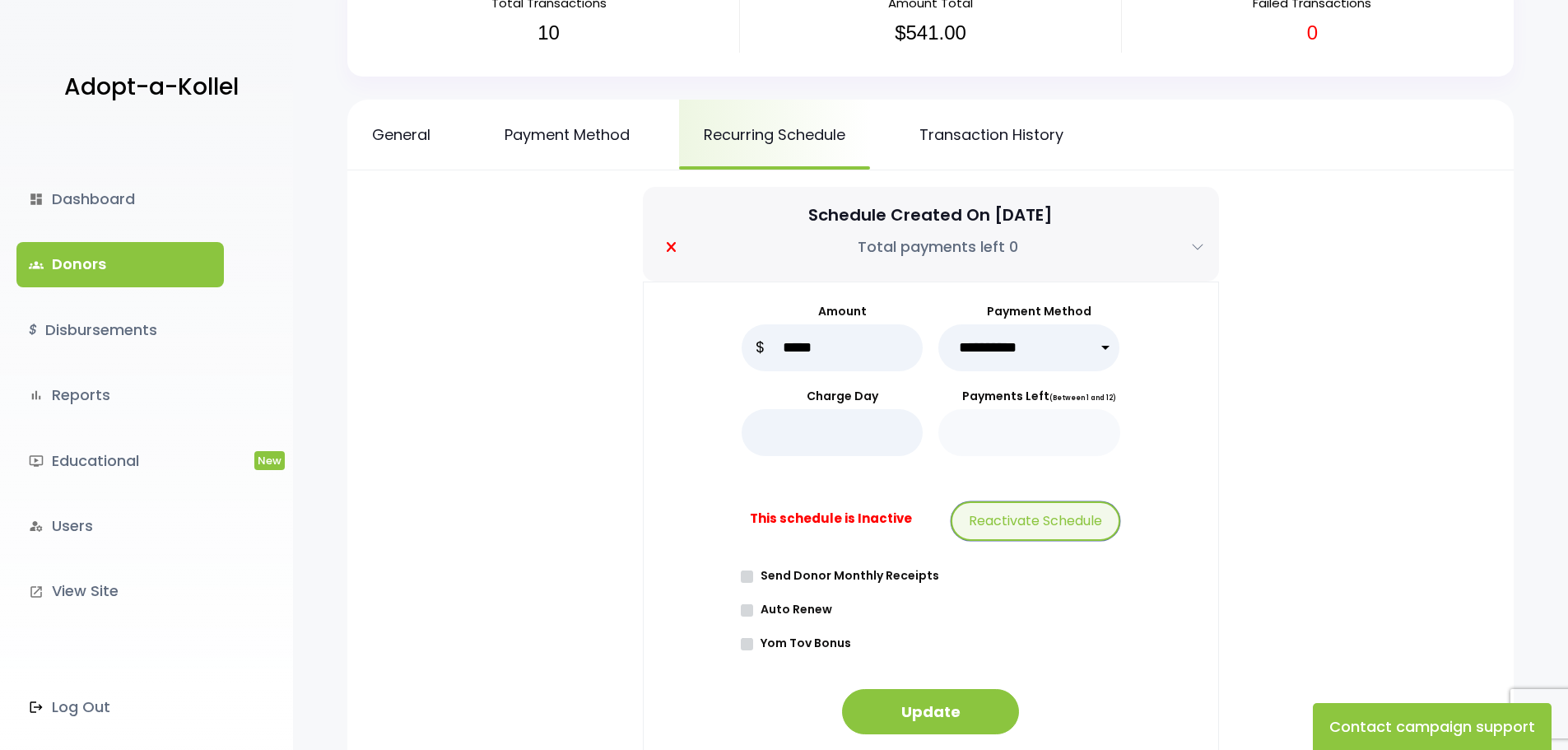
click at [1037, 514] on button "Reactivate Schedule" at bounding box center [1035, 521] width 170 height 40
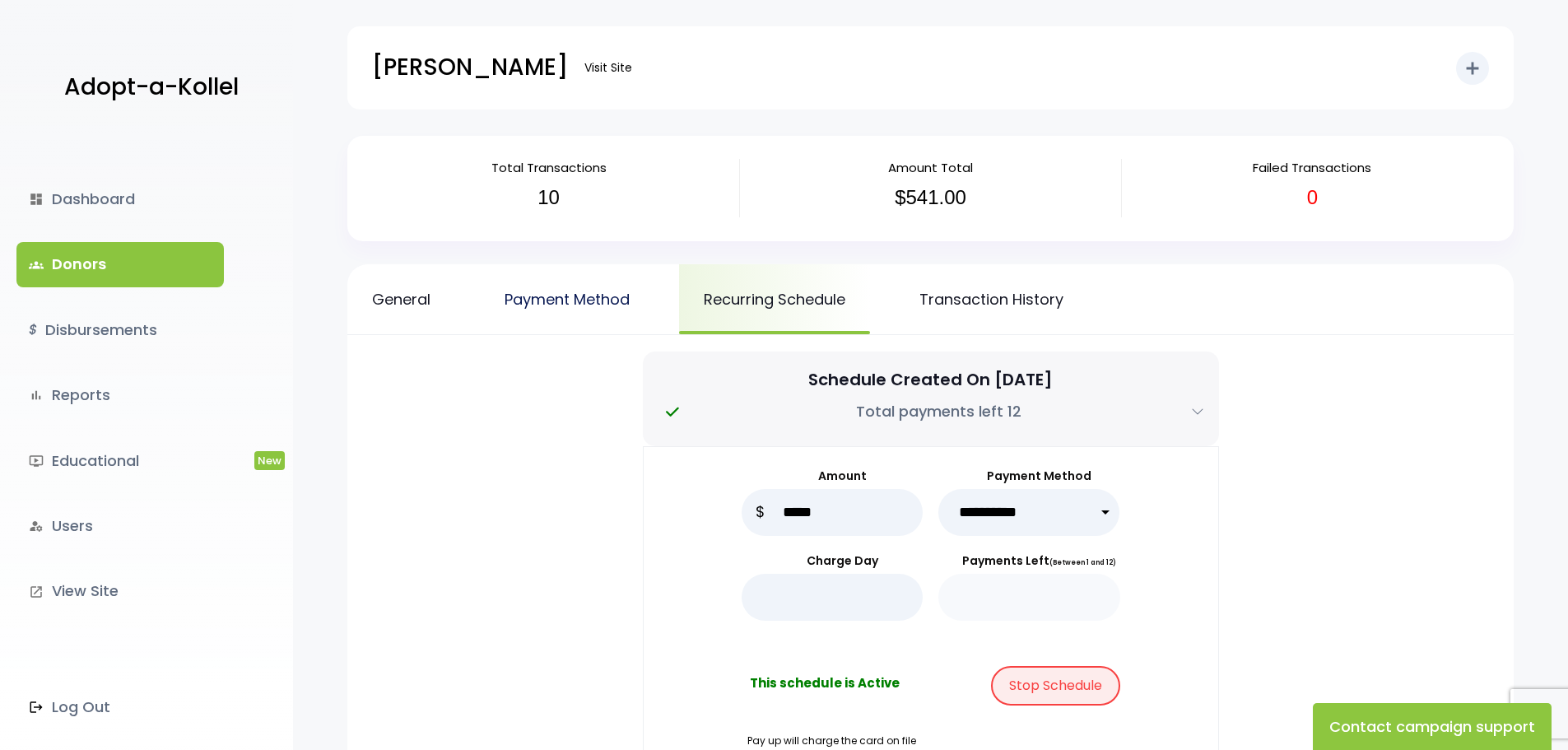
click at [576, 305] on link "Payment Method" at bounding box center [567, 299] width 175 height 70
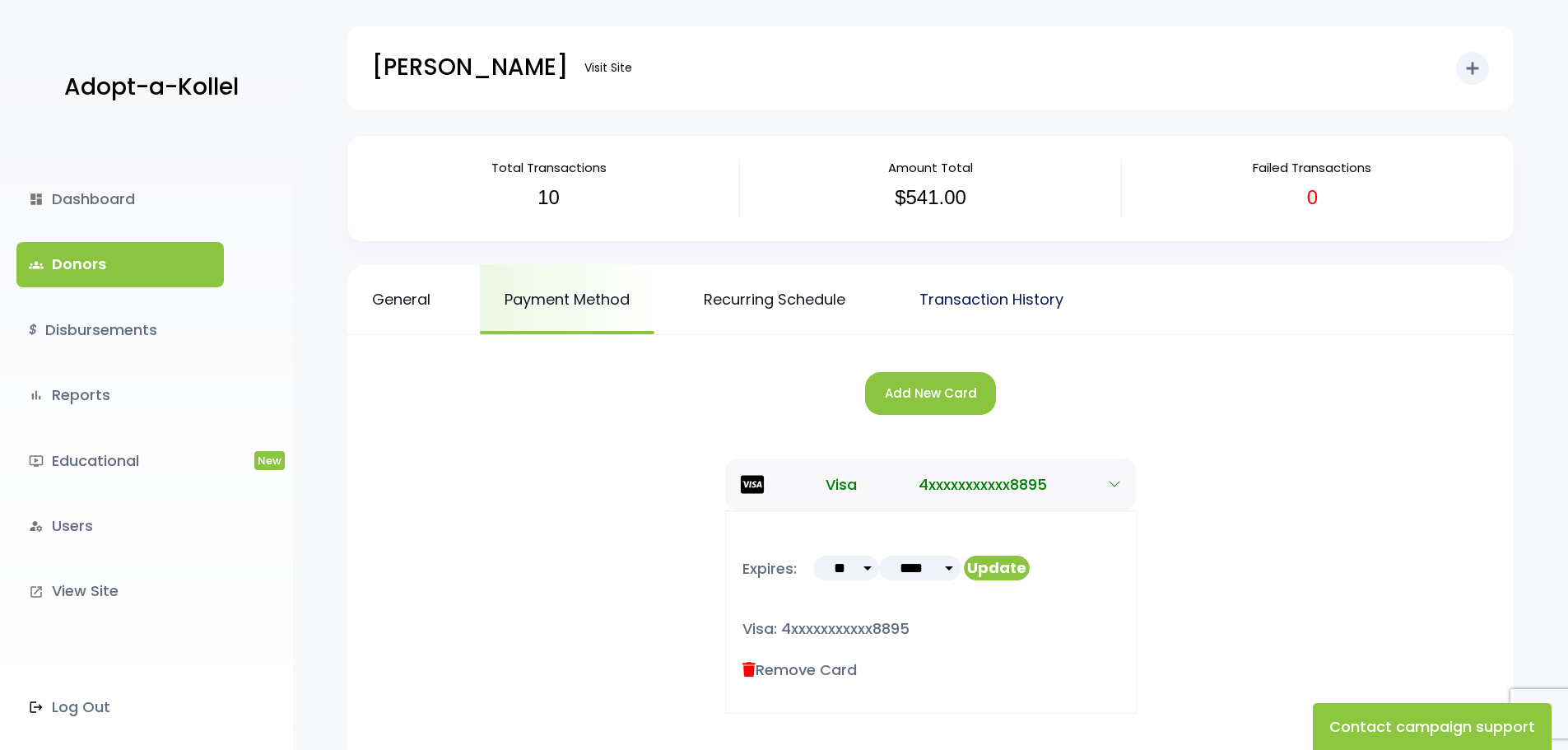
click at [1045, 290] on link "Transaction History" at bounding box center [991, 299] width 194 height 70
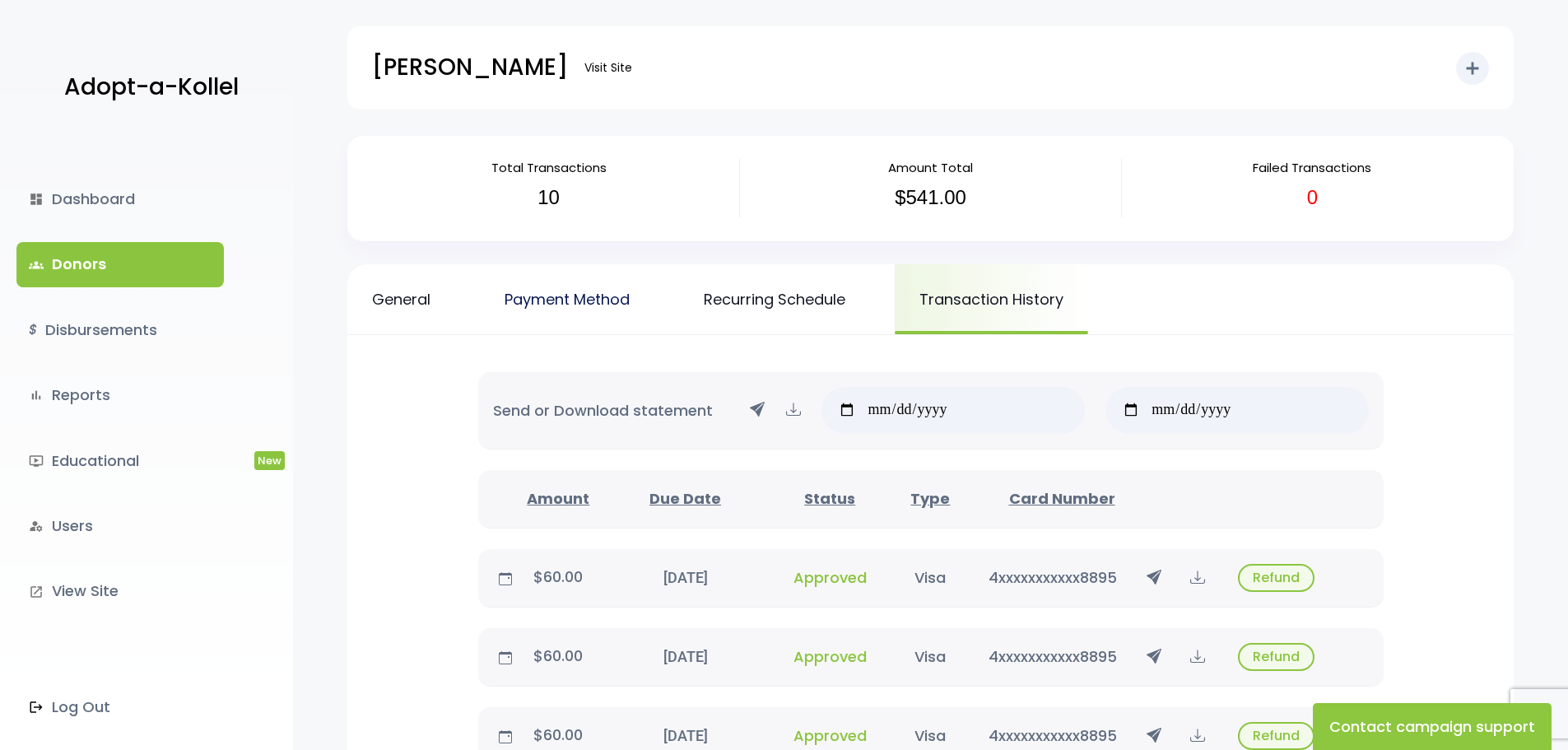
click at [563, 297] on link "Payment Method" at bounding box center [567, 299] width 175 height 70
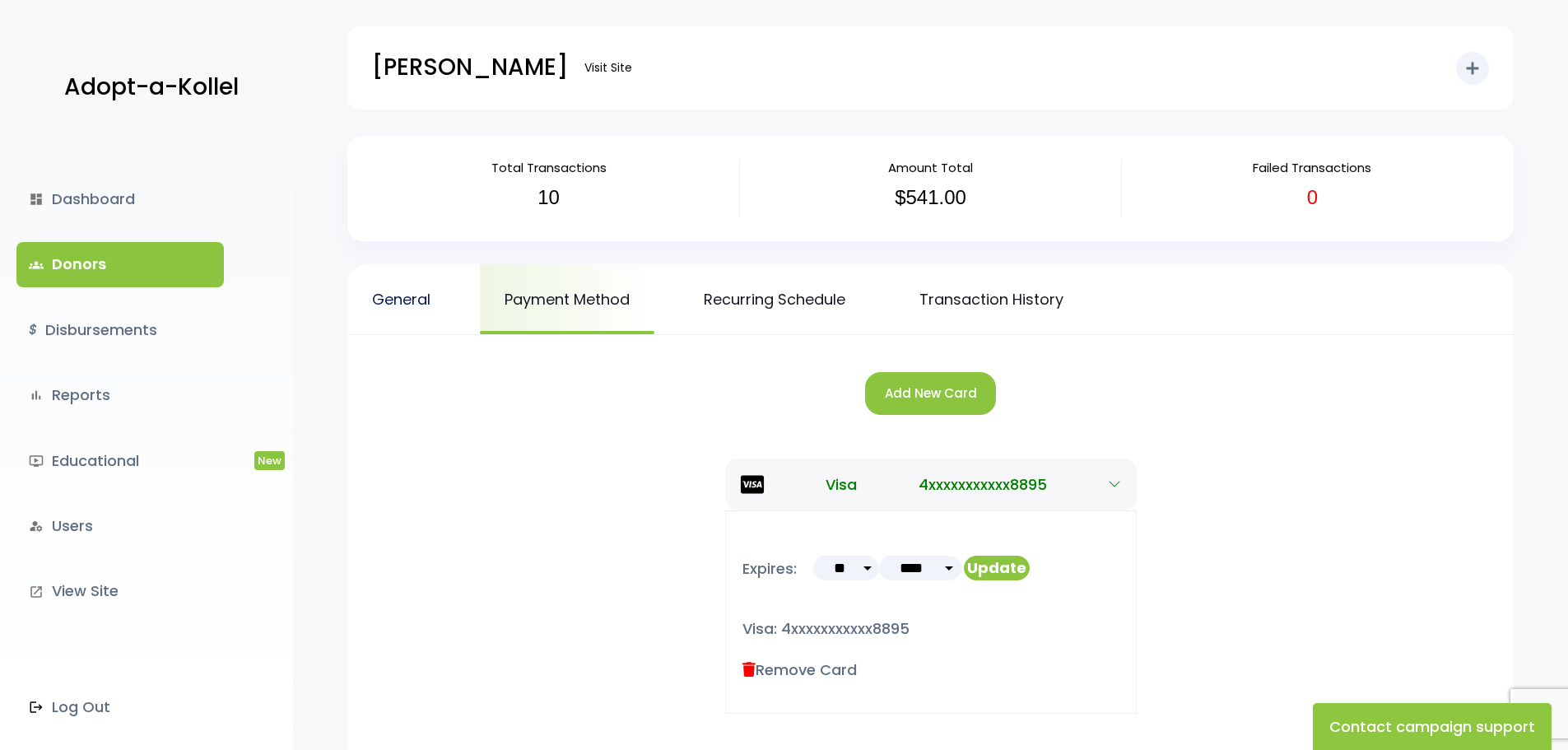
click at [431, 307] on link "General" at bounding box center [401, 299] width 108 height 70
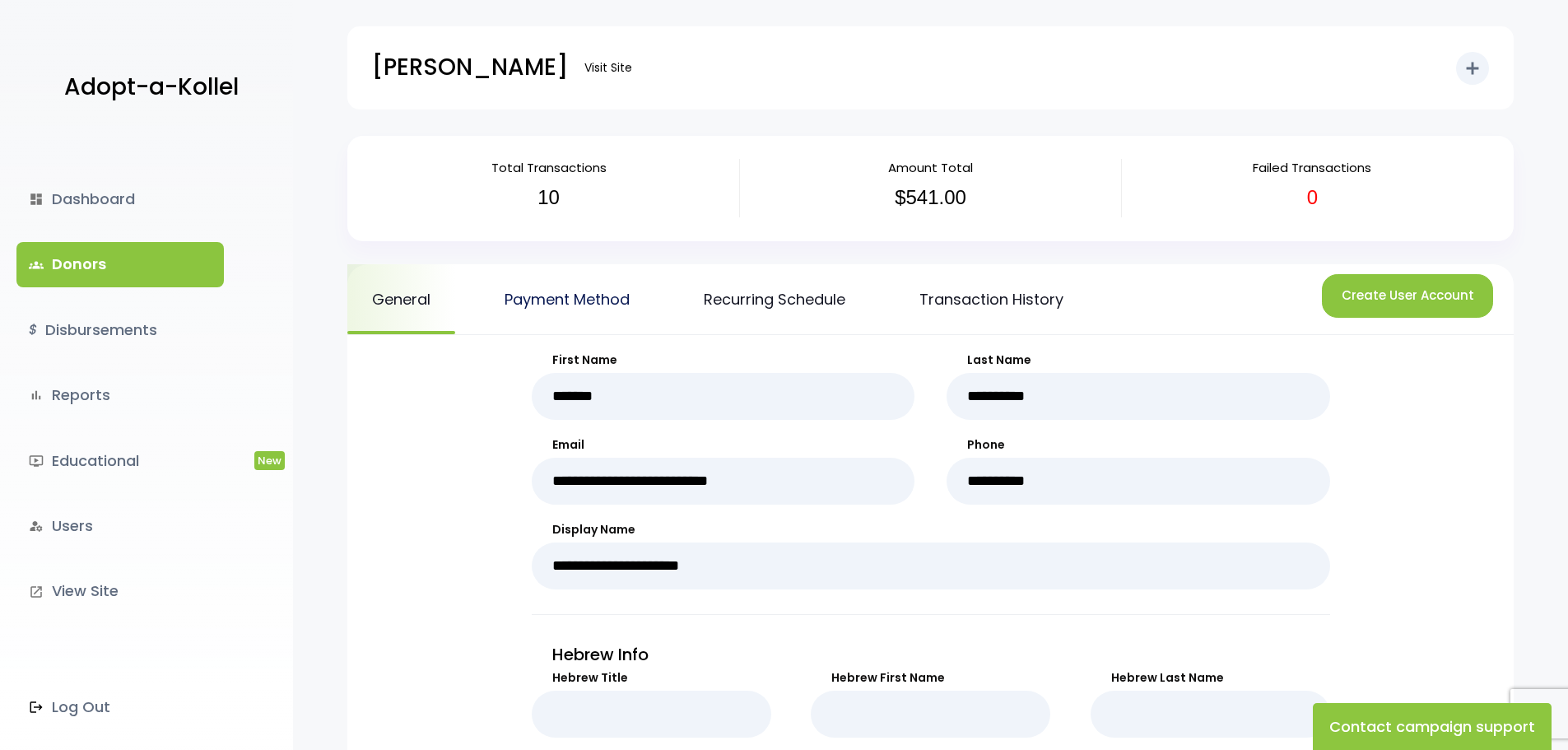
click at [548, 290] on link "Payment Method" at bounding box center [567, 299] width 175 height 70
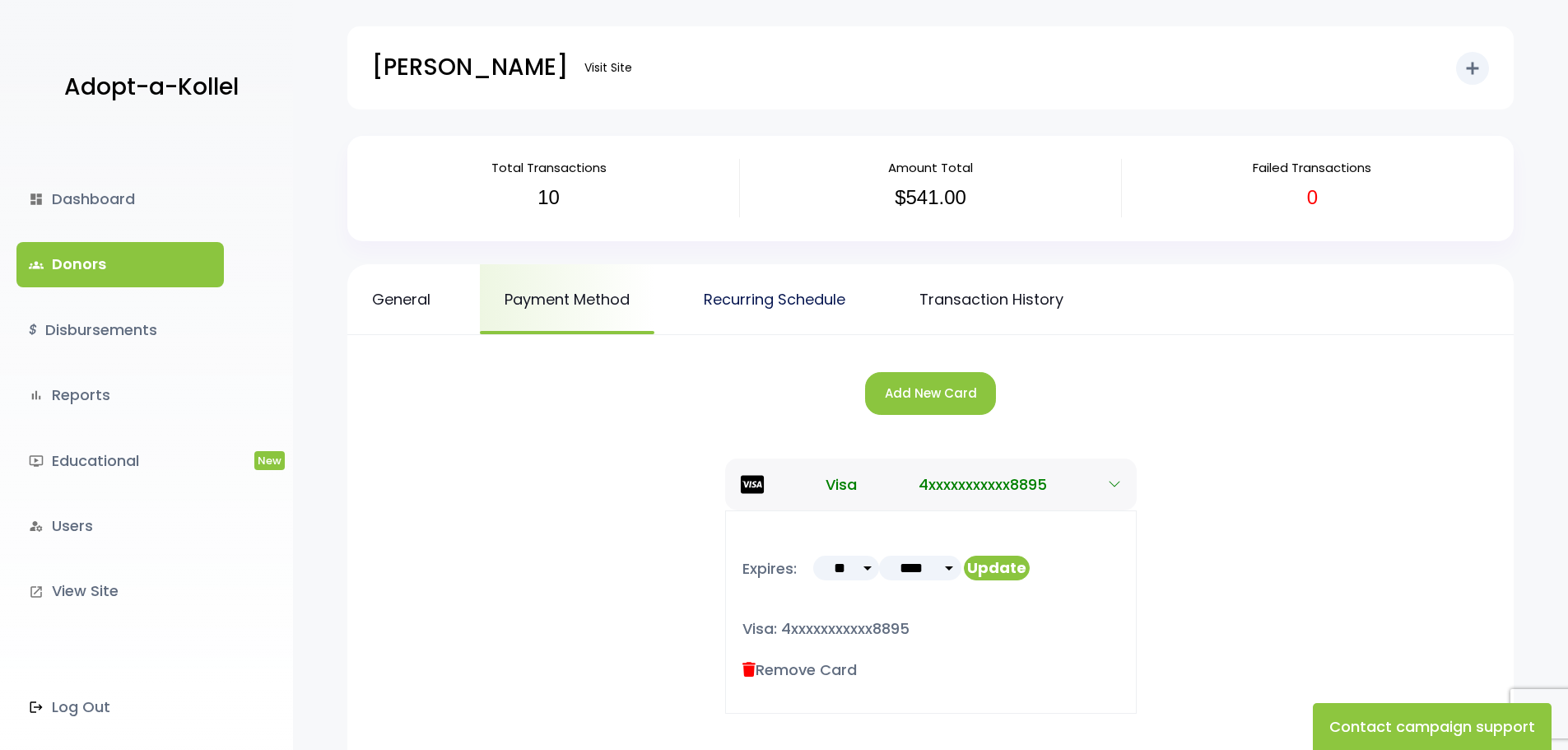
click at [734, 295] on link "Recurring Schedule" at bounding box center [774, 299] width 191 height 70
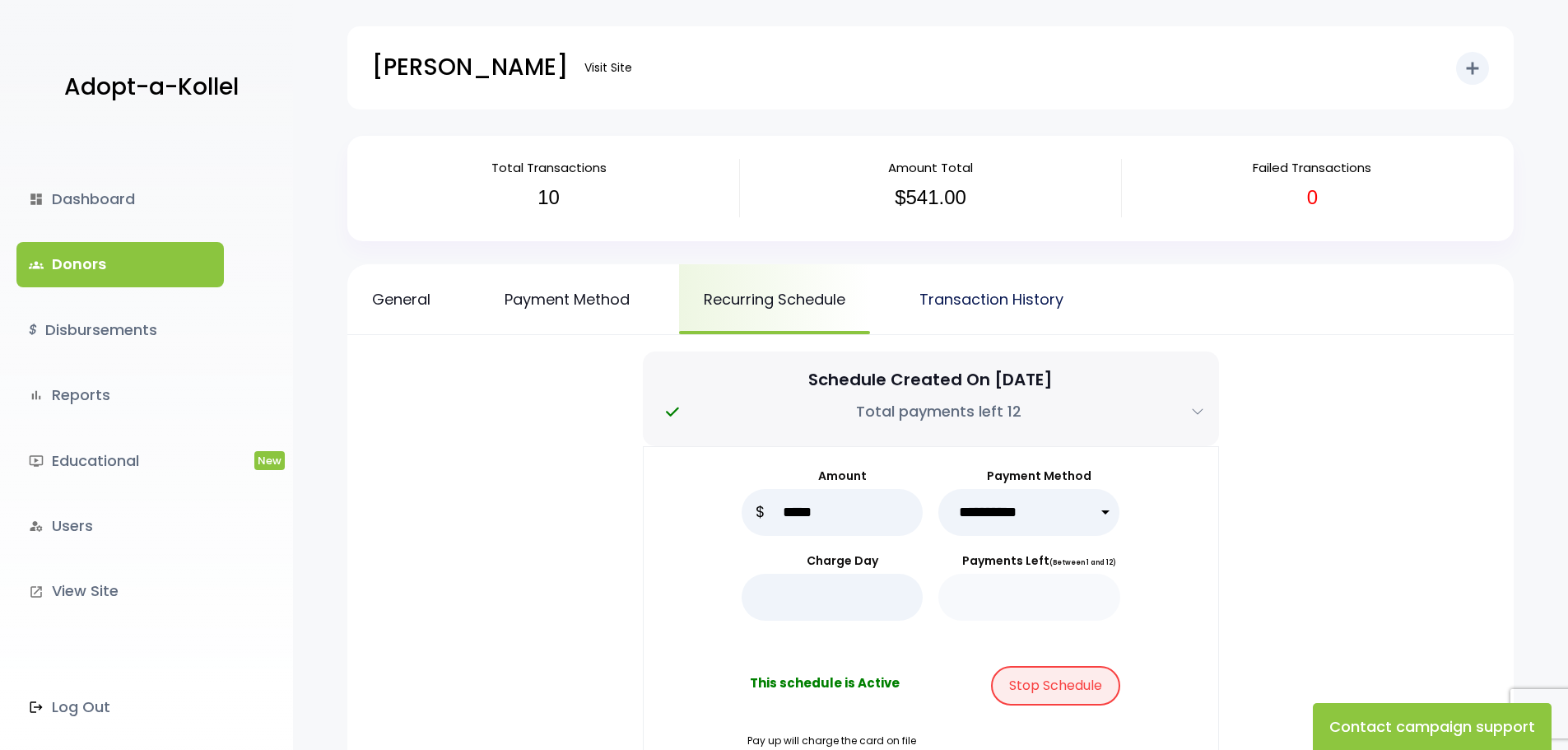
click at [1024, 301] on link "Transaction History" at bounding box center [991, 299] width 194 height 70
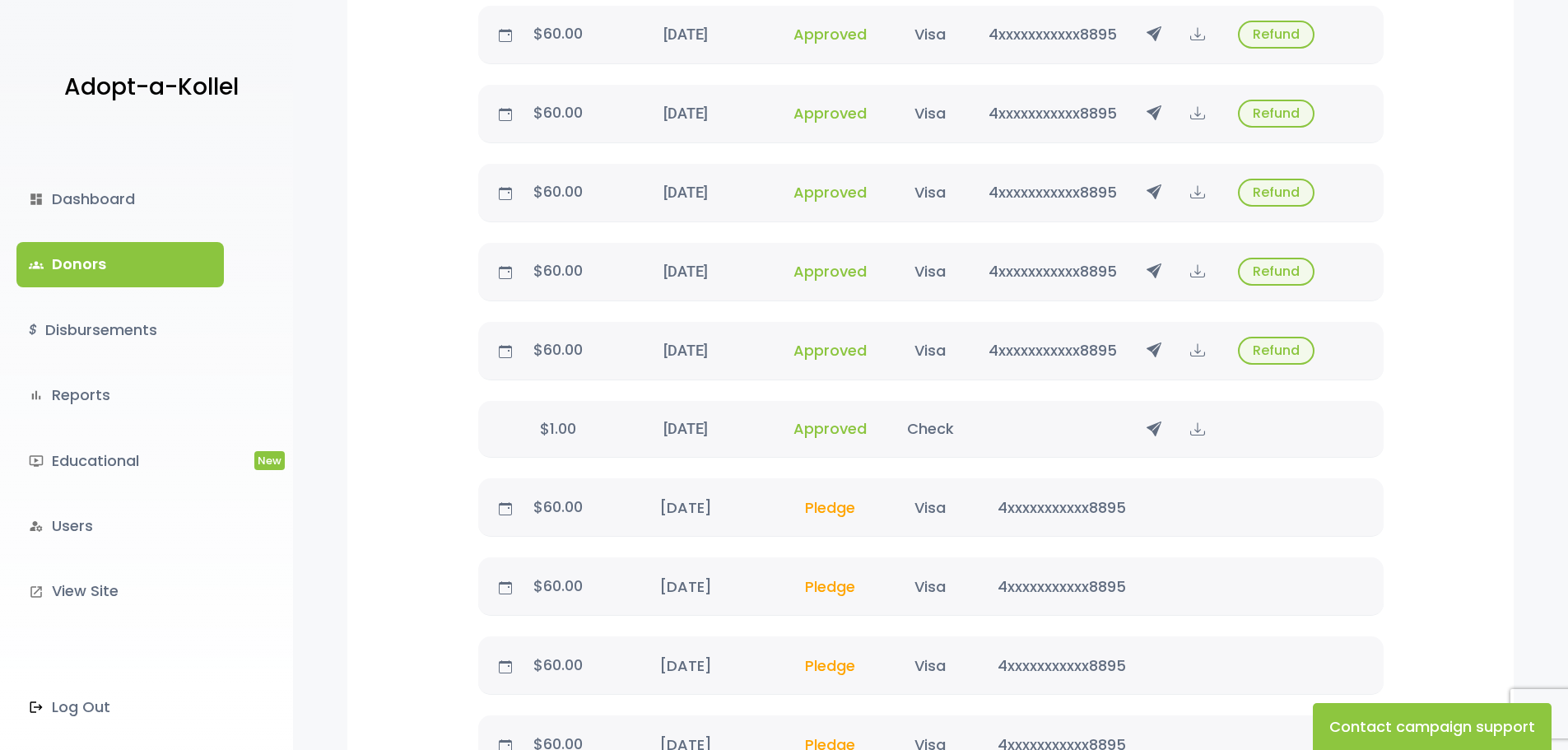
scroll to position [823, 0]
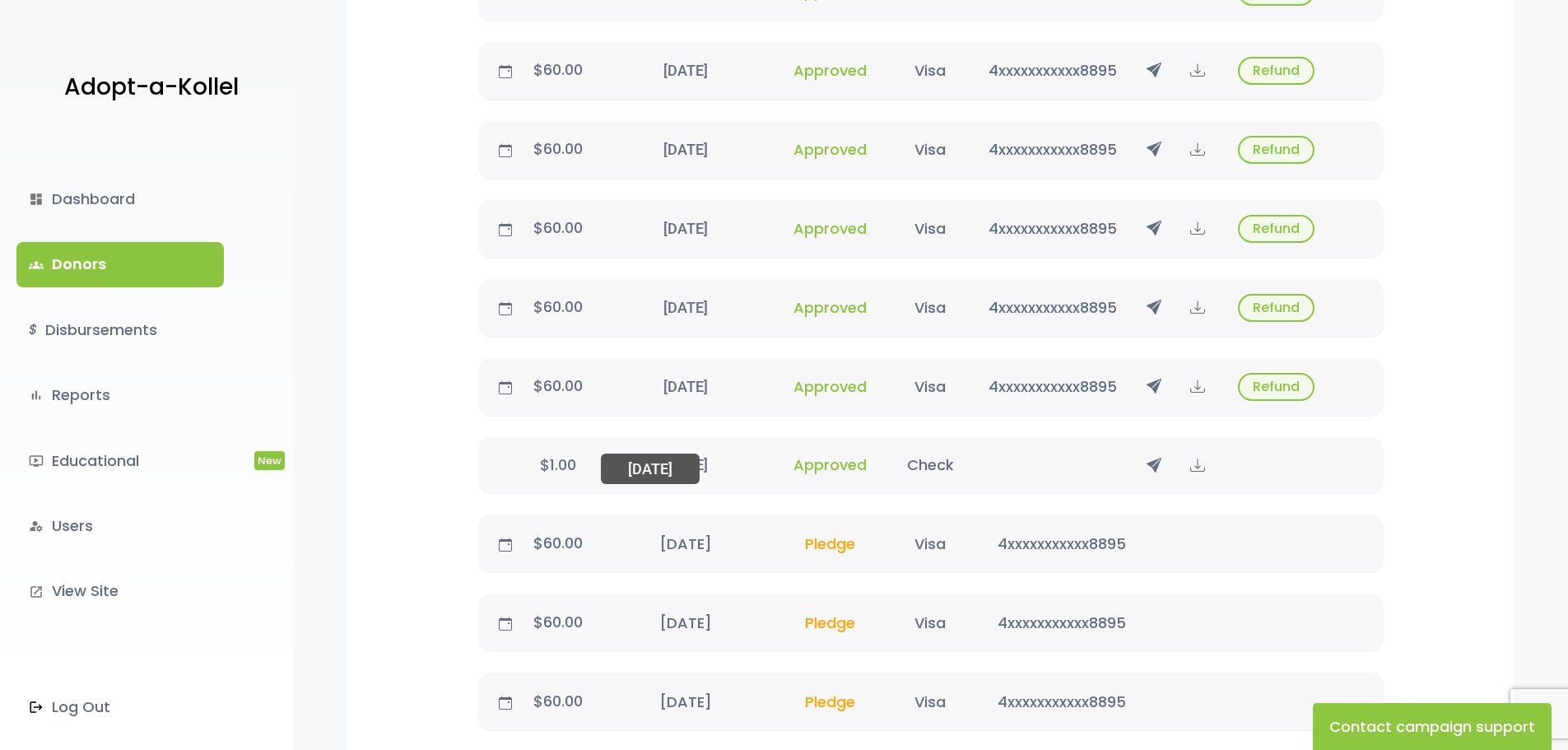
click at [627, 461] on div "[DATE] [DATE]" at bounding box center [685, 465] width 175 height 22
click at [910, 468] on div "Check" at bounding box center [929, 465] width 87 height 22
click at [661, 473] on div "September 21, 2025 09/21/25" at bounding box center [685, 465] width 175 height 22
click at [631, 466] on div "September 21, 2025 09/21/25" at bounding box center [685, 465] width 175 height 22
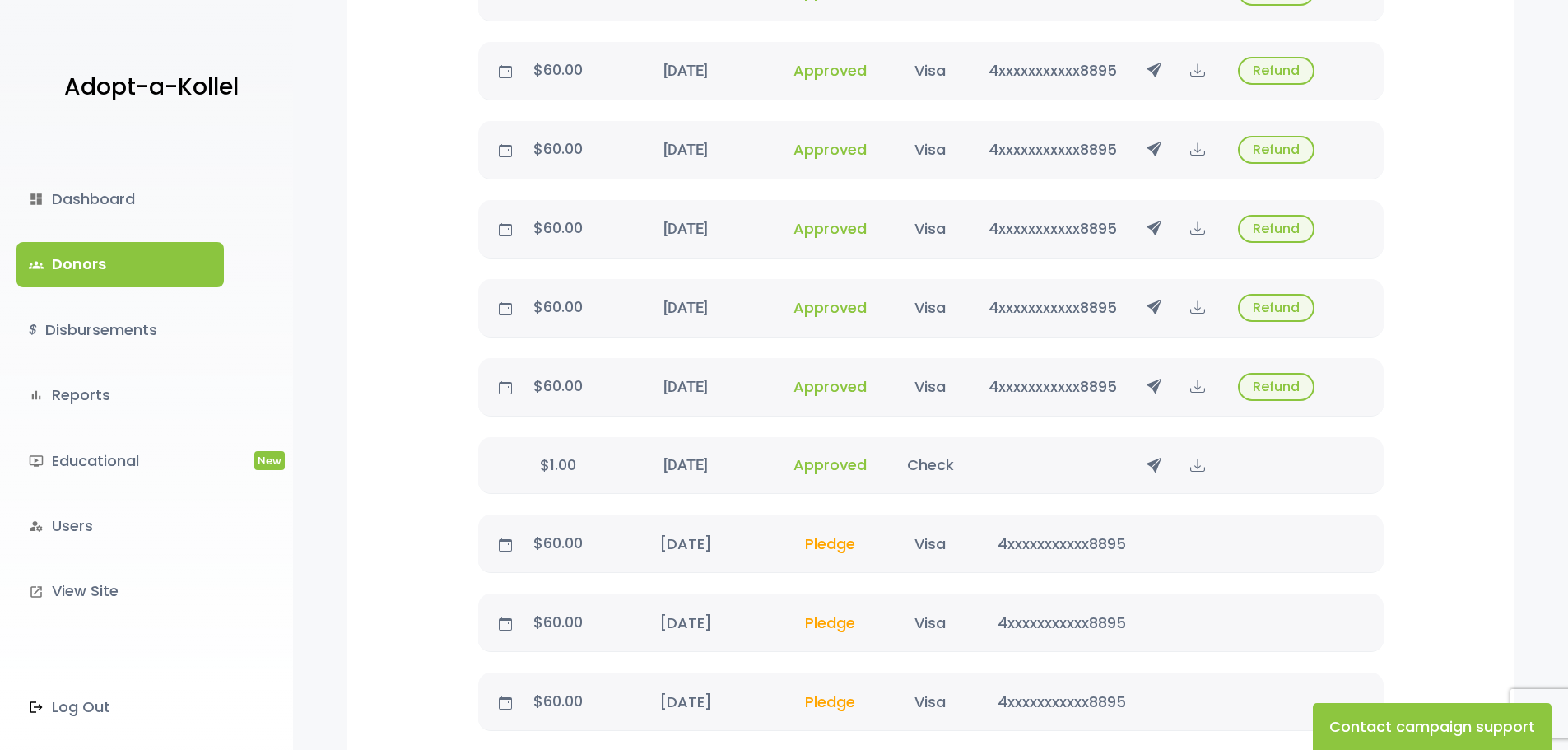
click at [555, 461] on p "$1.00" at bounding box center [558, 465] width 79 height 26
click at [685, 459] on div "September 21, 2025 09/21/25" at bounding box center [685, 465] width 175 height 22
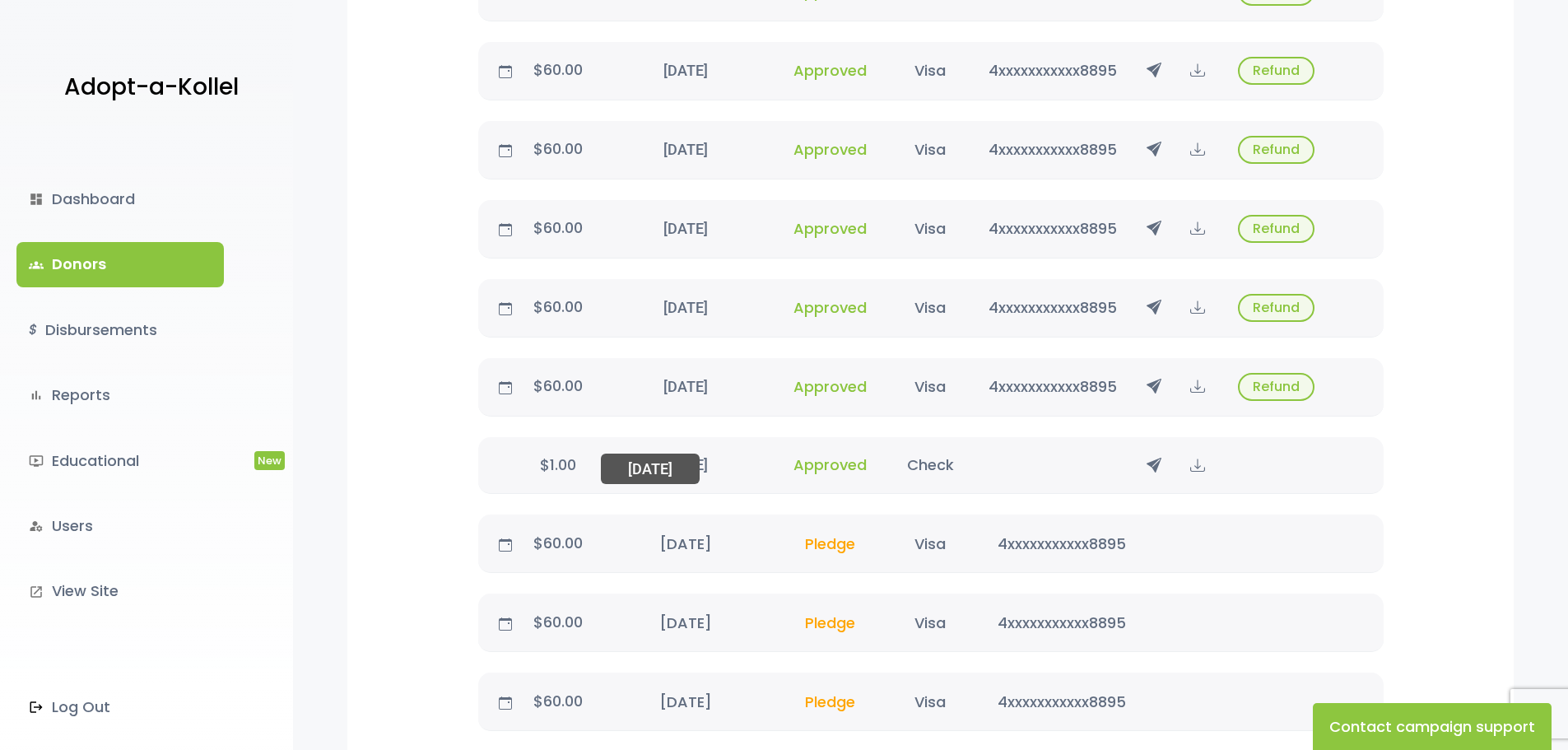
click at [633, 460] on div "September 21, 2025 09/21/25" at bounding box center [685, 465] width 175 height 22
click at [632, 463] on div "September 21, 2025 09/21/25" at bounding box center [685, 465] width 175 height 22
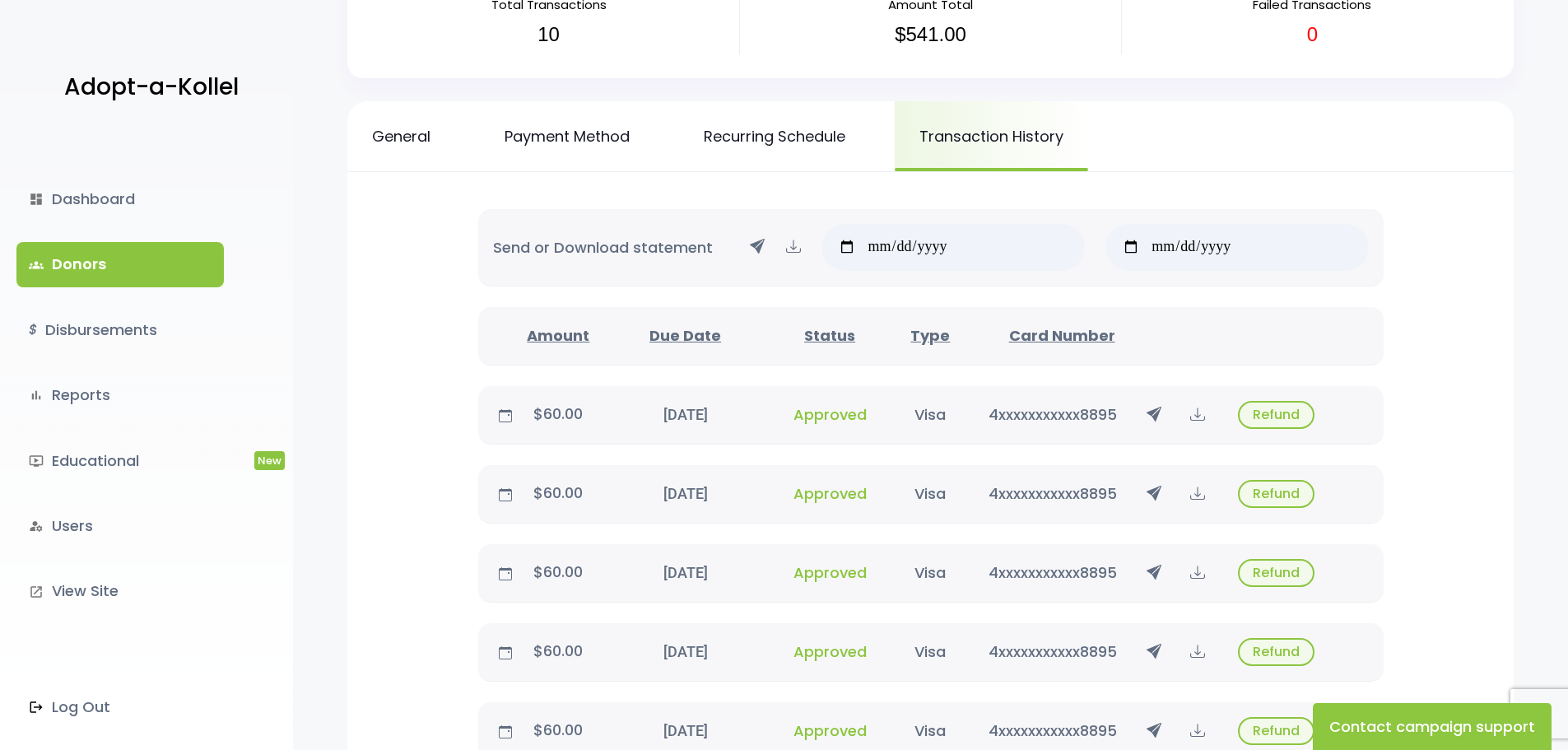
scroll to position [0, 0]
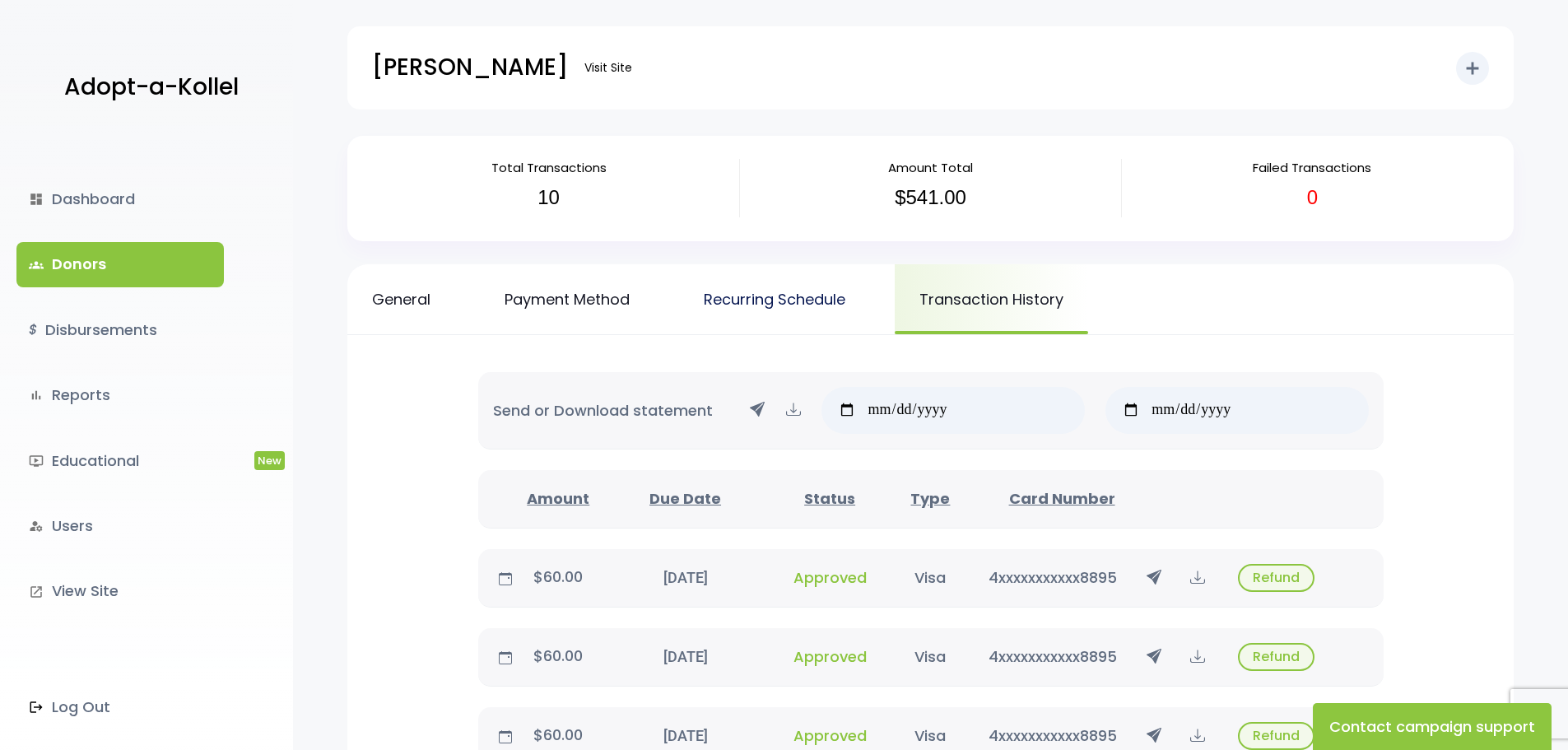
click at [732, 293] on link "Recurring Schedule" at bounding box center [774, 299] width 191 height 70
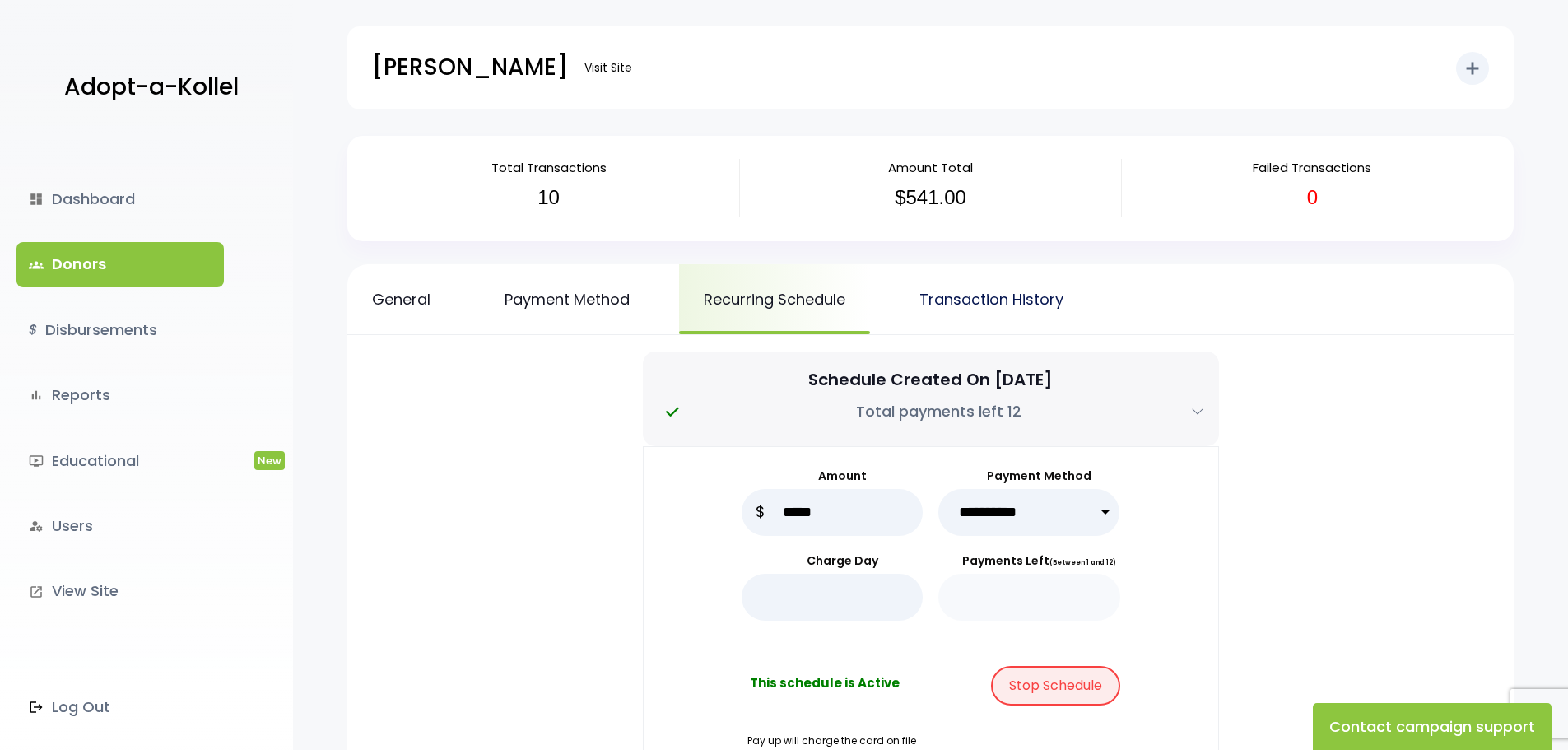
click at [1032, 293] on link "Transaction History" at bounding box center [991, 299] width 194 height 70
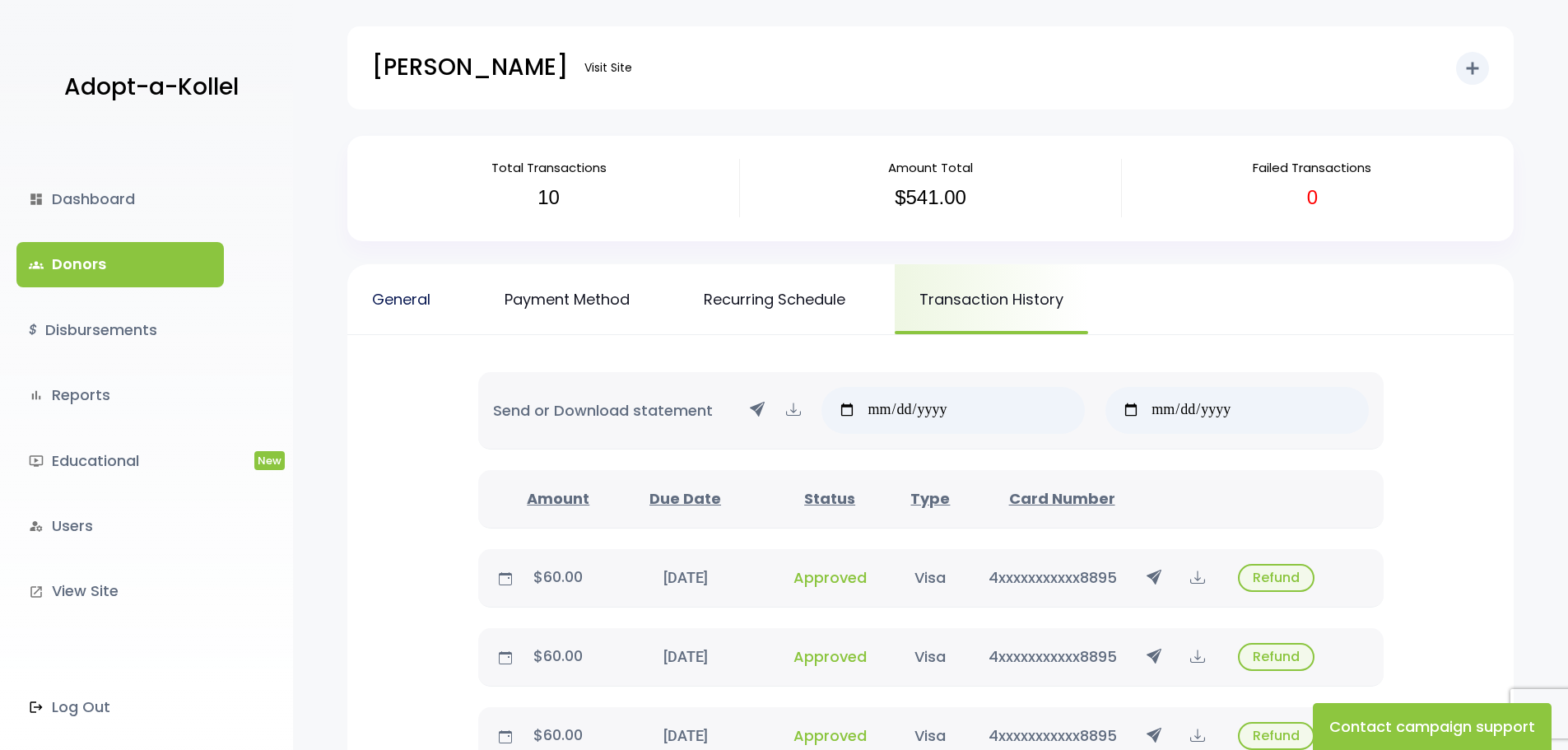
click at [414, 299] on link "General" at bounding box center [401, 299] width 108 height 70
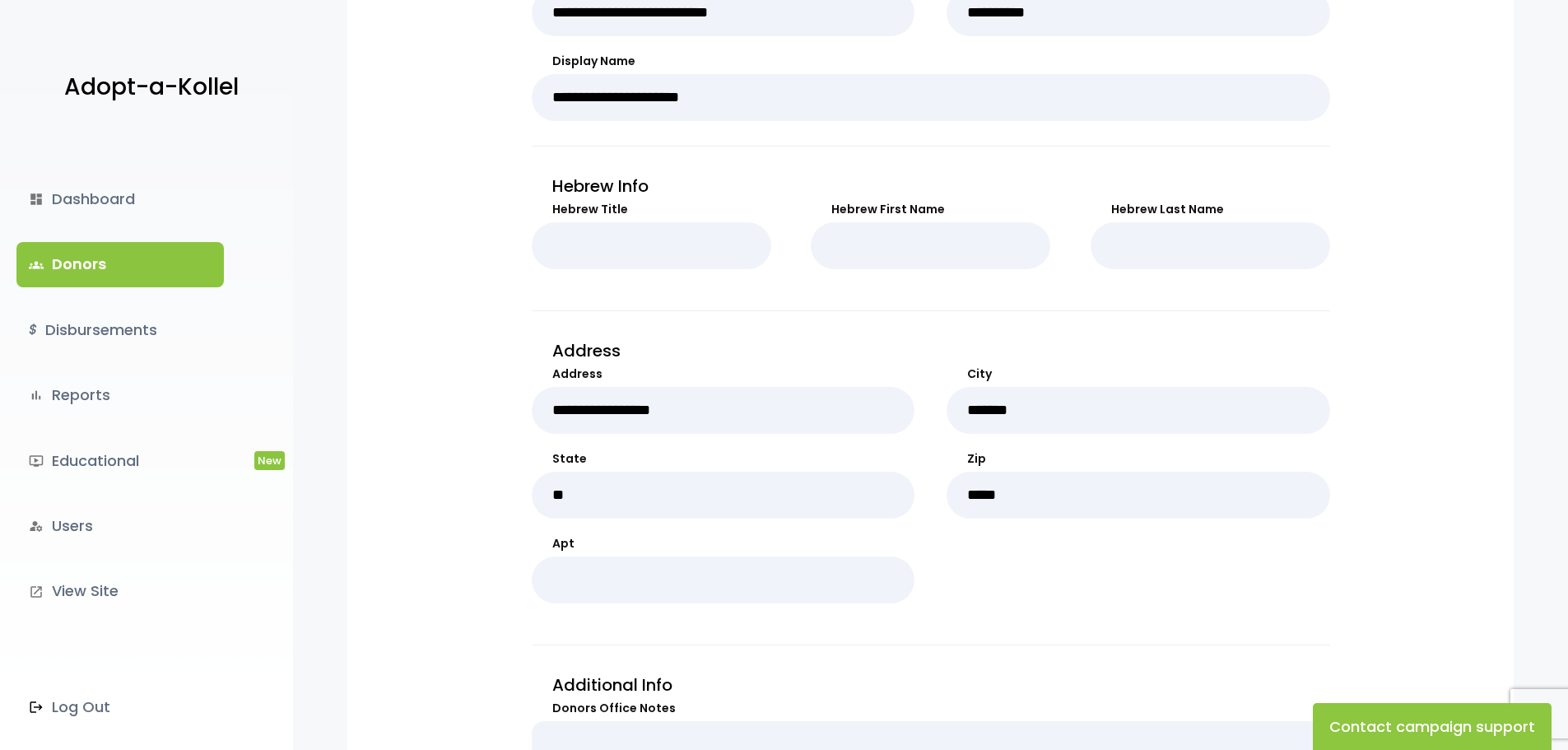
scroll to position [343, 0]
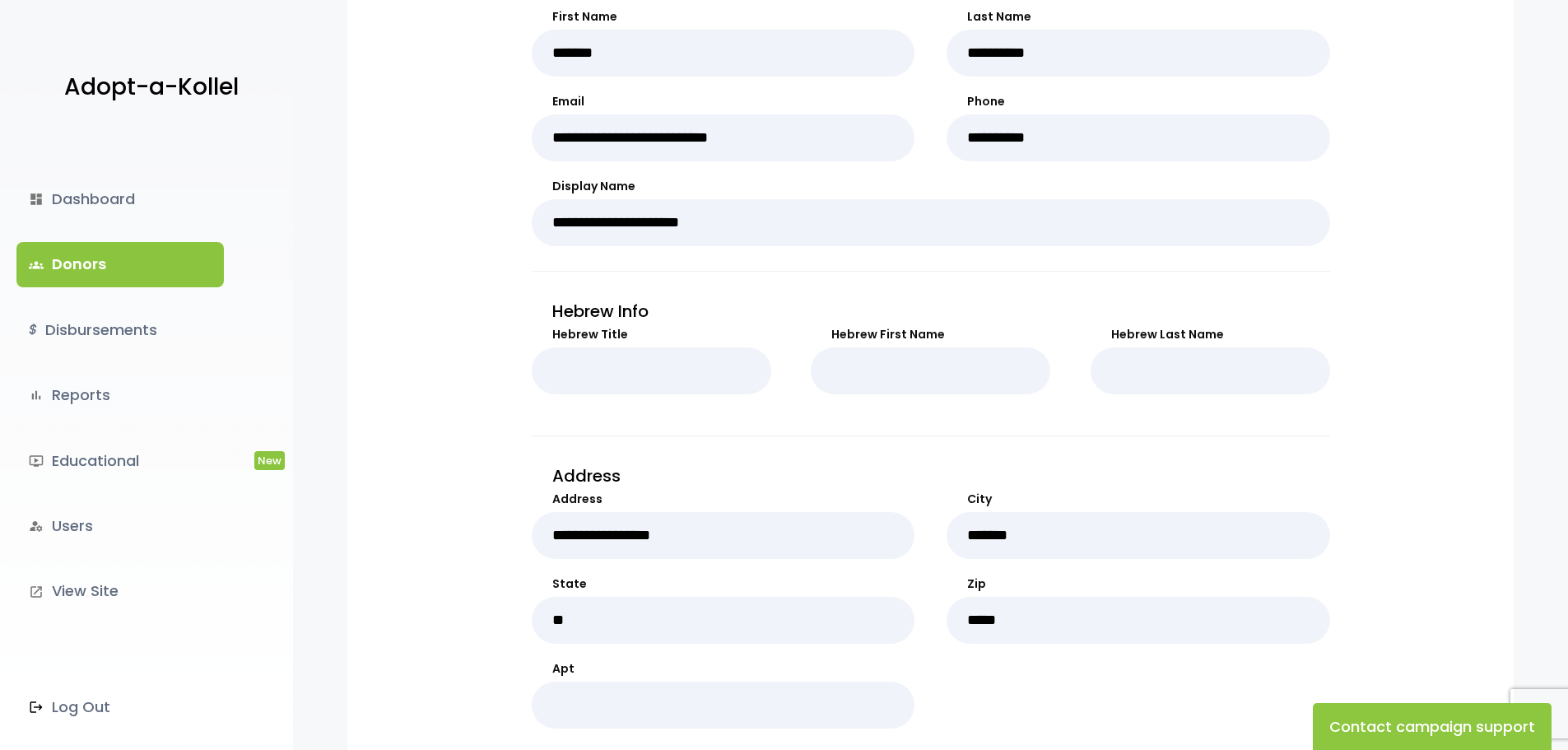
click at [112, 260] on link "groups Donors" at bounding box center [120, 264] width 208 height 44
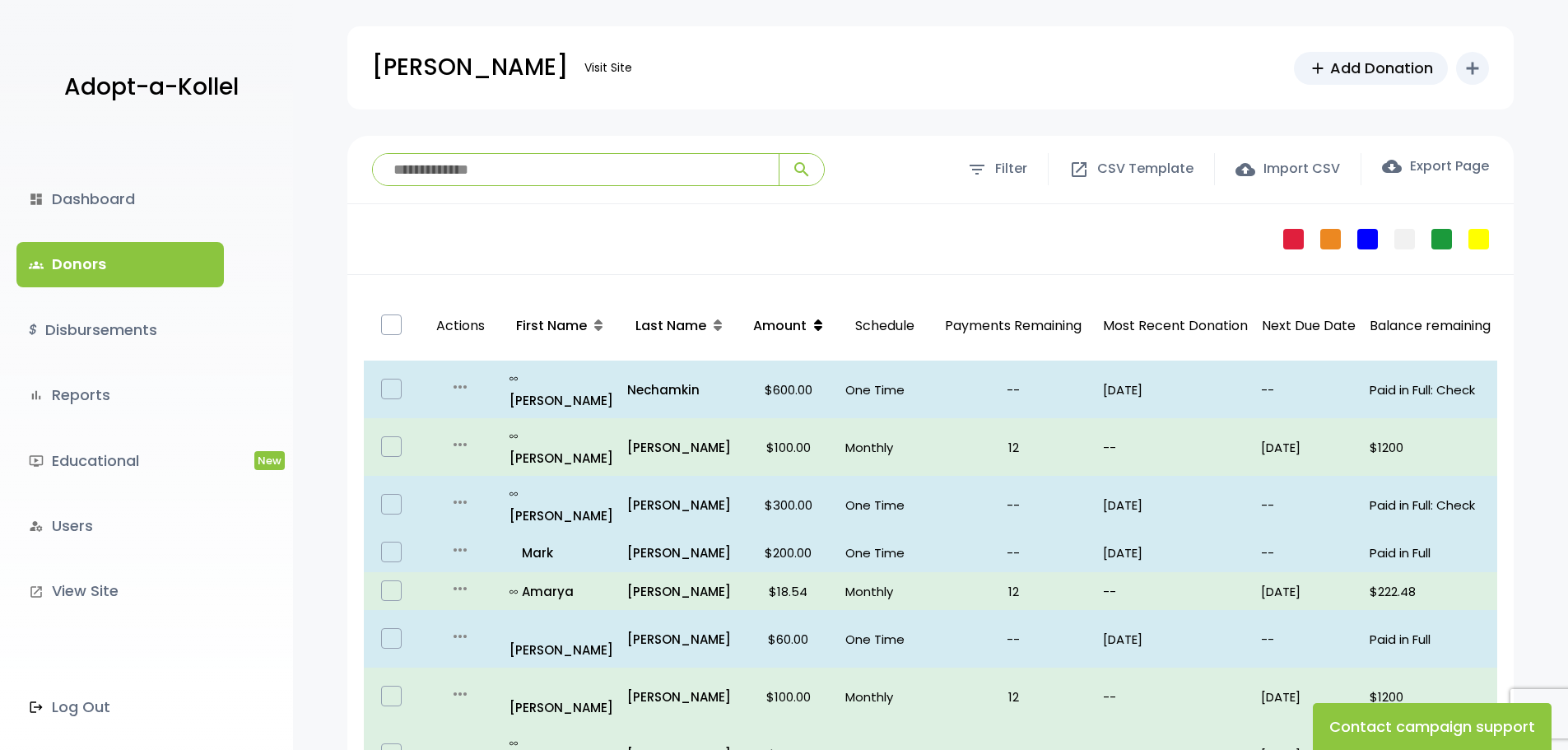
click at [813, 320] on icon at bounding box center [817, 325] width 8 height 13
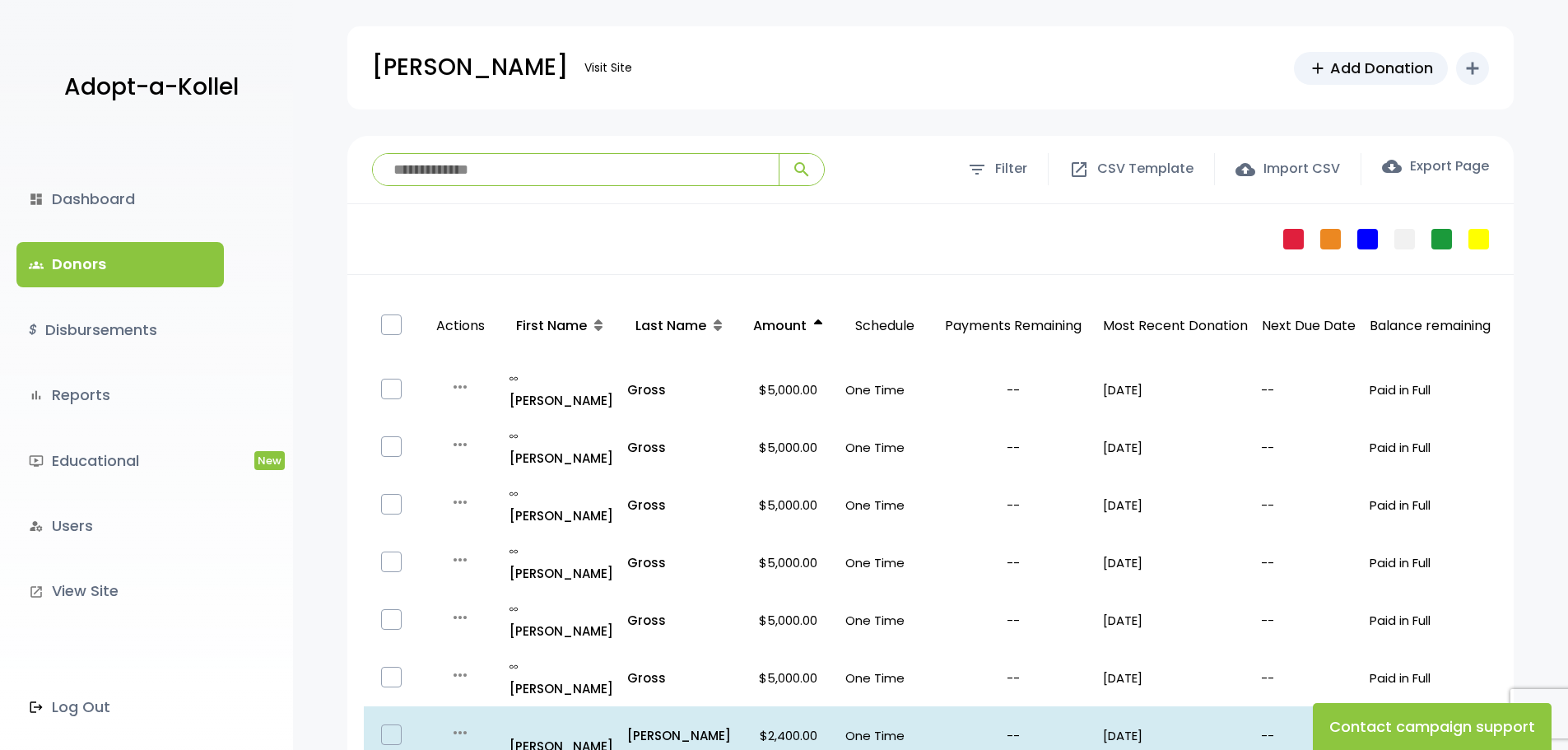
click at [813, 322] on icon at bounding box center [817, 325] width 8 height 13
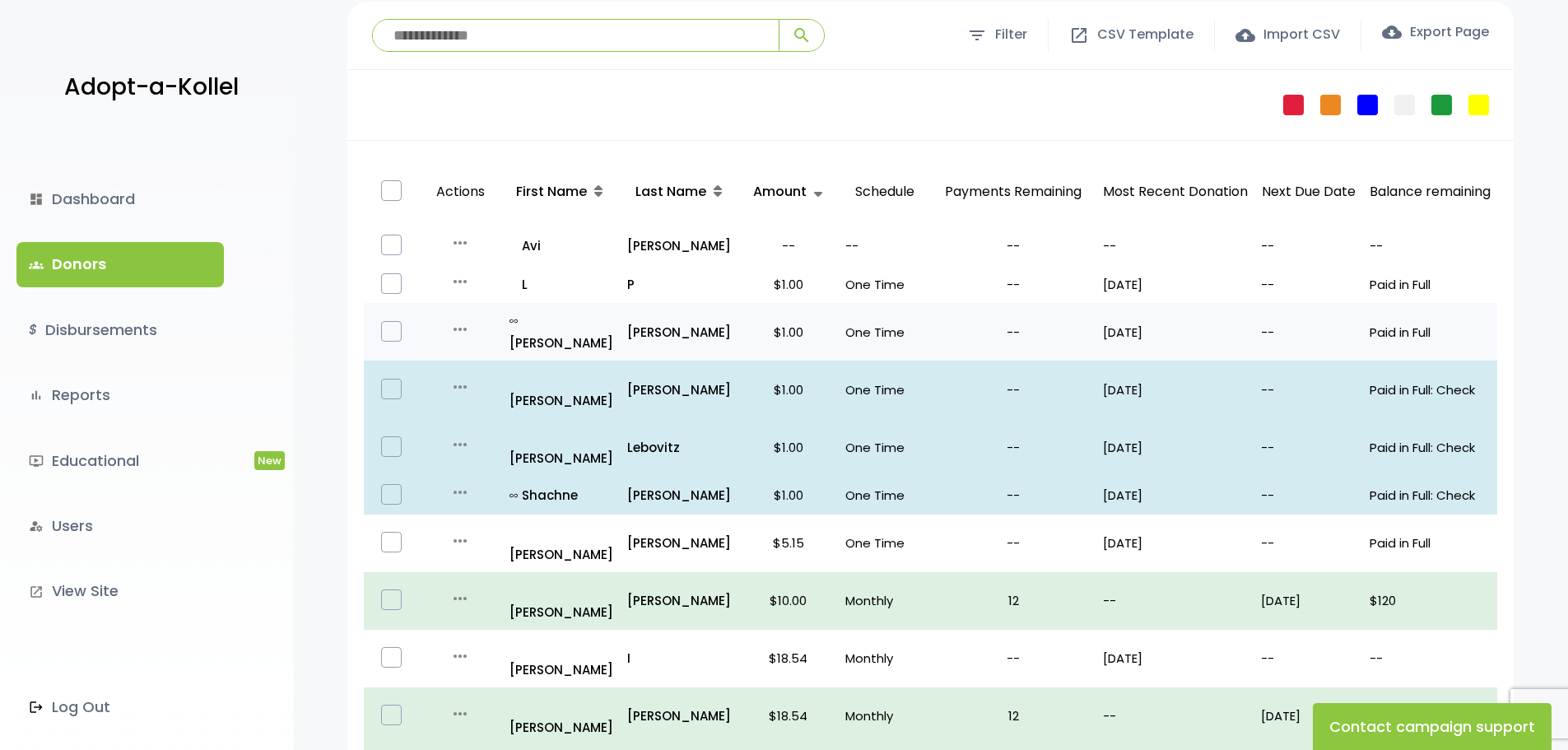
scroll to position [165, 0]
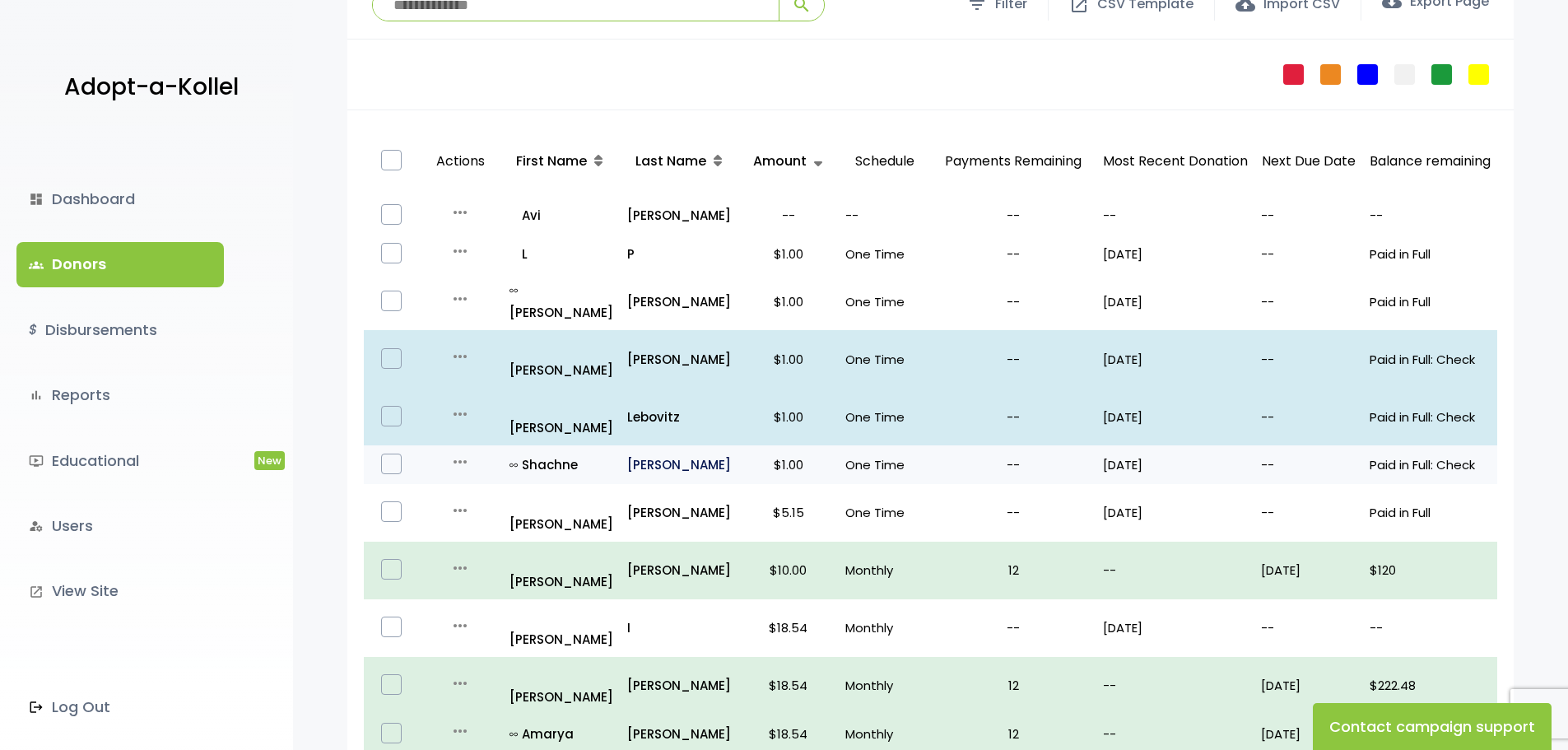
click at [636, 454] on p "Weinberger" at bounding box center [679, 465] width 105 height 22
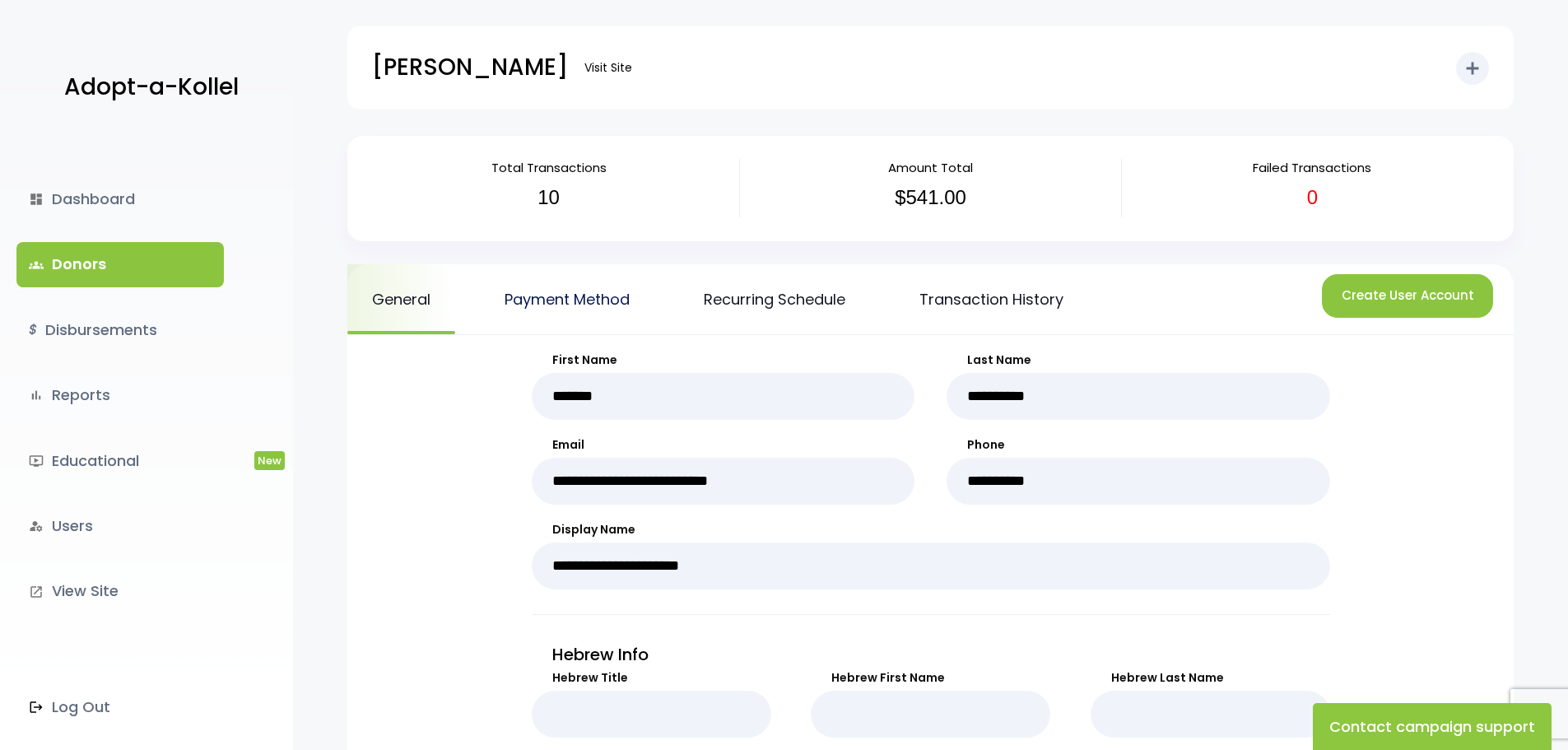
click at [570, 299] on link "Payment Method" at bounding box center [567, 299] width 175 height 70
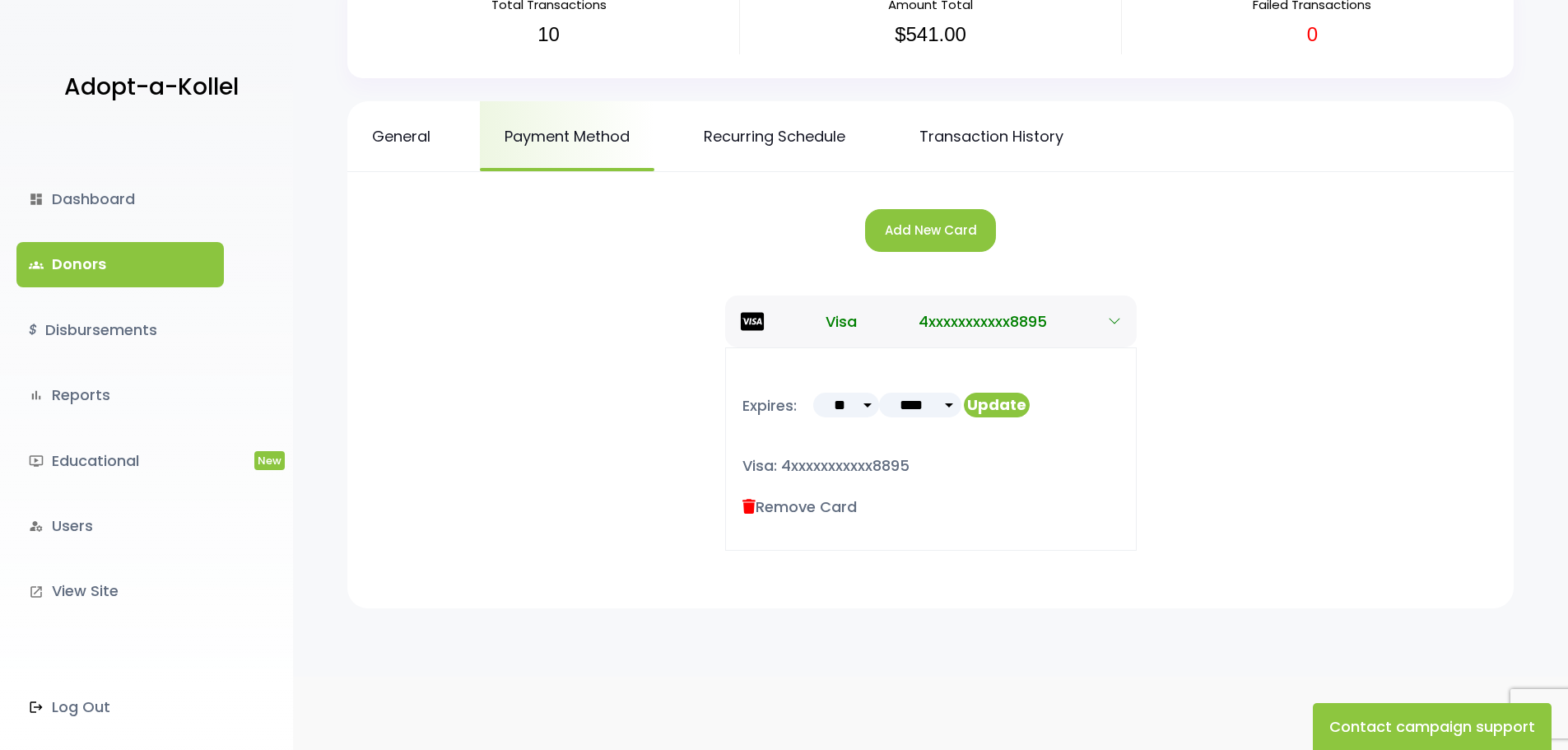
scroll to position [172, 0]
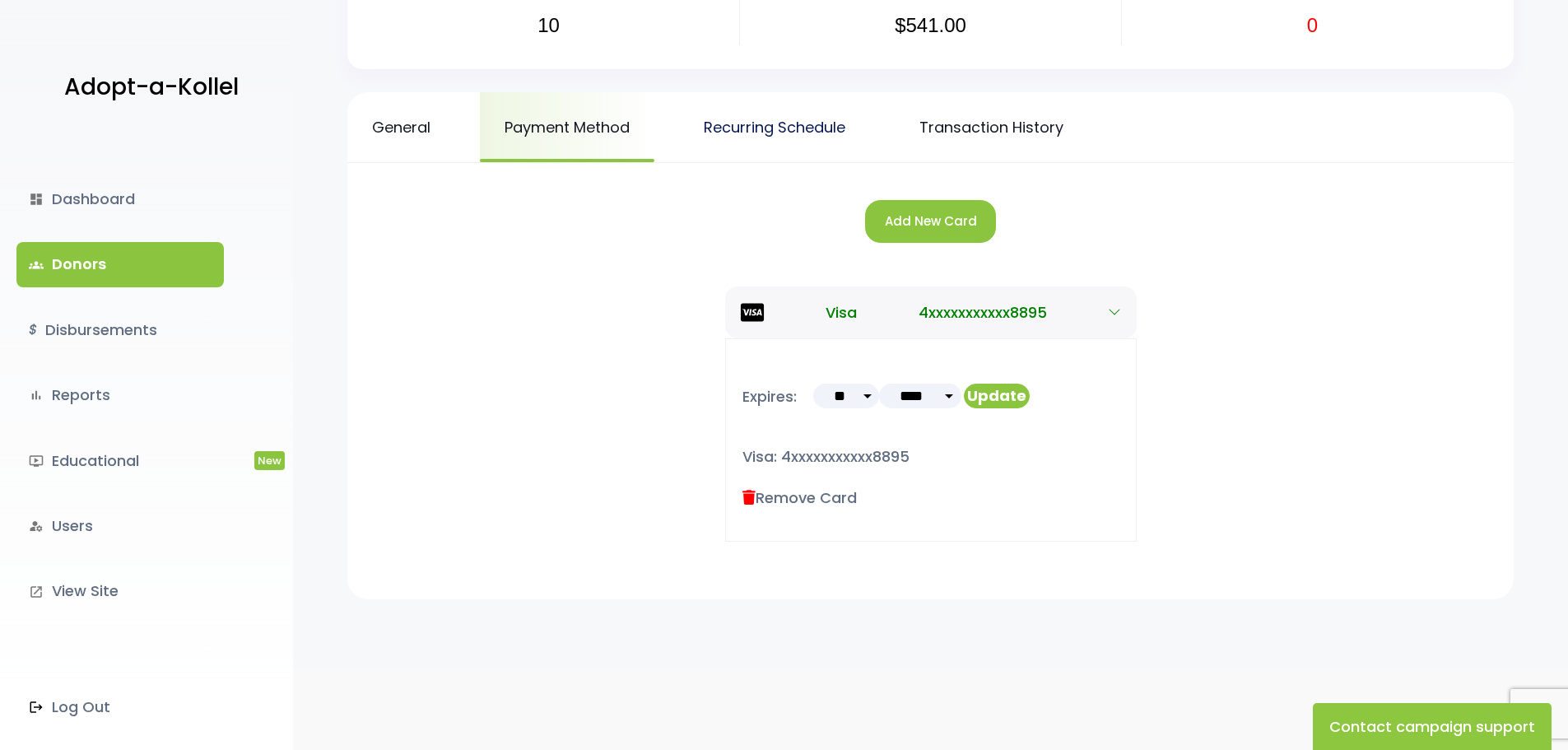
click at [730, 127] on link "Recurring Schedule" at bounding box center [774, 127] width 191 height 70
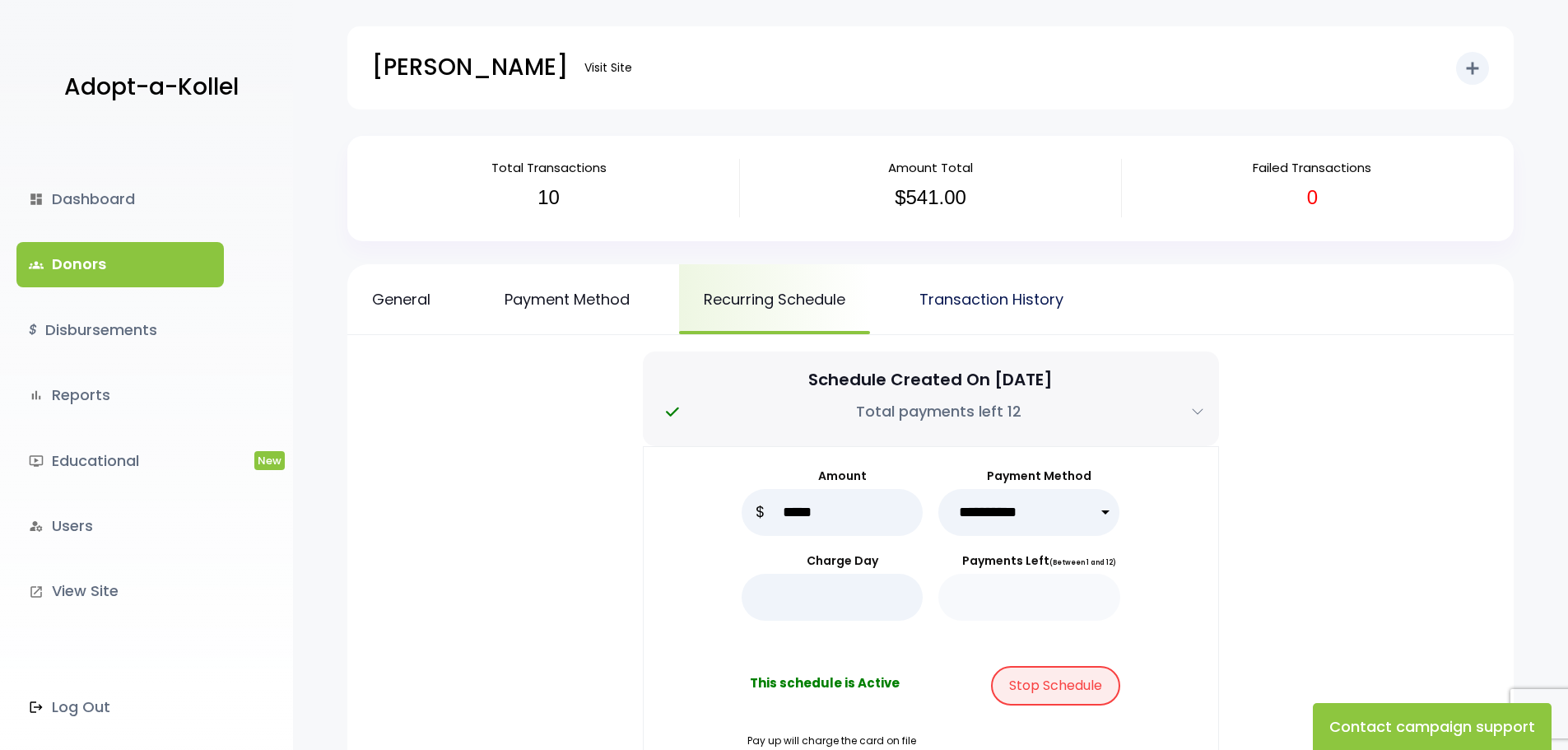
click at [995, 296] on link "Transaction History" at bounding box center [991, 299] width 194 height 70
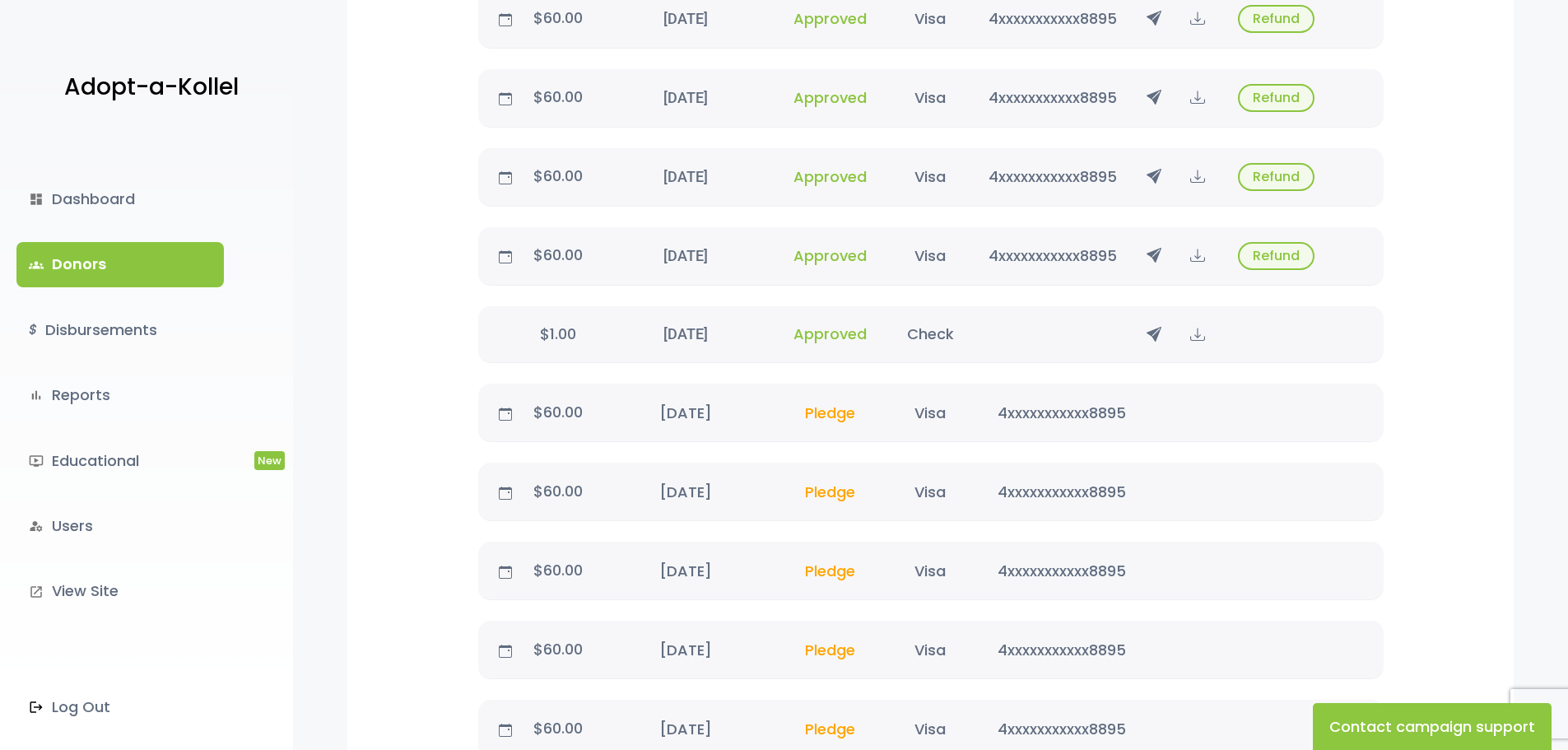
scroll to position [988, 0]
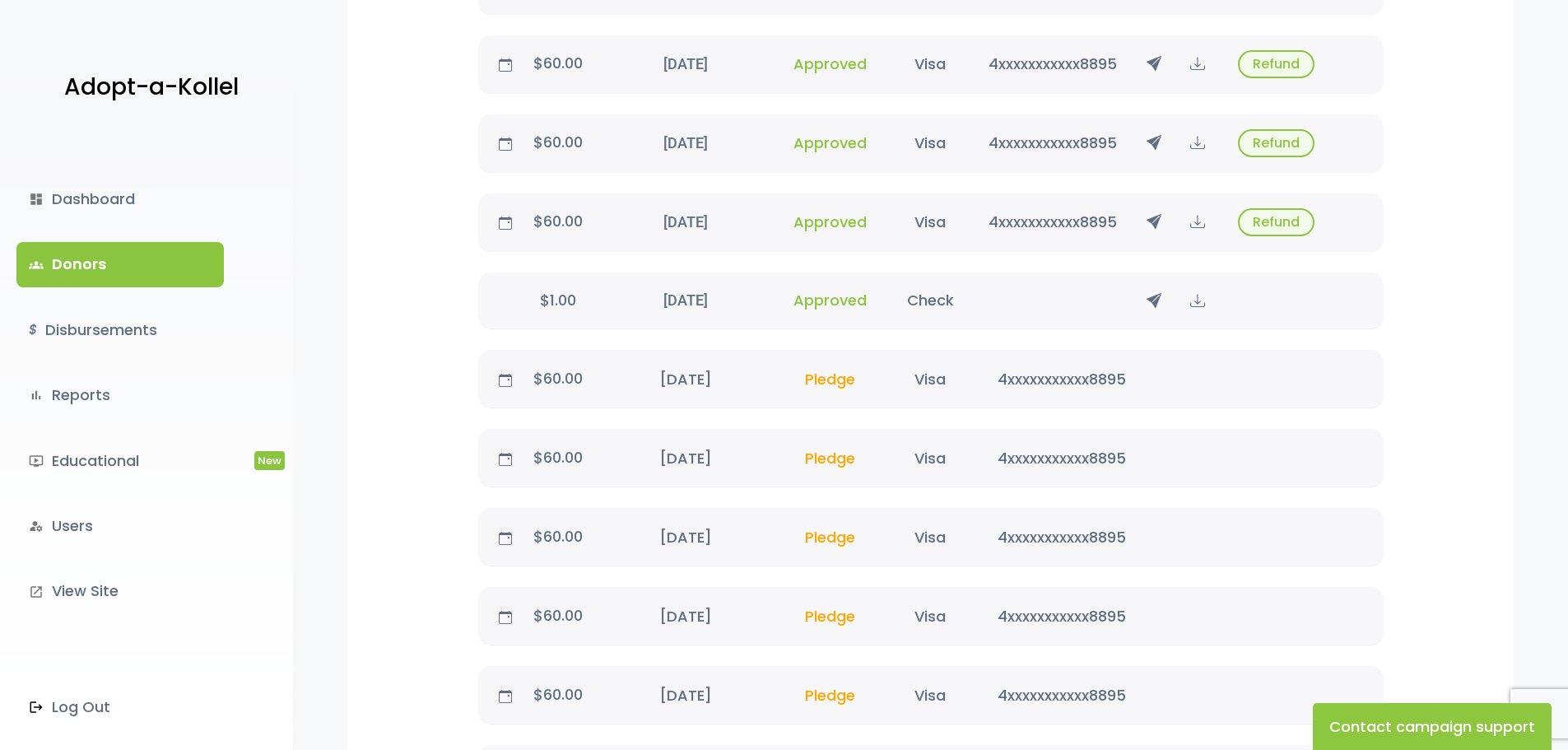
click at [550, 297] on p "$1.00" at bounding box center [558, 300] width 79 height 26
click at [1155, 296] on icon at bounding box center [1153, 300] width 15 height 21
click at [868, 53] on icon "Close" at bounding box center [872, 60] width 16 height 23
click at [1196, 304] on icon at bounding box center [1197, 300] width 15 height 21
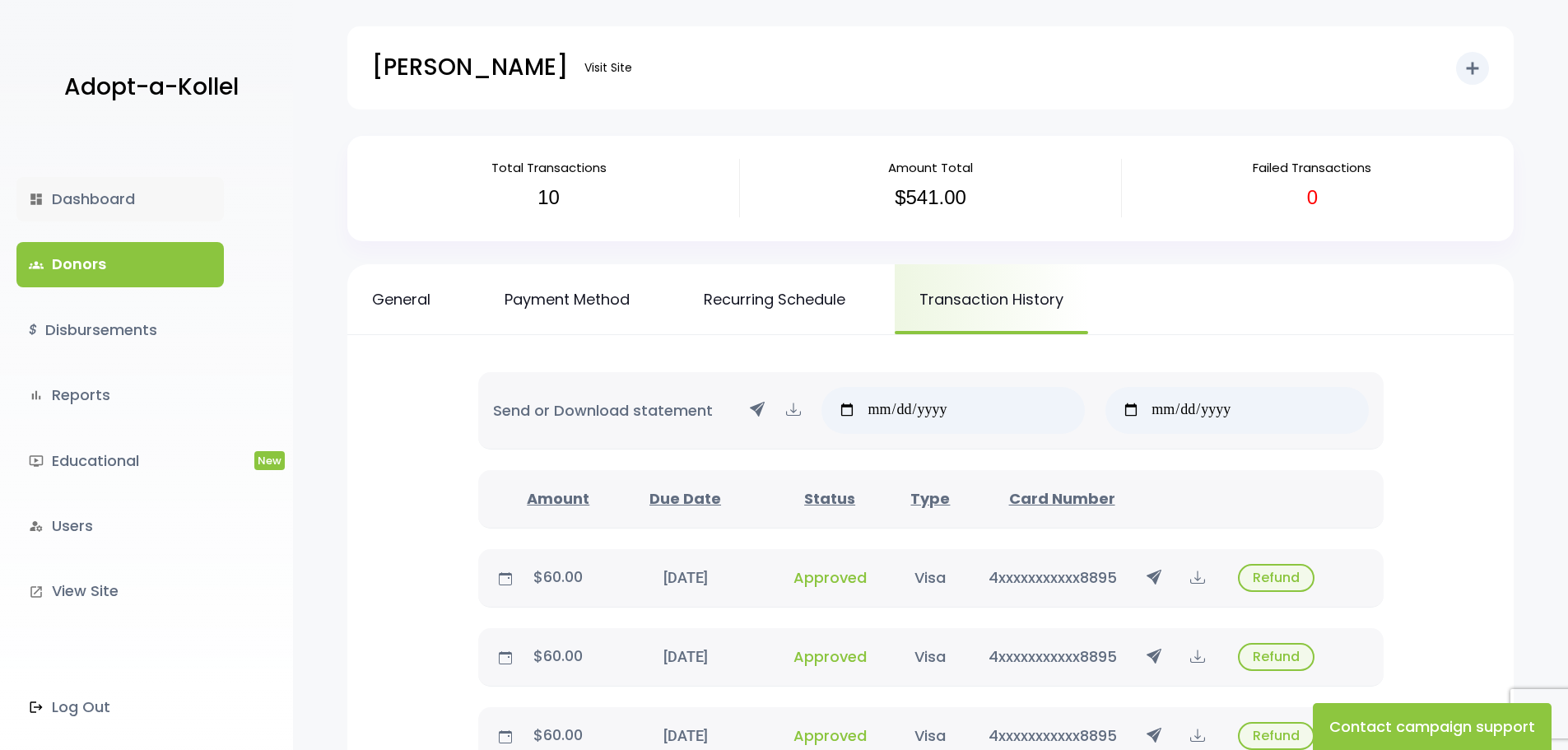
click at [75, 199] on link "dashboard Dashboard" at bounding box center [120, 199] width 208 height 44
